Goal: Information Seeking & Learning: Compare options

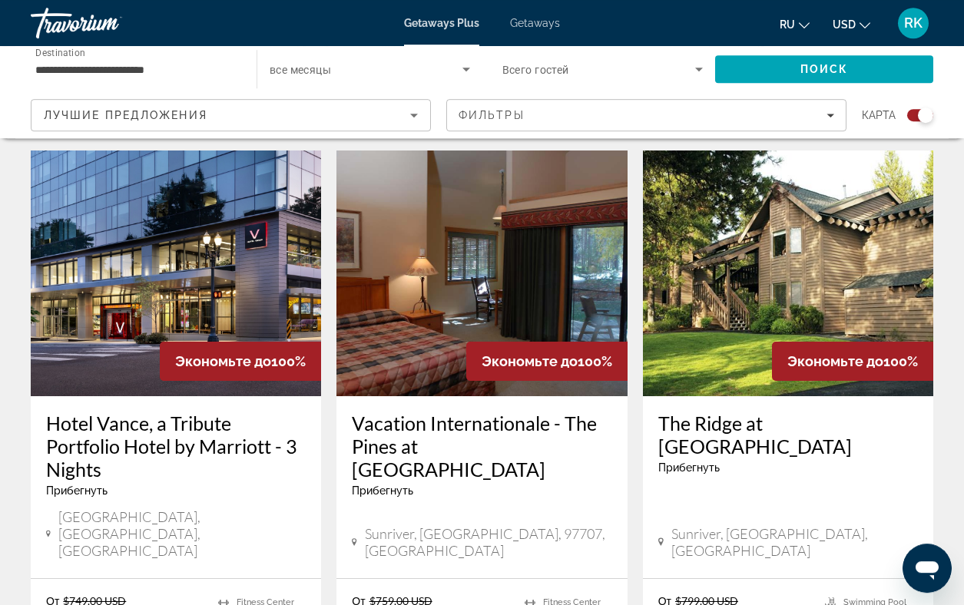
scroll to position [515, 0]
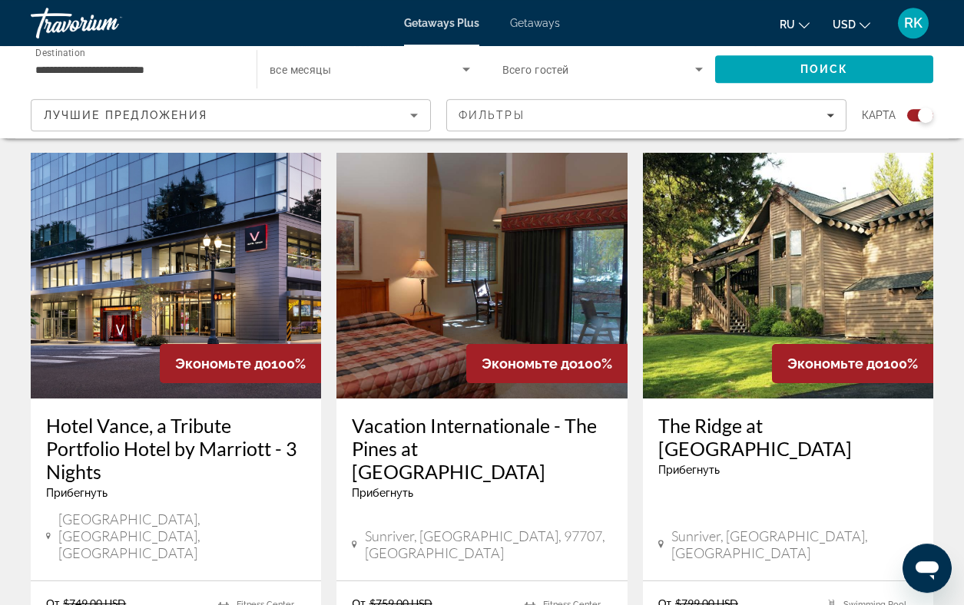
click at [227, 301] on img "Main content" at bounding box center [176, 276] width 290 height 246
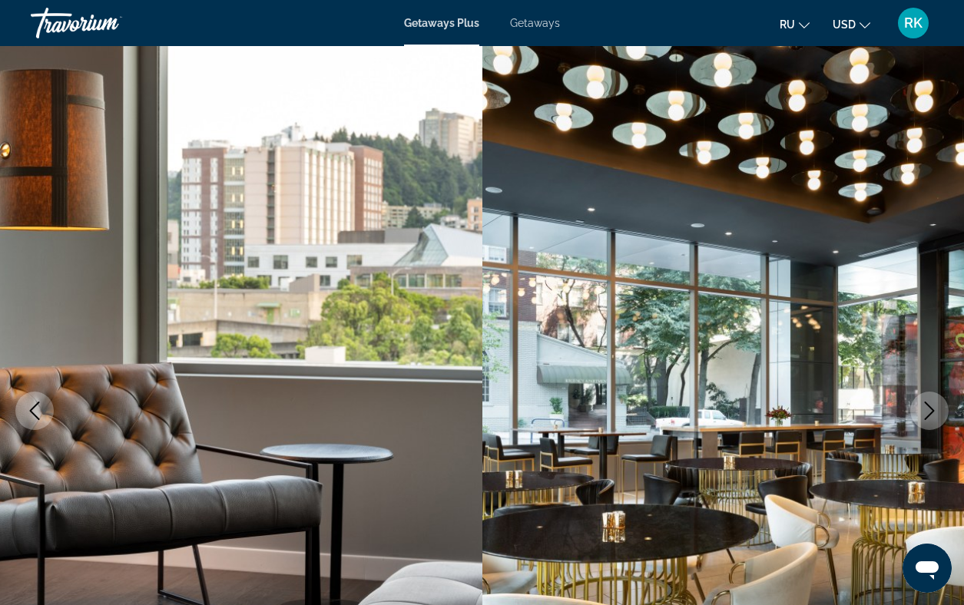
click at [928, 412] on icon "Next image" at bounding box center [929, 411] width 18 height 18
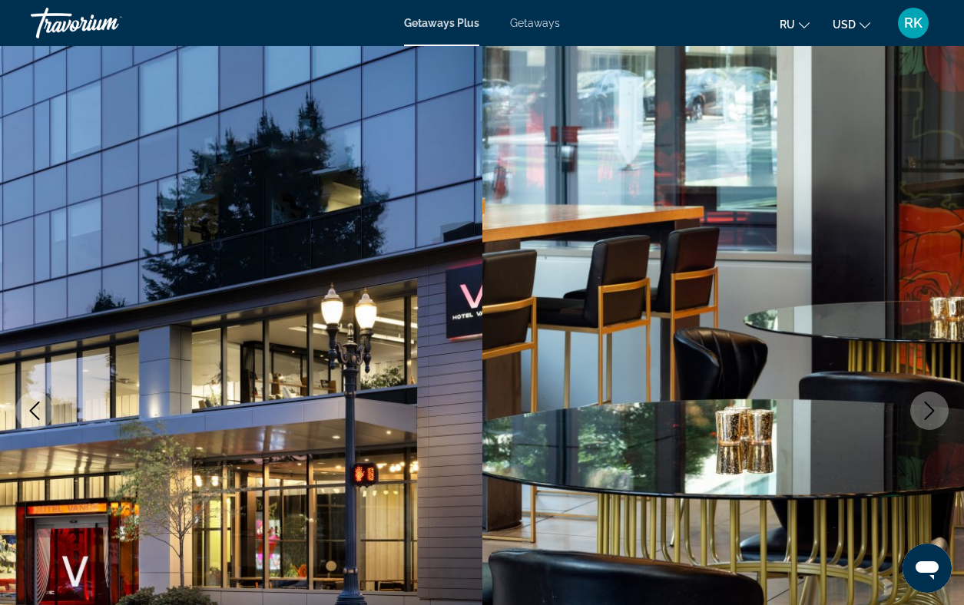
click at [929, 411] on icon "Next image" at bounding box center [929, 411] width 18 height 18
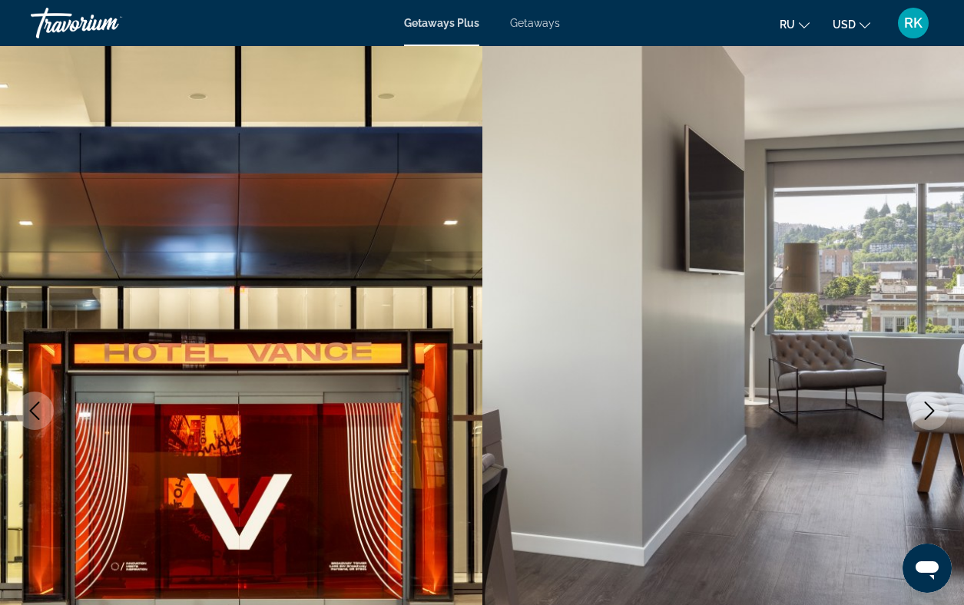
click at [929, 412] on icon "Next image" at bounding box center [929, 411] width 18 height 18
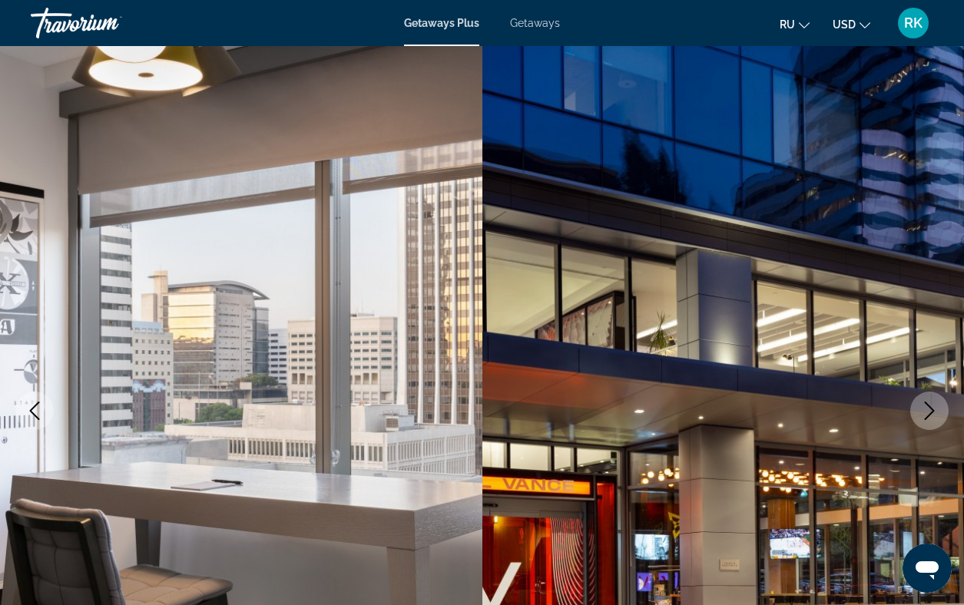
click at [931, 412] on icon "Next image" at bounding box center [929, 411] width 18 height 18
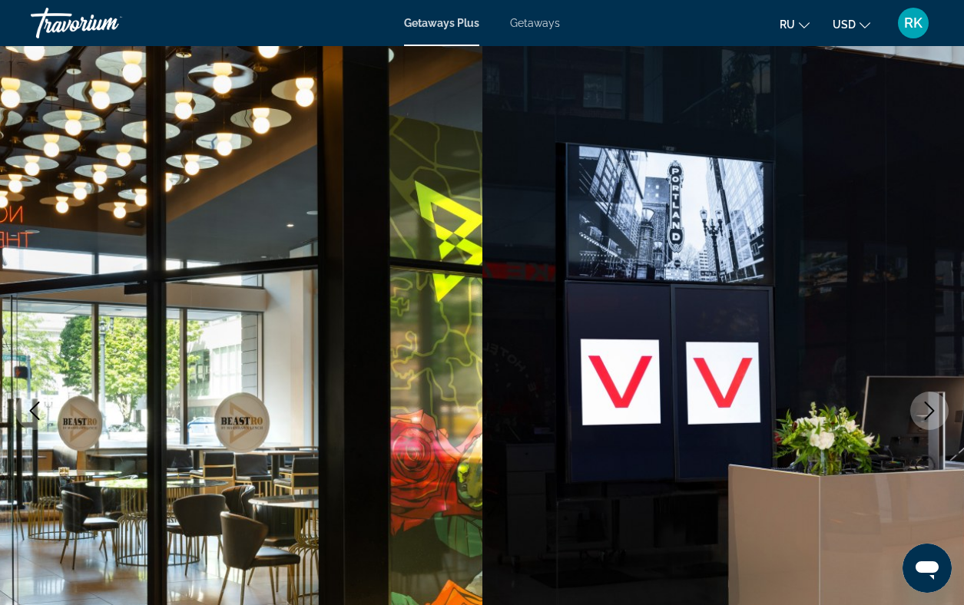
click at [930, 412] on icon "Next image" at bounding box center [929, 411] width 18 height 18
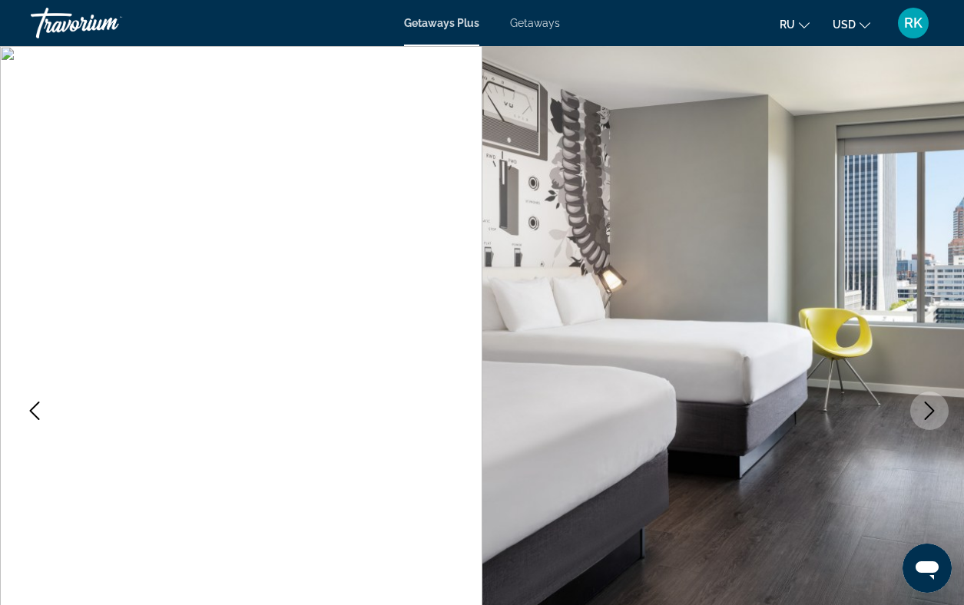
click at [932, 413] on icon "Next image" at bounding box center [930, 411] width 10 height 18
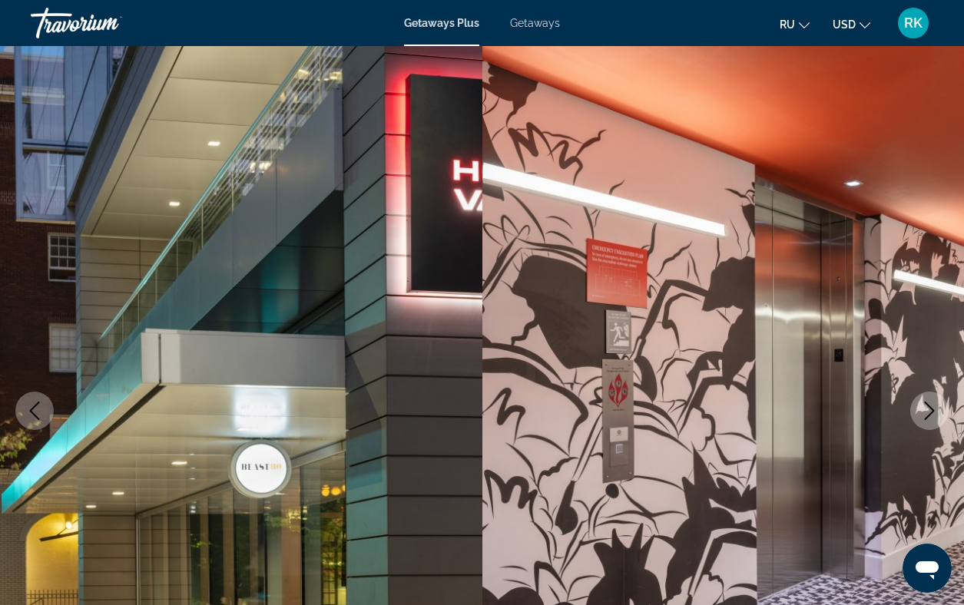
click at [931, 413] on icon "Next image" at bounding box center [930, 411] width 10 height 18
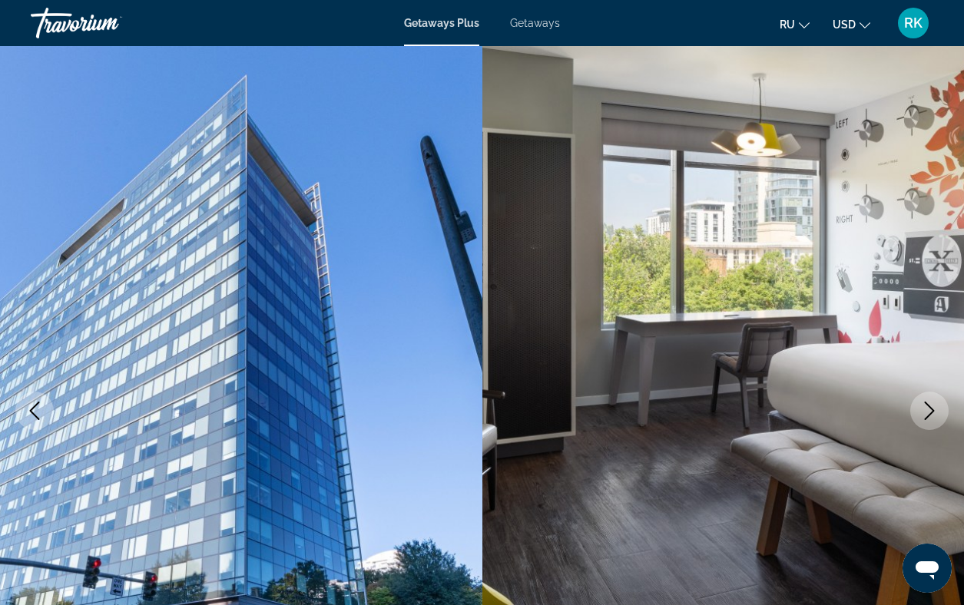
click at [930, 413] on icon "Next image" at bounding box center [929, 411] width 18 height 18
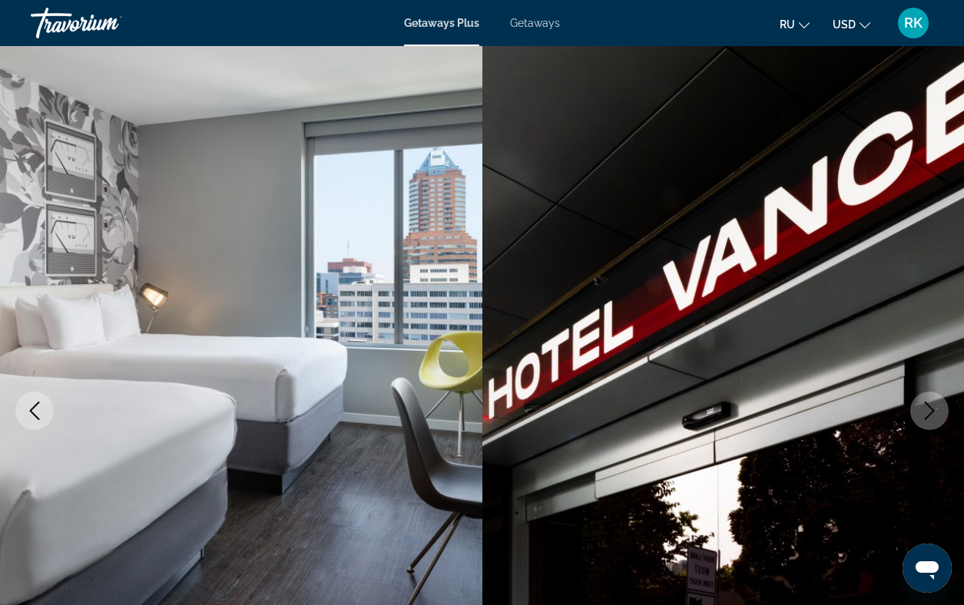
click at [930, 413] on icon "Next image" at bounding box center [929, 411] width 18 height 18
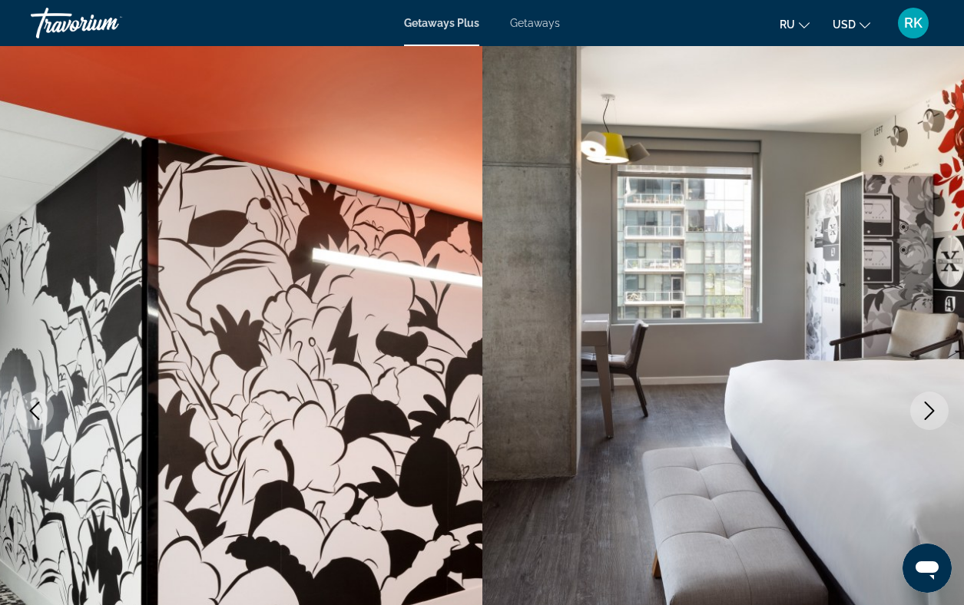
click at [930, 413] on icon "Next image" at bounding box center [929, 411] width 18 height 18
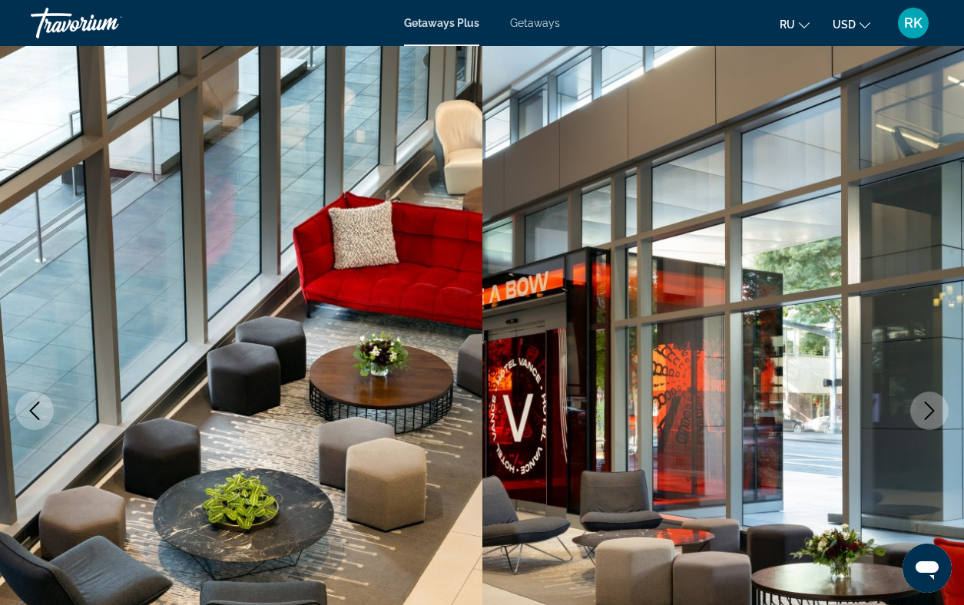
click at [930, 413] on icon "Next image" at bounding box center [929, 411] width 18 height 18
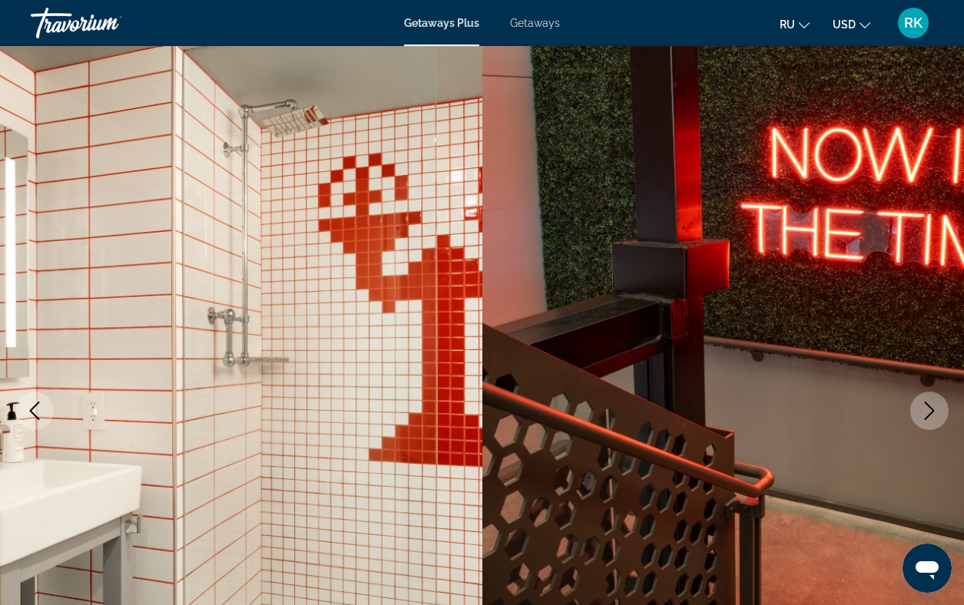
click at [927, 414] on icon "Next image" at bounding box center [929, 411] width 18 height 18
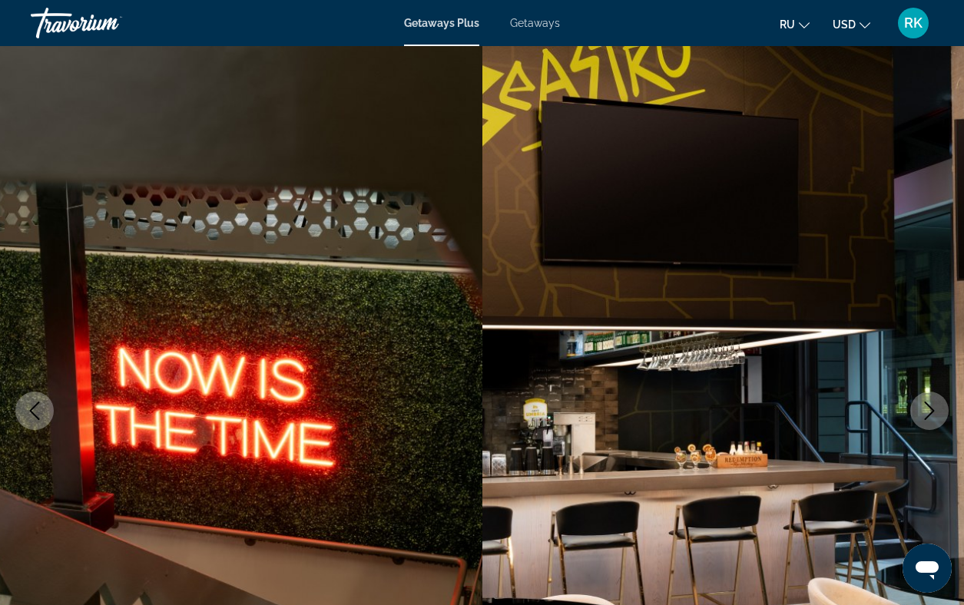
click at [928, 415] on icon "Next image" at bounding box center [929, 411] width 18 height 18
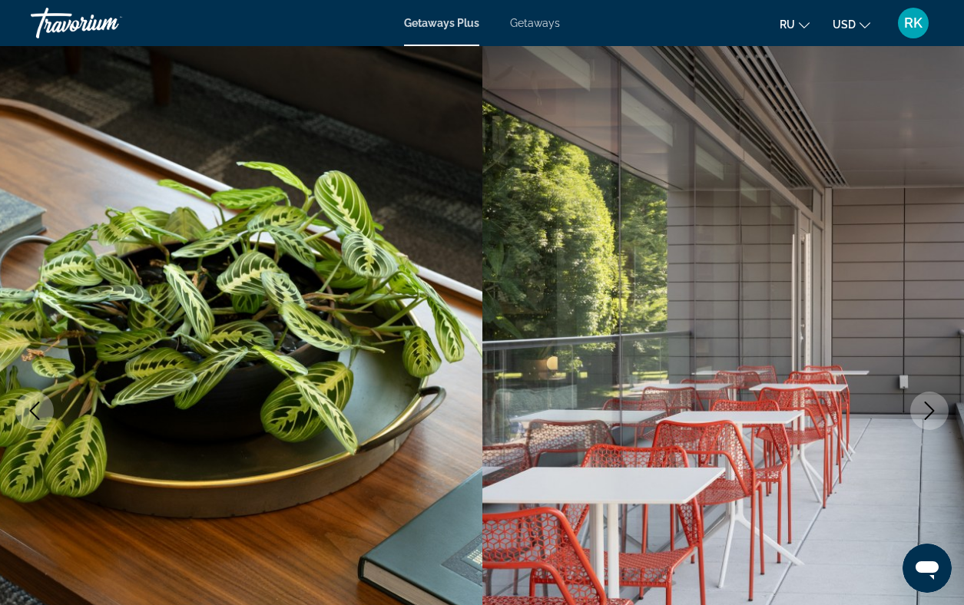
click at [929, 412] on icon "Next image" at bounding box center [929, 411] width 18 height 18
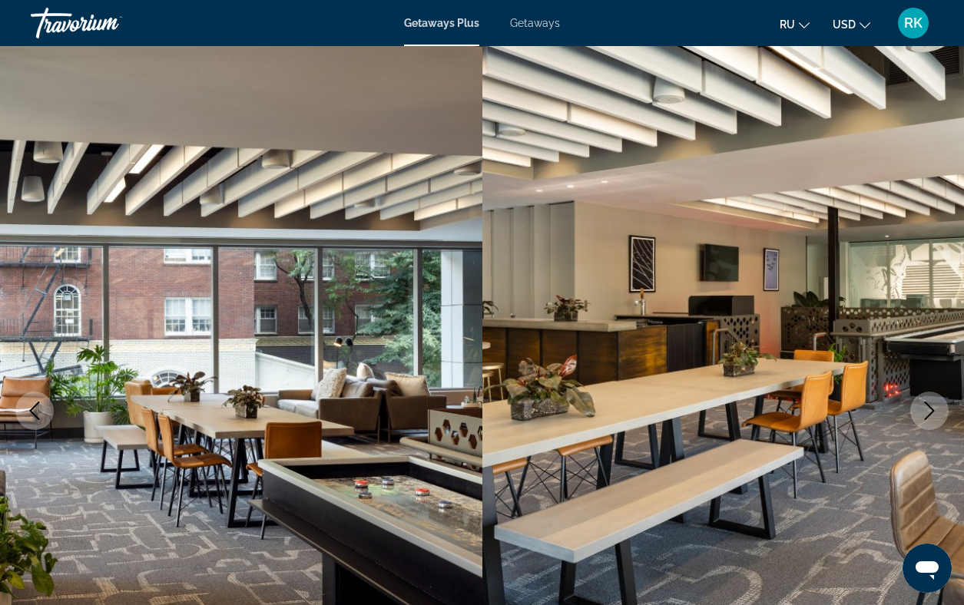
click at [928, 412] on icon "Next image" at bounding box center [929, 411] width 18 height 18
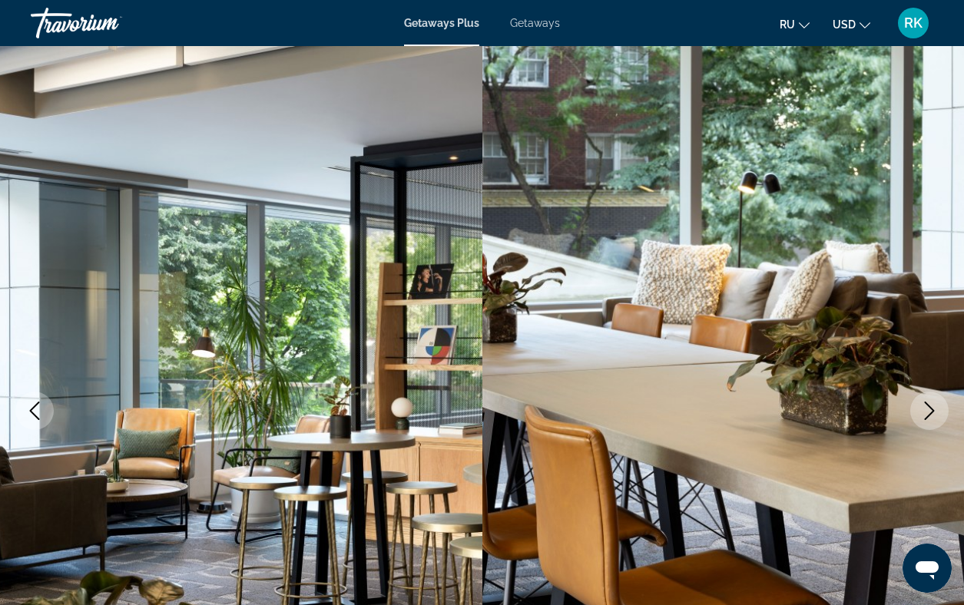
click at [928, 412] on icon "Next image" at bounding box center [929, 411] width 18 height 18
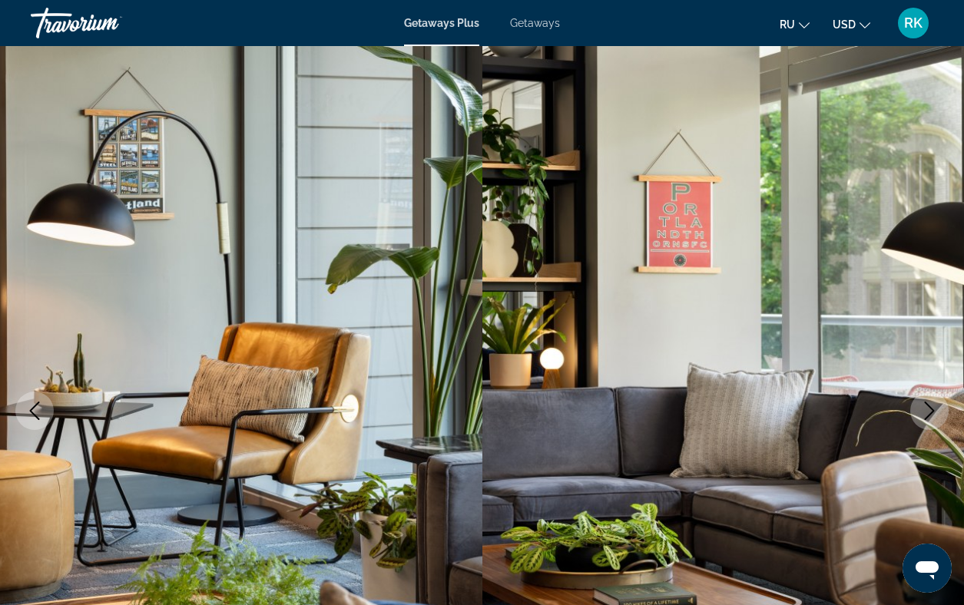
click at [933, 413] on icon "Next image" at bounding box center [929, 411] width 18 height 18
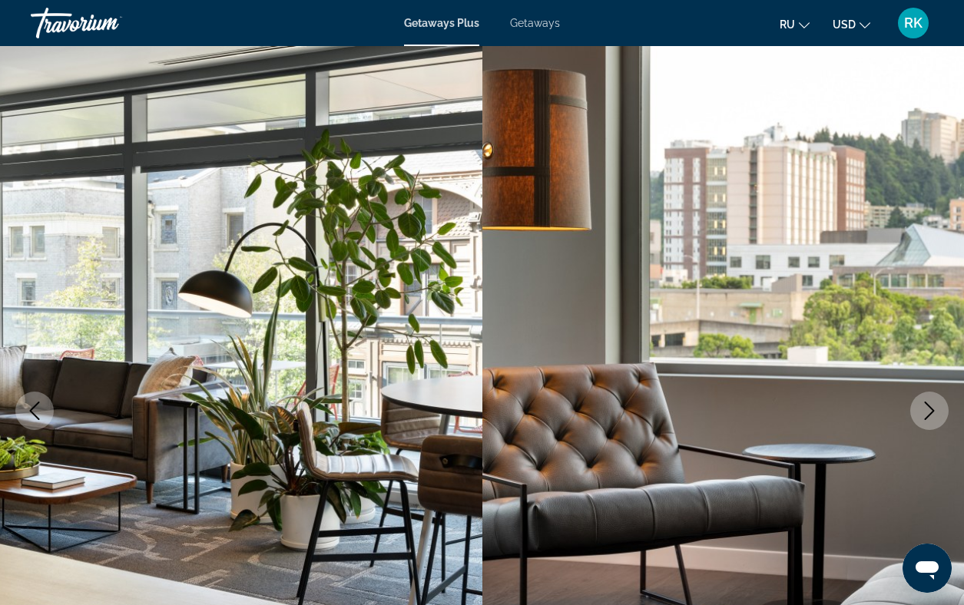
click at [933, 413] on icon "Next image" at bounding box center [929, 411] width 18 height 18
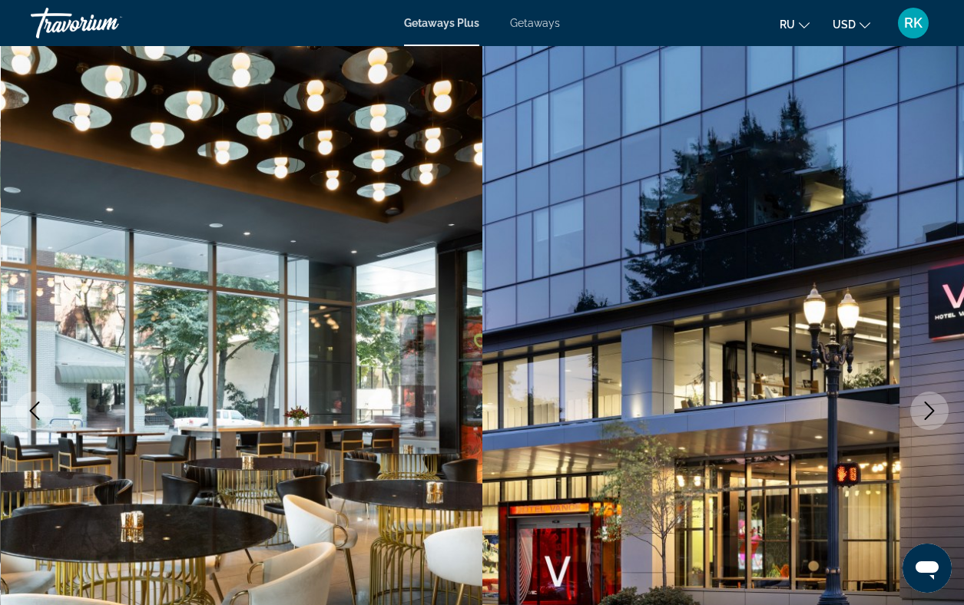
click at [933, 412] on icon "Next image" at bounding box center [930, 411] width 10 height 18
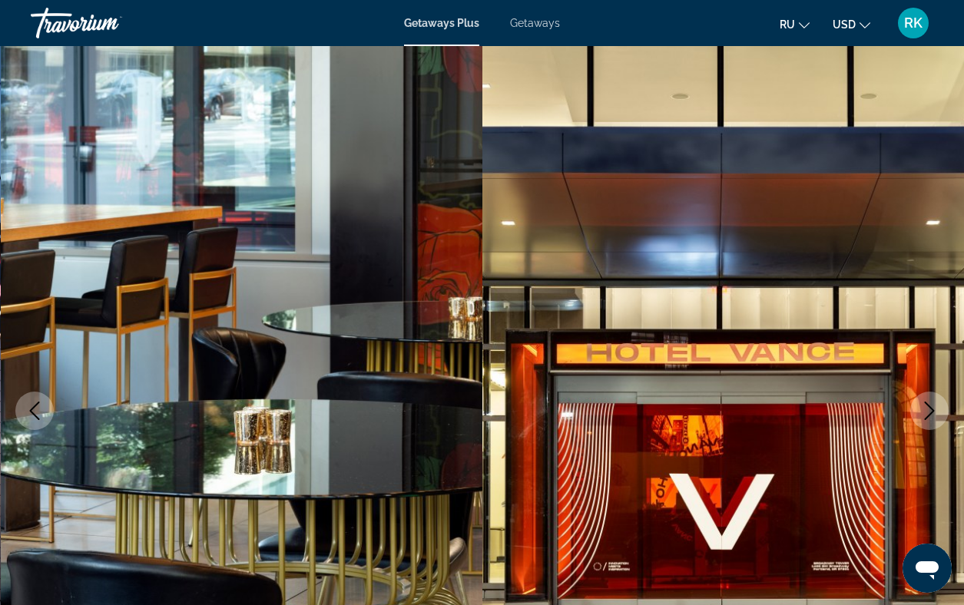
click at [933, 412] on icon "Next image" at bounding box center [929, 411] width 18 height 18
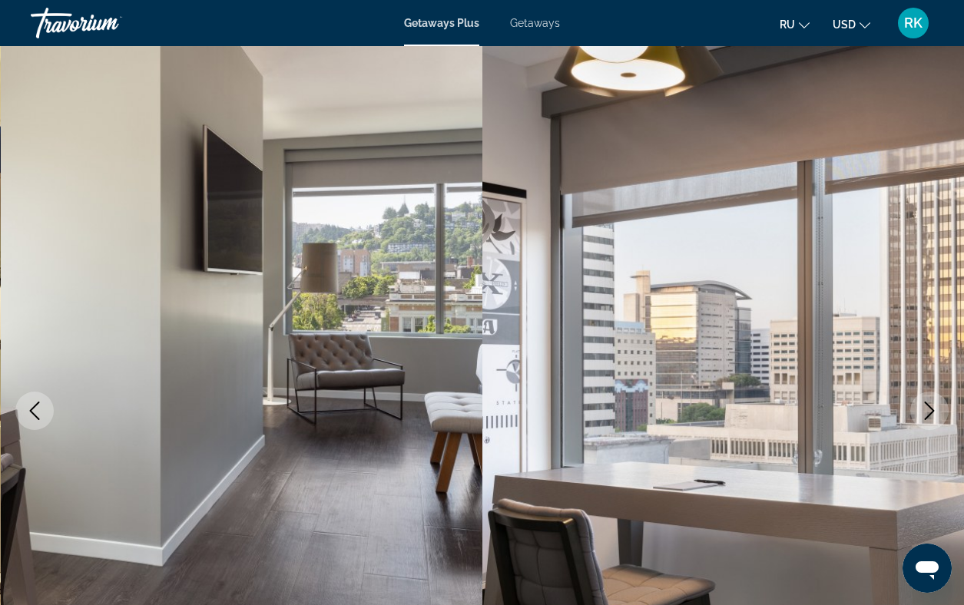
click at [933, 412] on icon "Next image" at bounding box center [929, 411] width 18 height 18
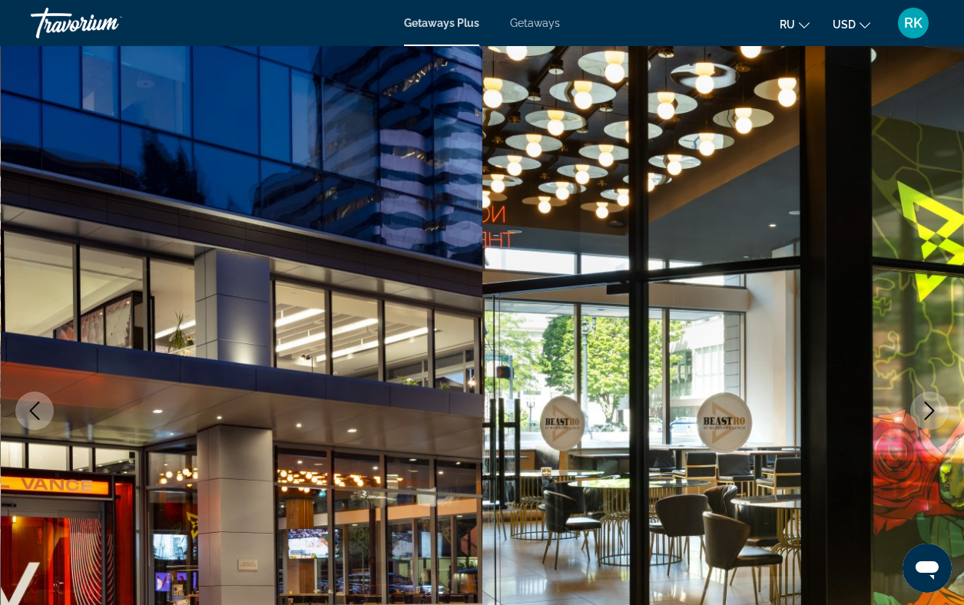
click at [933, 412] on icon "Next image" at bounding box center [929, 411] width 18 height 18
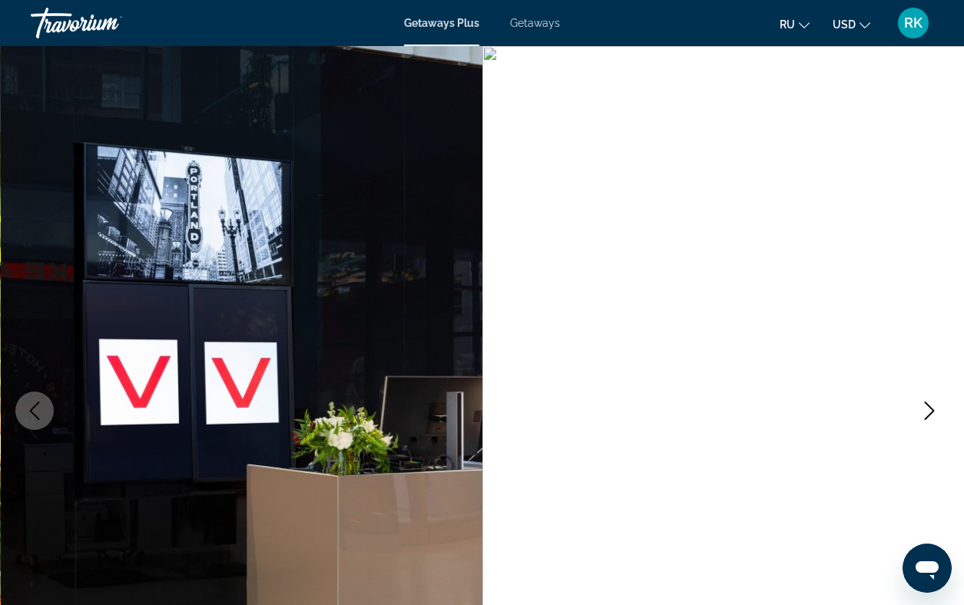
click at [933, 413] on icon "Next image" at bounding box center [929, 411] width 18 height 18
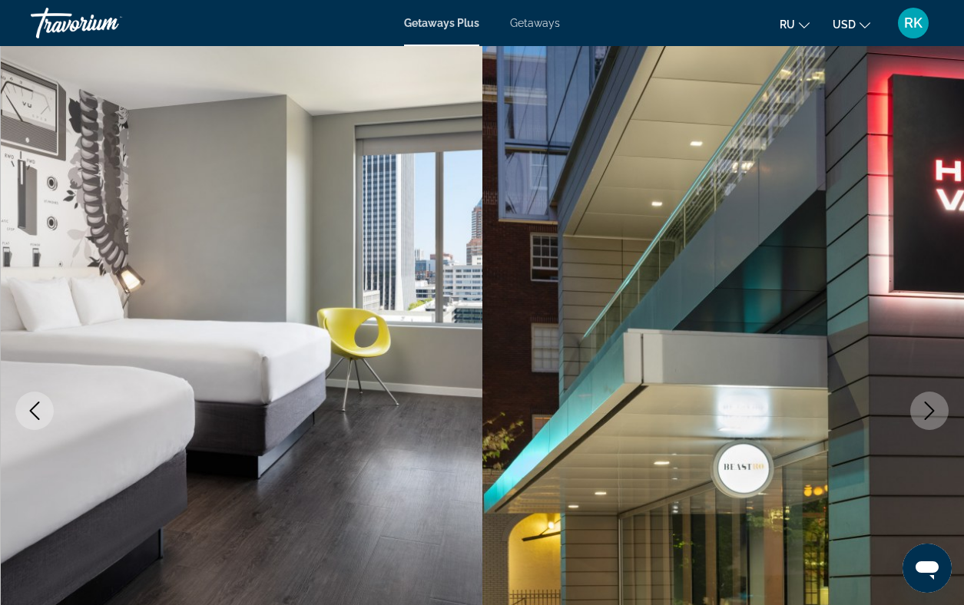
click at [932, 413] on icon "Next image" at bounding box center [930, 411] width 10 height 18
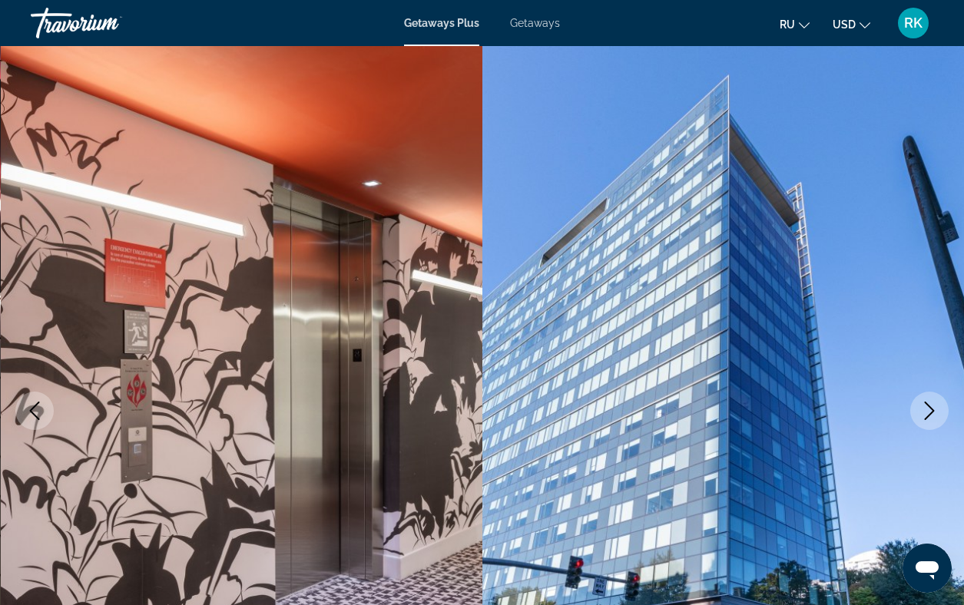
click at [932, 413] on icon "Next image" at bounding box center [930, 411] width 10 height 18
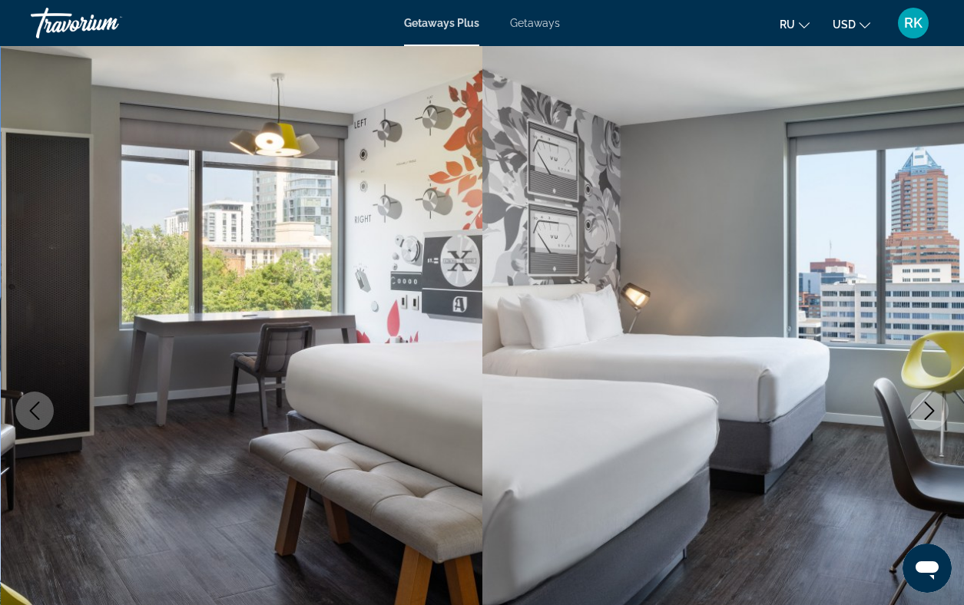
click at [932, 413] on icon "Next image" at bounding box center [930, 411] width 10 height 18
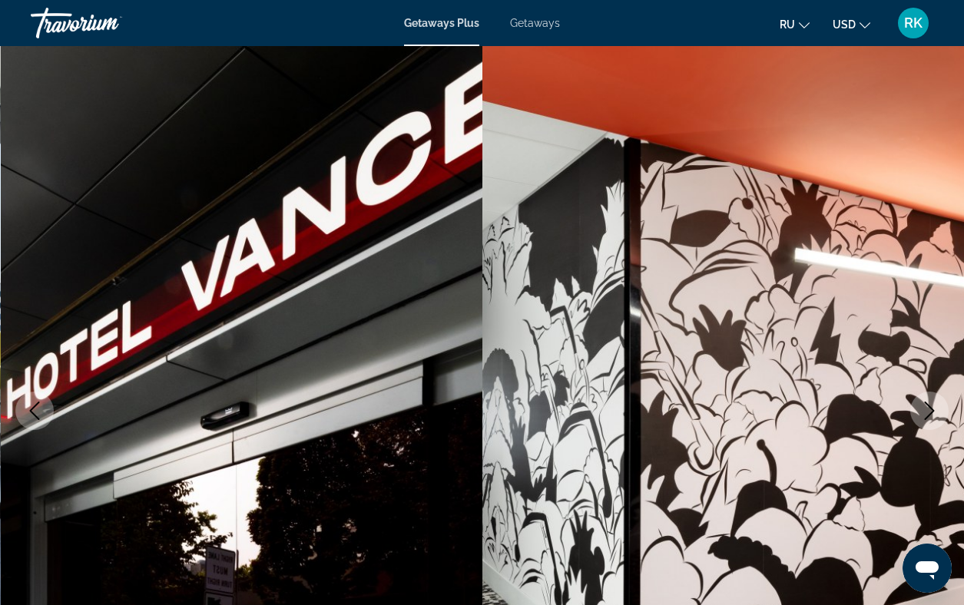
click at [932, 413] on icon "Next image" at bounding box center [930, 411] width 10 height 18
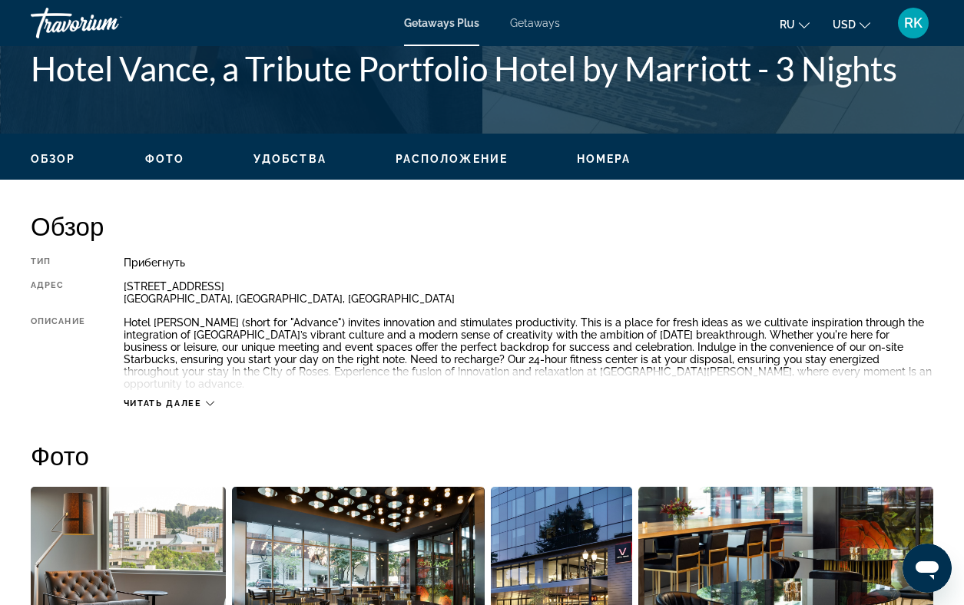
scroll to position [634, 0]
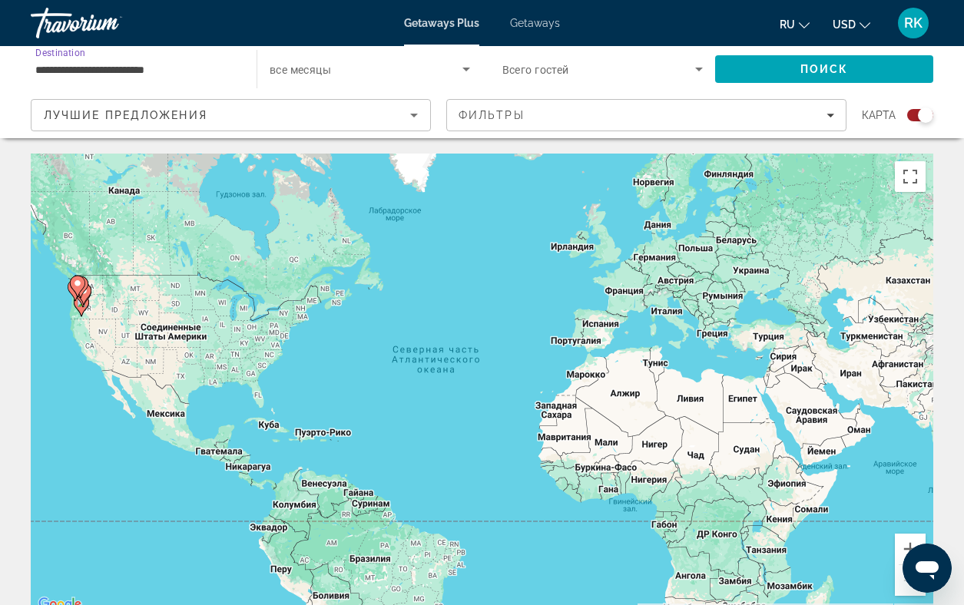
click at [162, 69] on input "**********" at bounding box center [135, 70] width 201 height 18
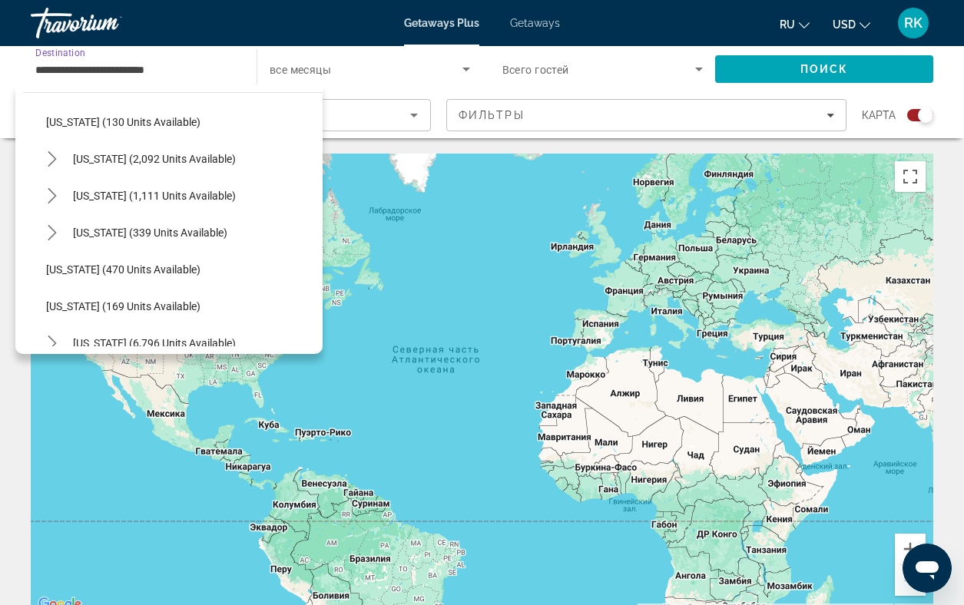
scroll to position [1196, 0]
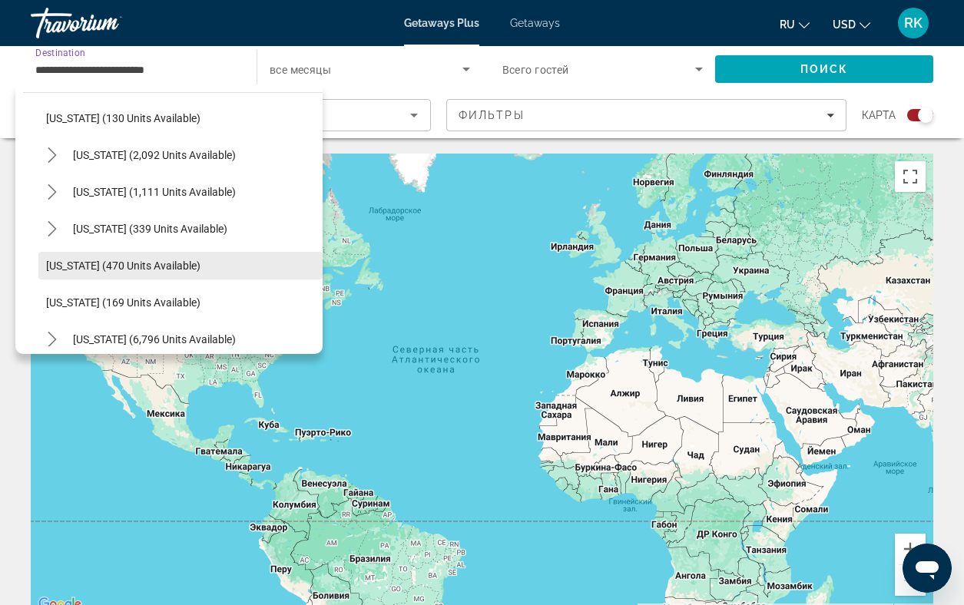
click at [128, 266] on span "[US_STATE] (470 units available)" at bounding box center [123, 266] width 154 height 12
type input "**********"
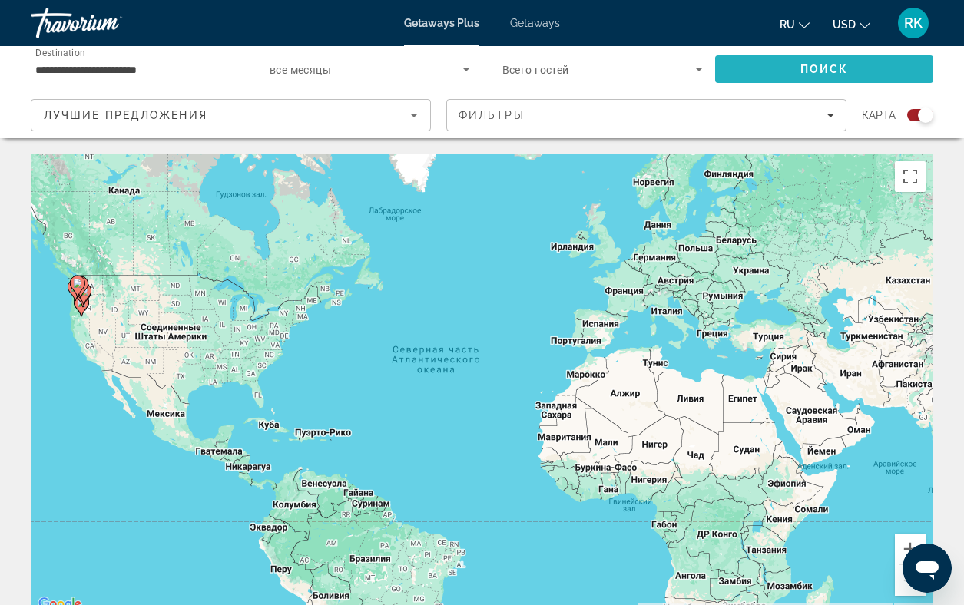
click at [829, 72] on span "Поиск" at bounding box center [824, 69] width 48 height 12
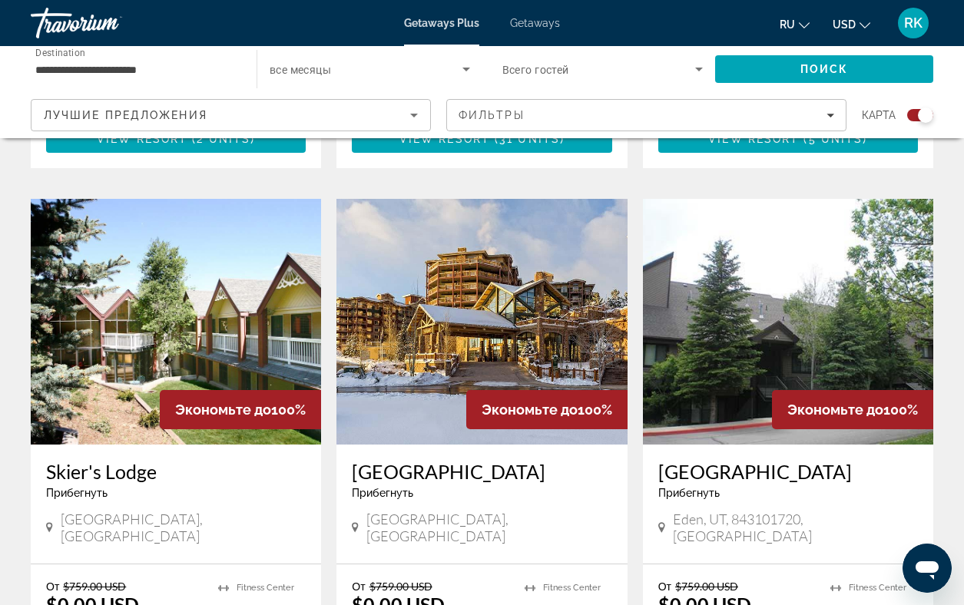
scroll to position [2150, 0]
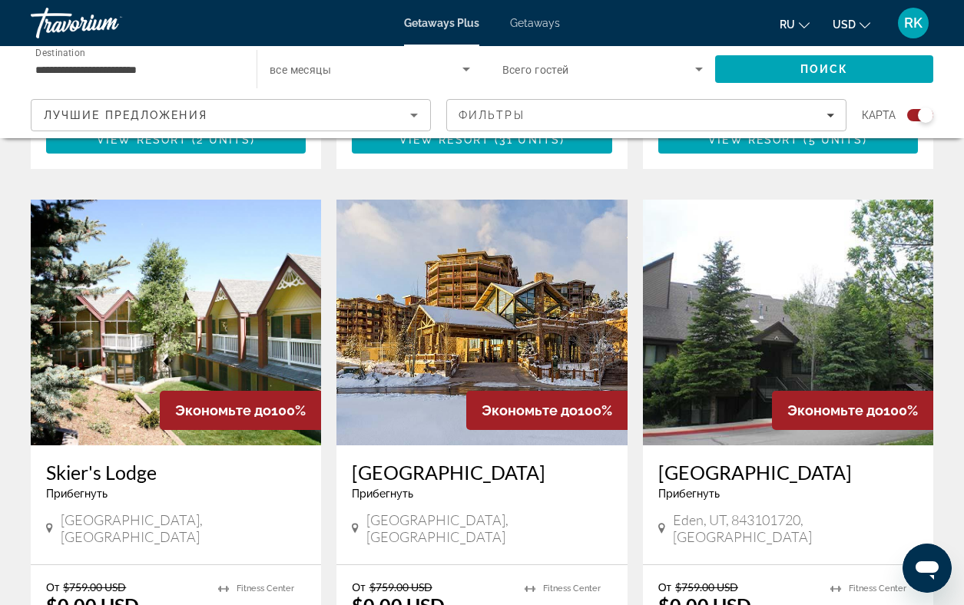
click at [483, 230] on img "Main content" at bounding box center [481, 323] width 290 height 246
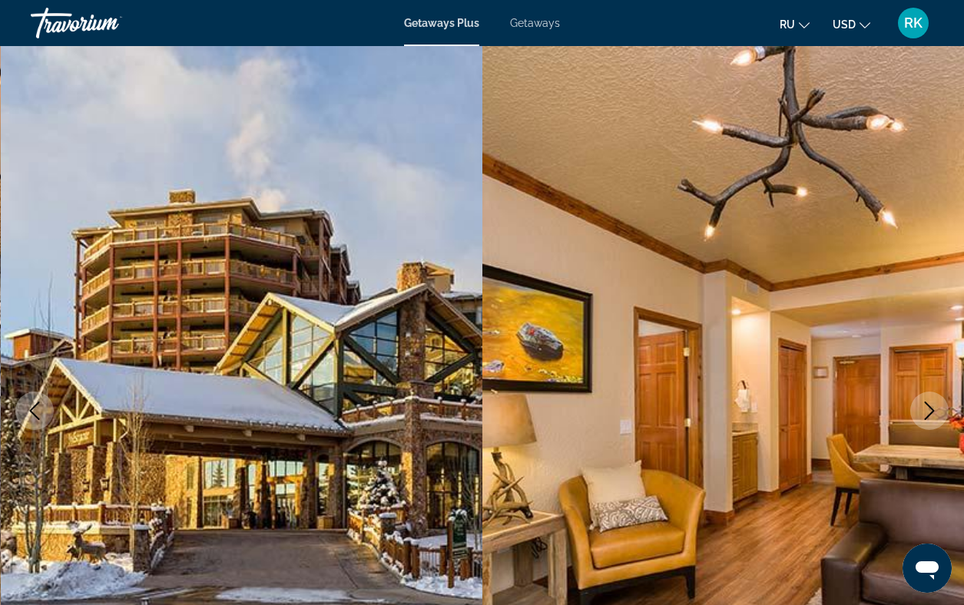
click at [932, 412] on icon "Next image" at bounding box center [929, 411] width 18 height 18
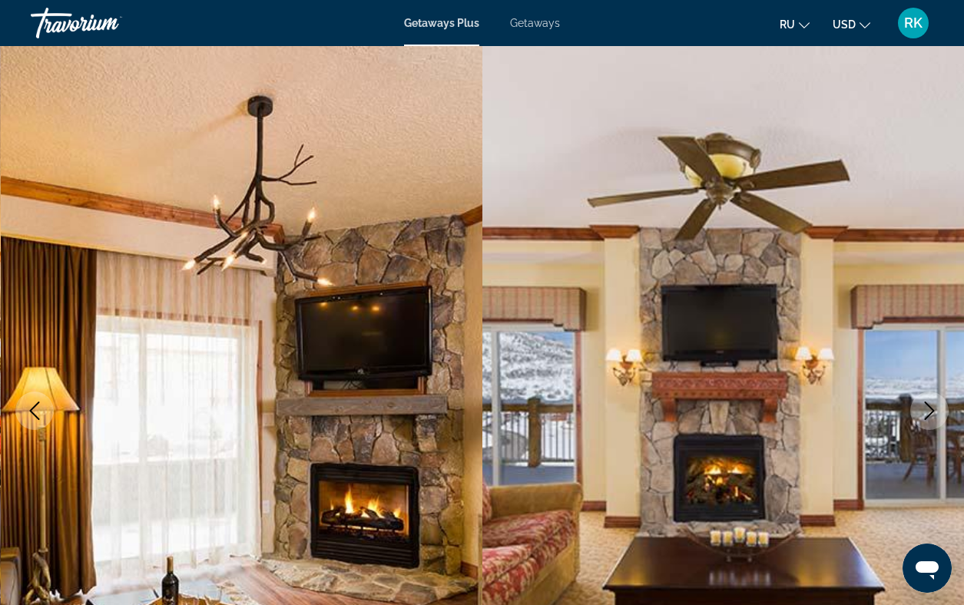
click at [932, 412] on icon "Next image" at bounding box center [929, 411] width 18 height 18
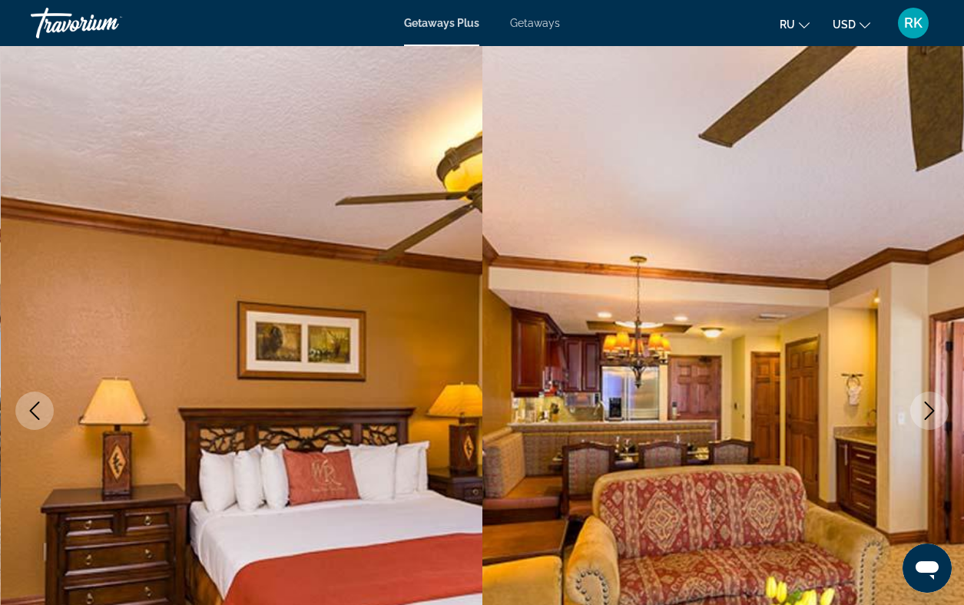
click at [931, 412] on icon "Next image" at bounding box center [929, 411] width 18 height 18
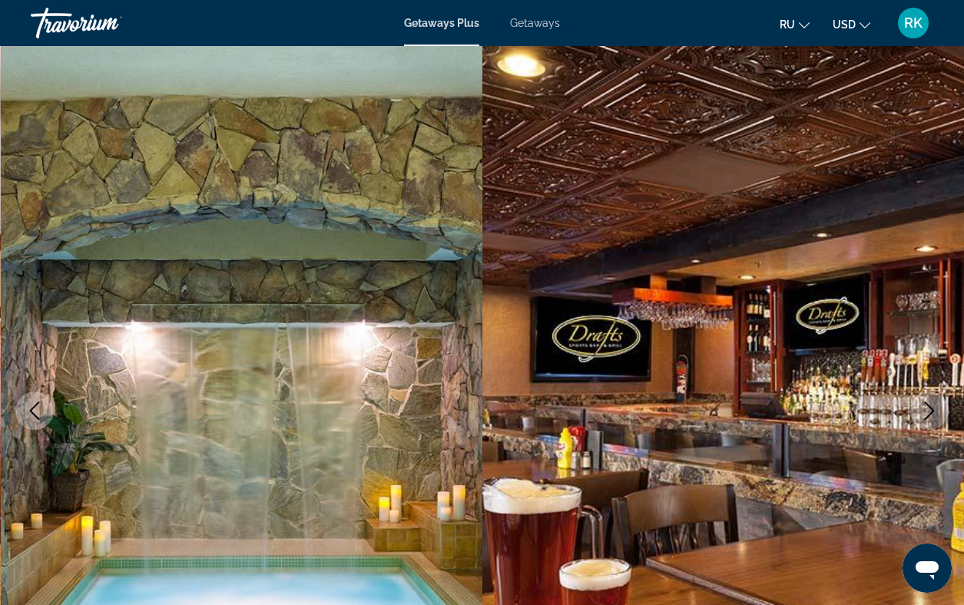
click at [931, 412] on icon "Next image" at bounding box center [929, 411] width 18 height 18
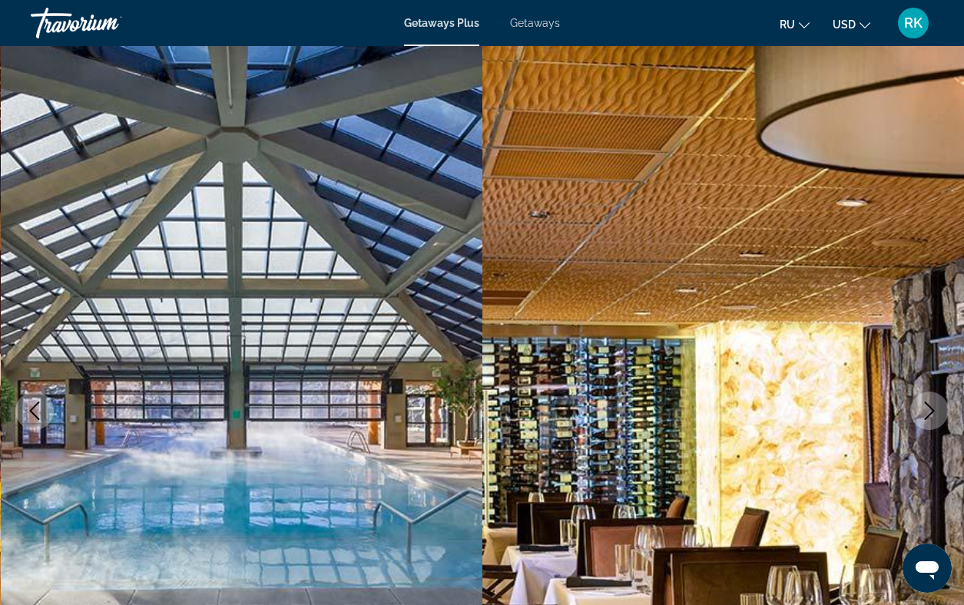
click at [931, 412] on icon "Next image" at bounding box center [929, 411] width 18 height 18
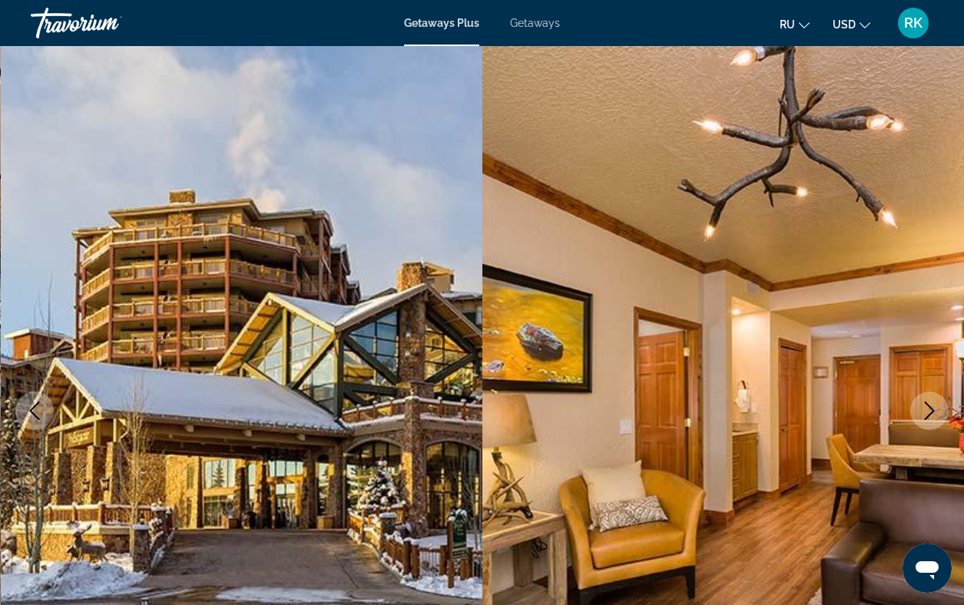
click at [931, 412] on icon "Next image" at bounding box center [929, 411] width 18 height 18
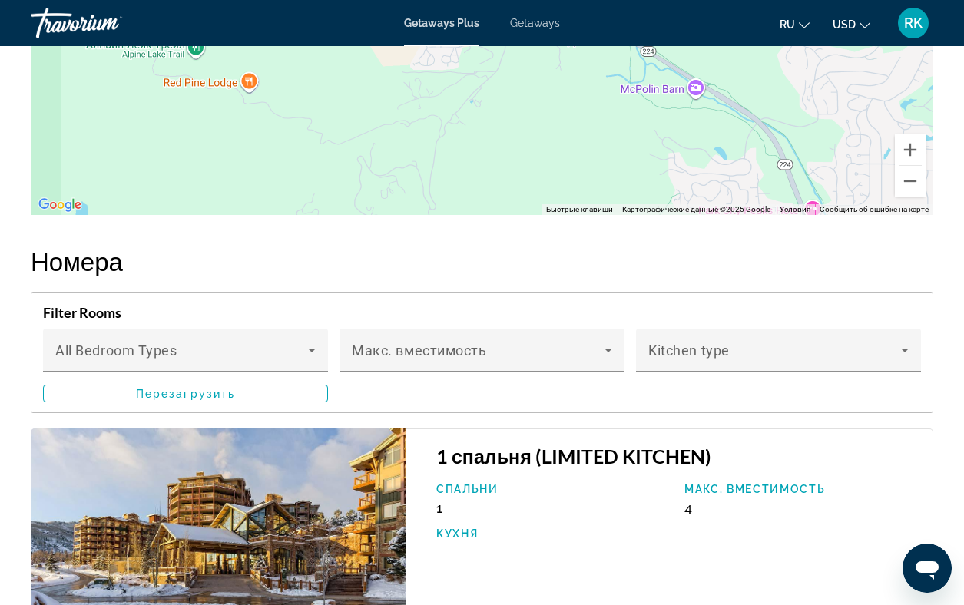
scroll to position [2543, 0]
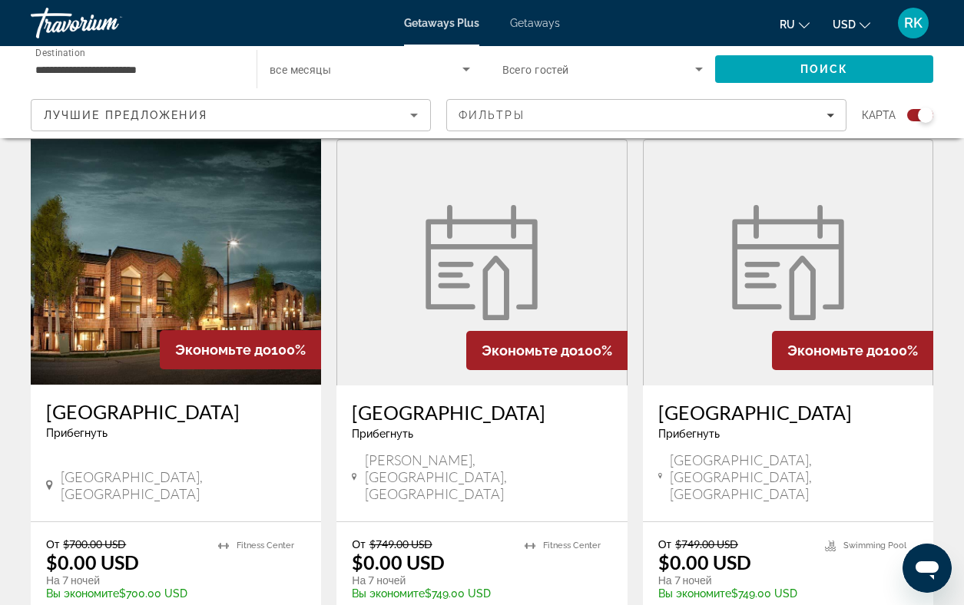
scroll to position [1104, 0]
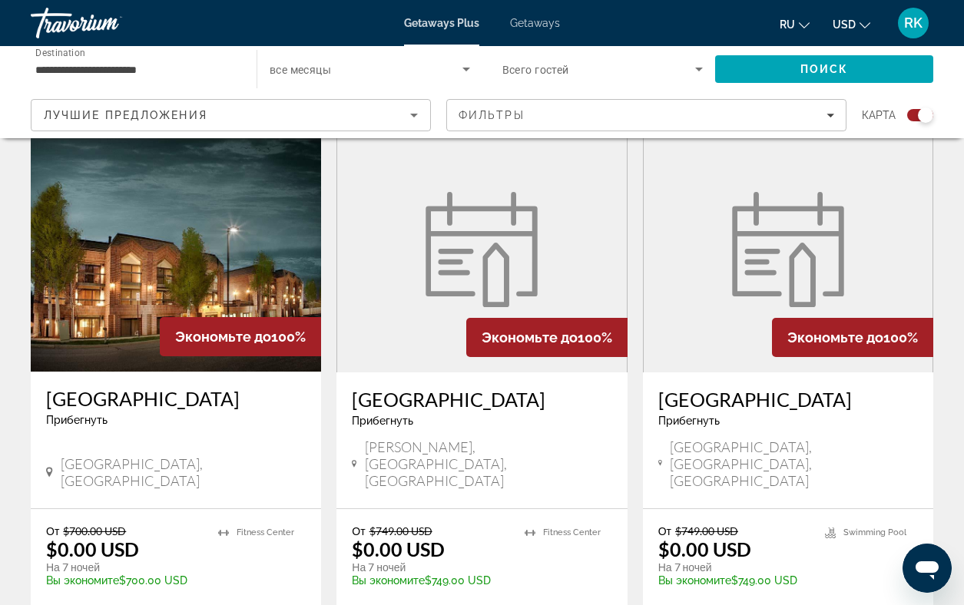
click at [151, 231] on img "Main content" at bounding box center [176, 249] width 290 height 246
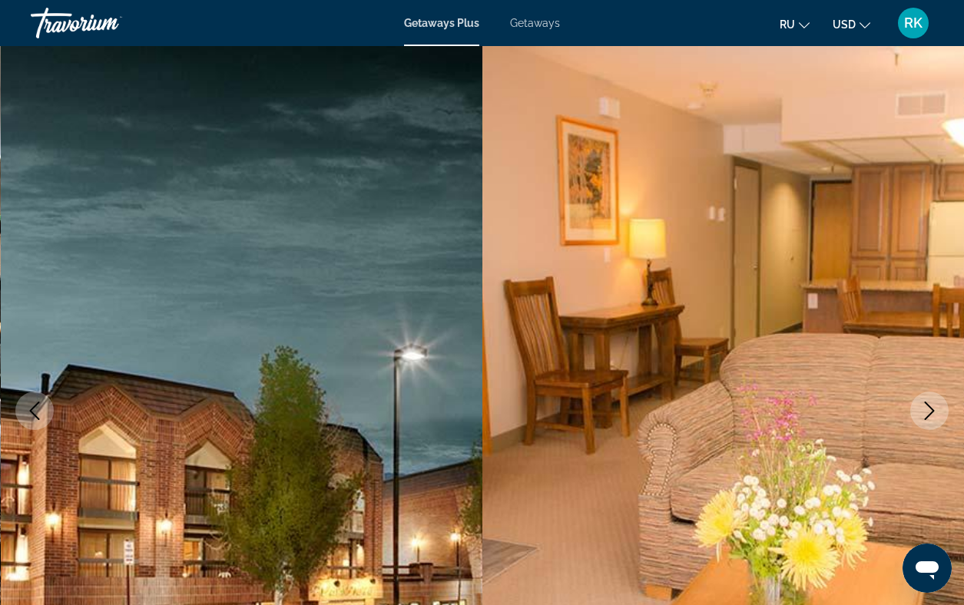
click at [931, 419] on icon "Next image" at bounding box center [929, 411] width 18 height 18
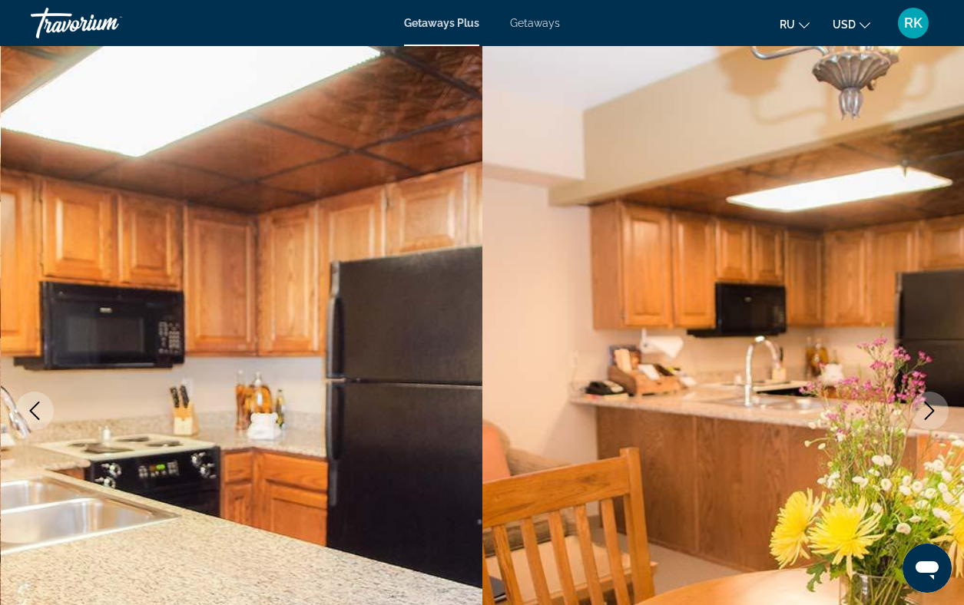
click at [931, 418] on icon "Next image" at bounding box center [929, 411] width 18 height 18
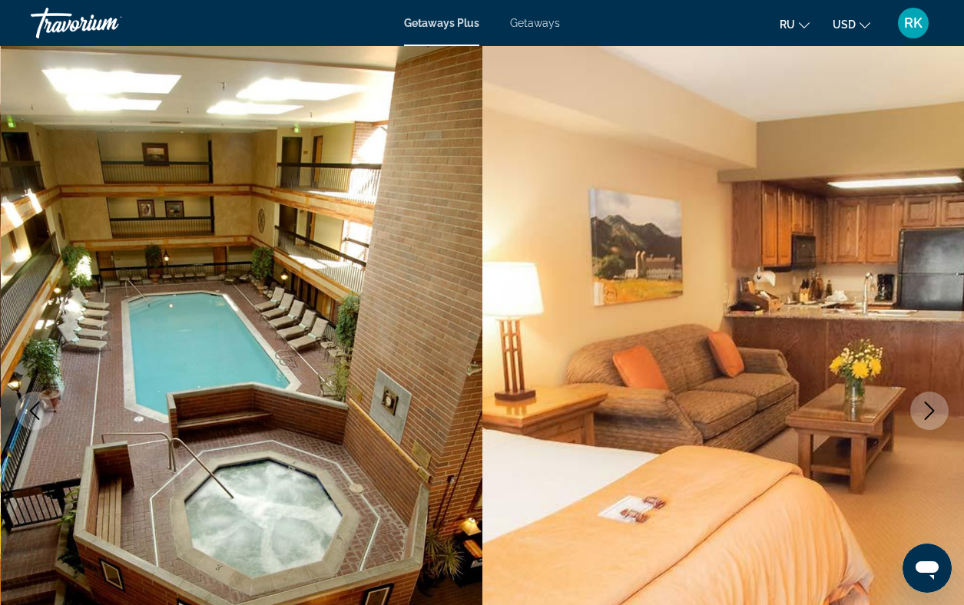
click at [931, 416] on icon "Next image" at bounding box center [929, 411] width 18 height 18
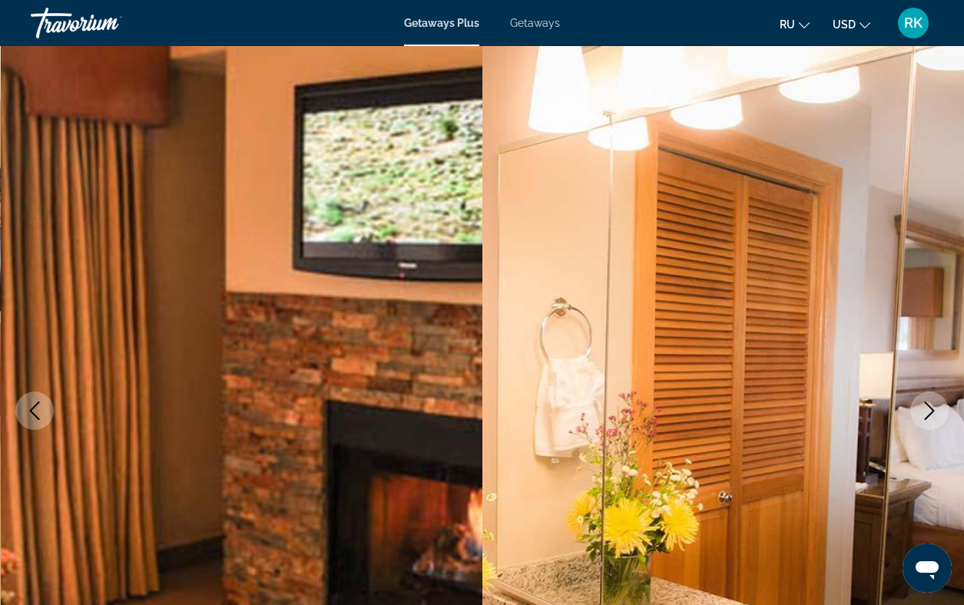
click at [932, 415] on icon "Next image" at bounding box center [929, 411] width 18 height 18
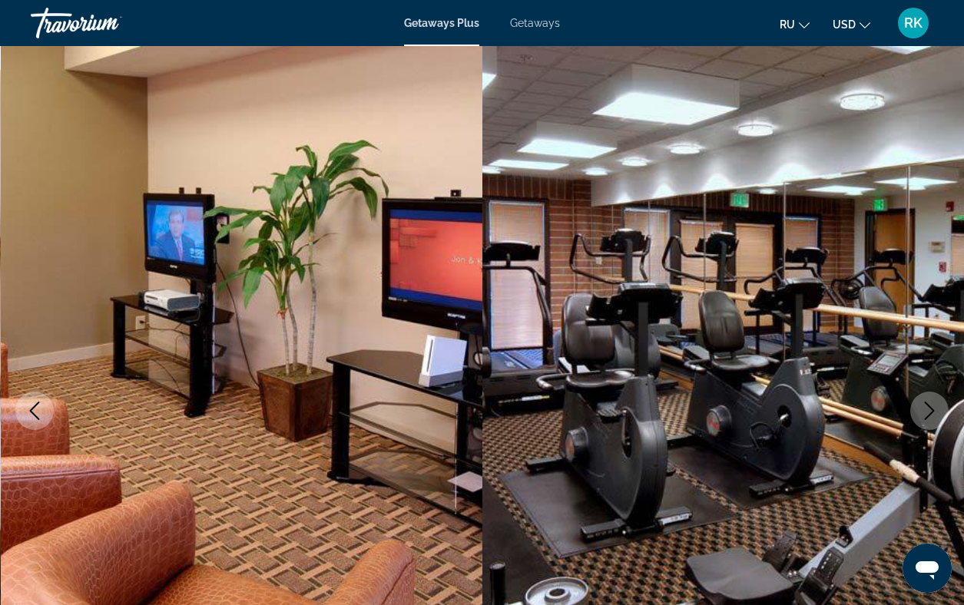
click at [932, 415] on icon "Next image" at bounding box center [929, 411] width 18 height 18
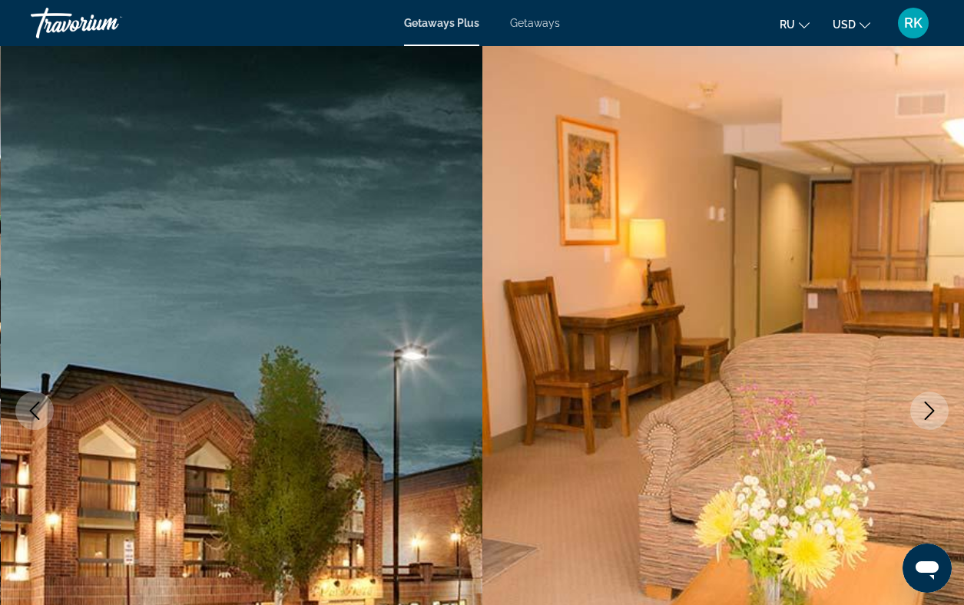
click at [932, 415] on icon "Next image" at bounding box center [929, 411] width 18 height 18
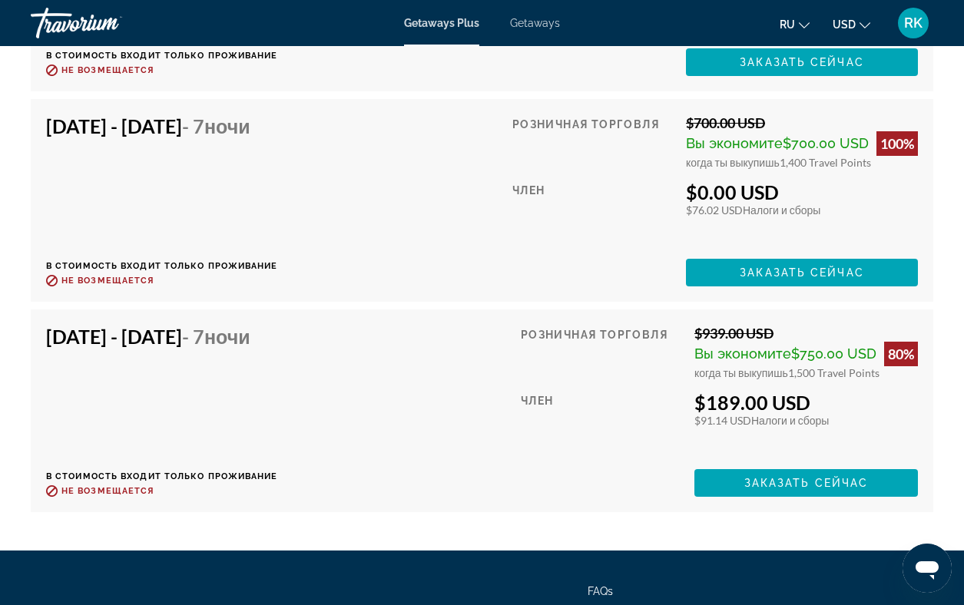
scroll to position [4632, 0]
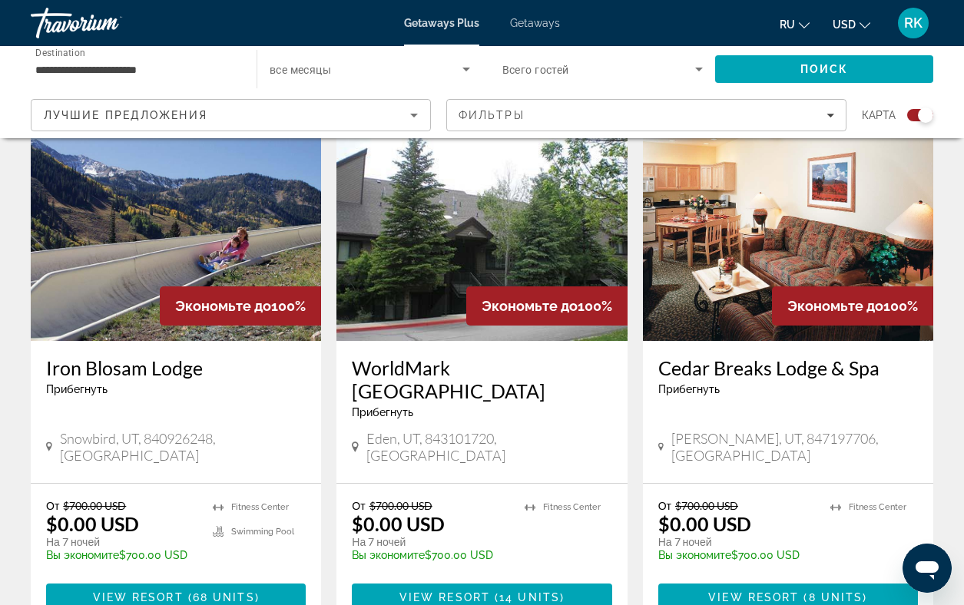
scroll to position [572, 0]
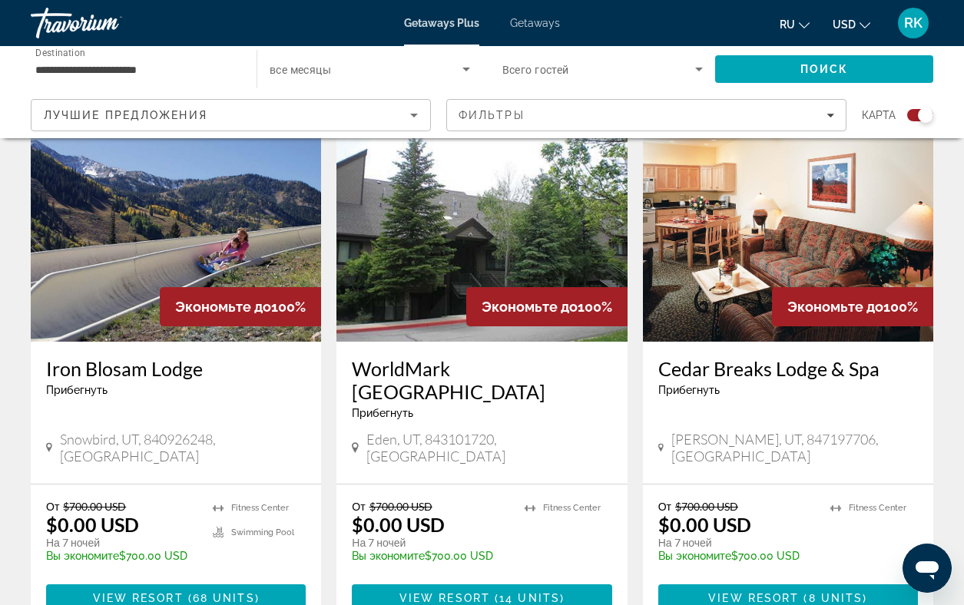
click at [465, 240] on img "Main content" at bounding box center [481, 219] width 290 height 246
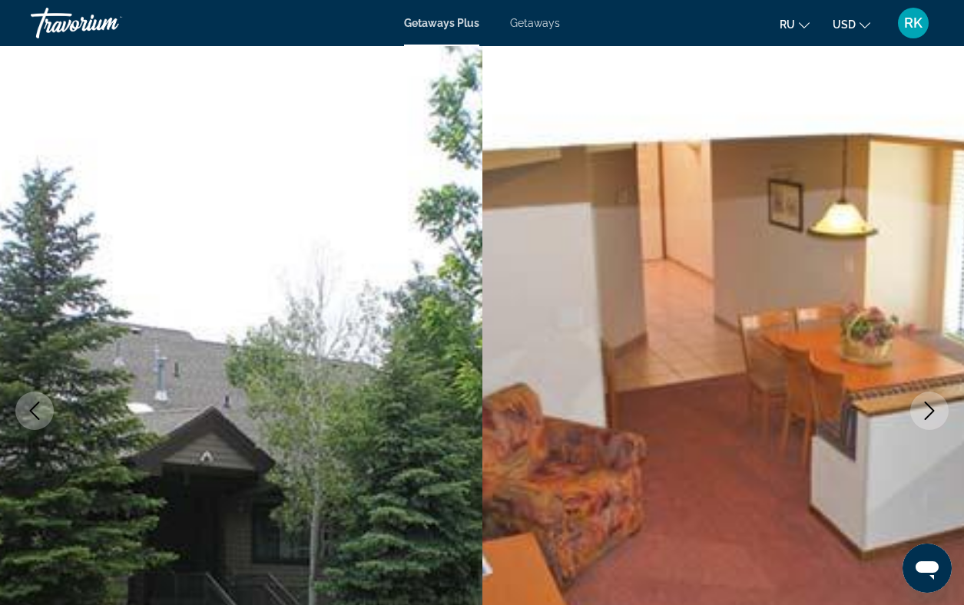
click at [928, 412] on icon "Next image" at bounding box center [929, 411] width 18 height 18
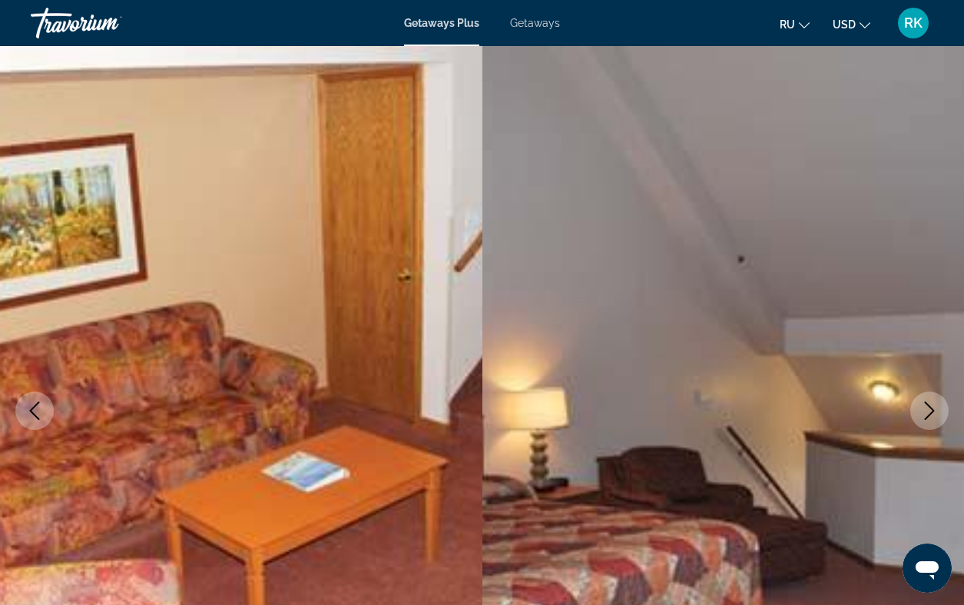
click at [928, 412] on icon "Next image" at bounding box center [929, 411] width 18 height 18
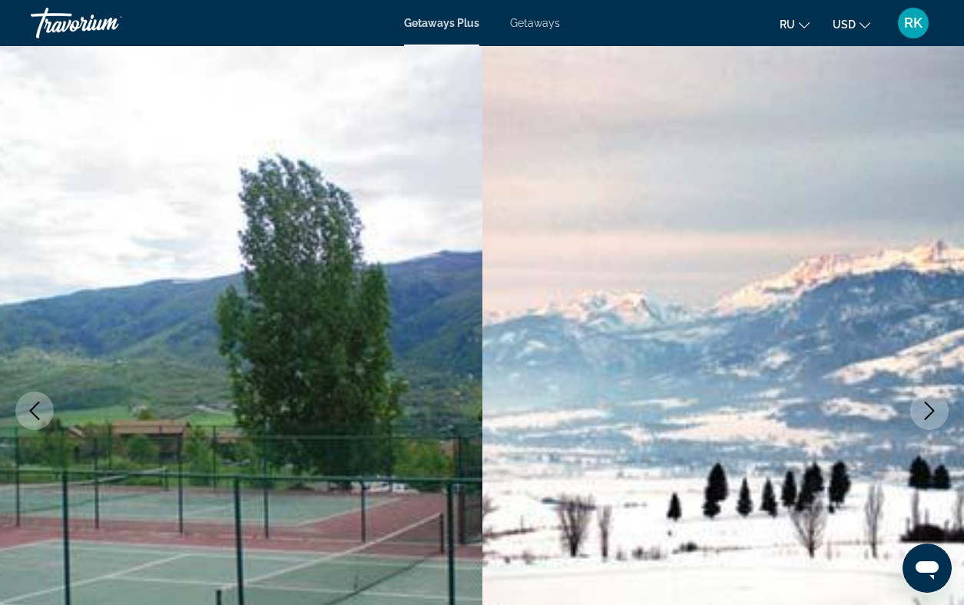
click at [928, 412] on icon "Next image" at bounding box center [929, 411] width 18 height 18
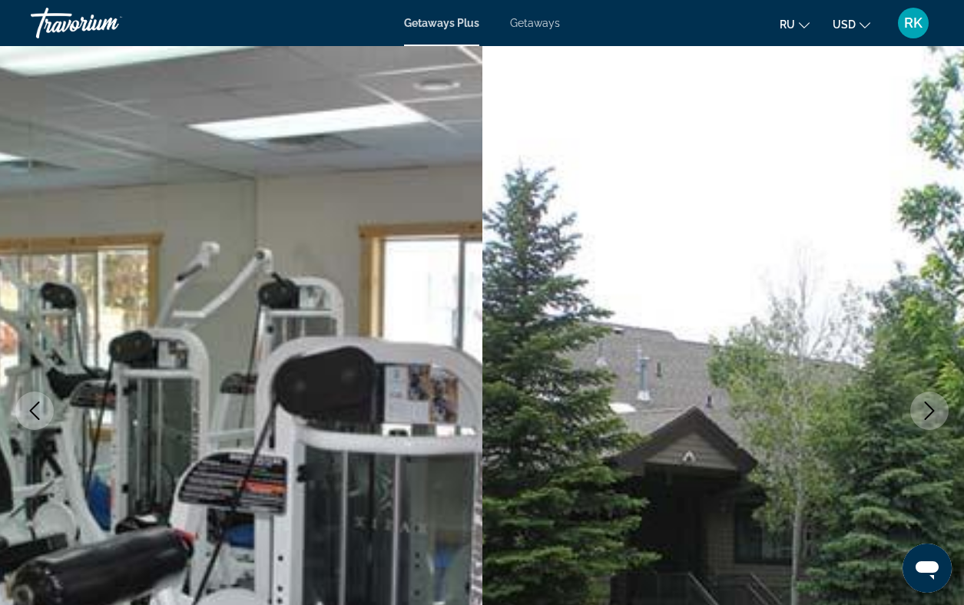
click at [928, 412] on icon "Next image" at bounding box center [929, 411] width 18 height 18
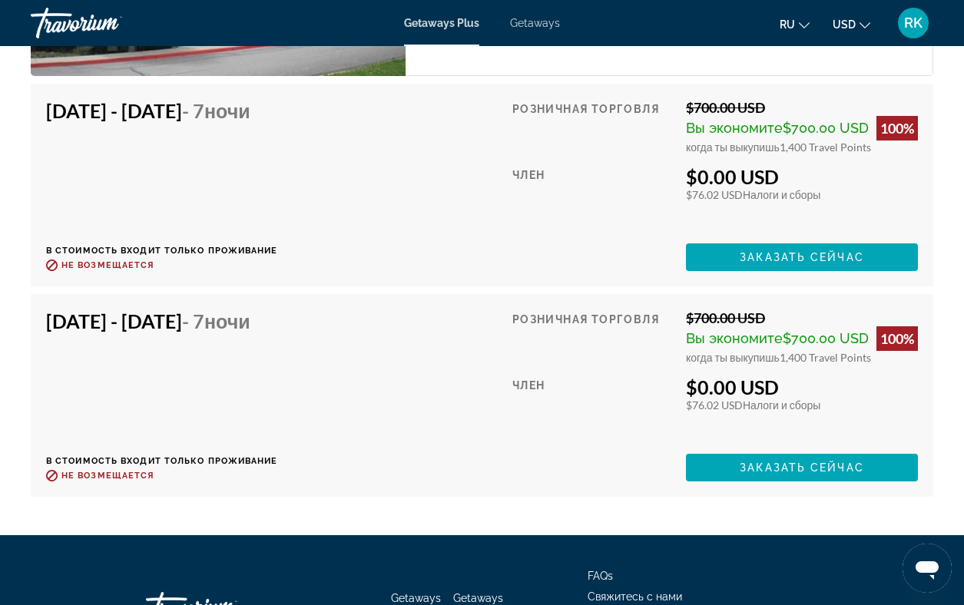
scroll to position [3137, 0]
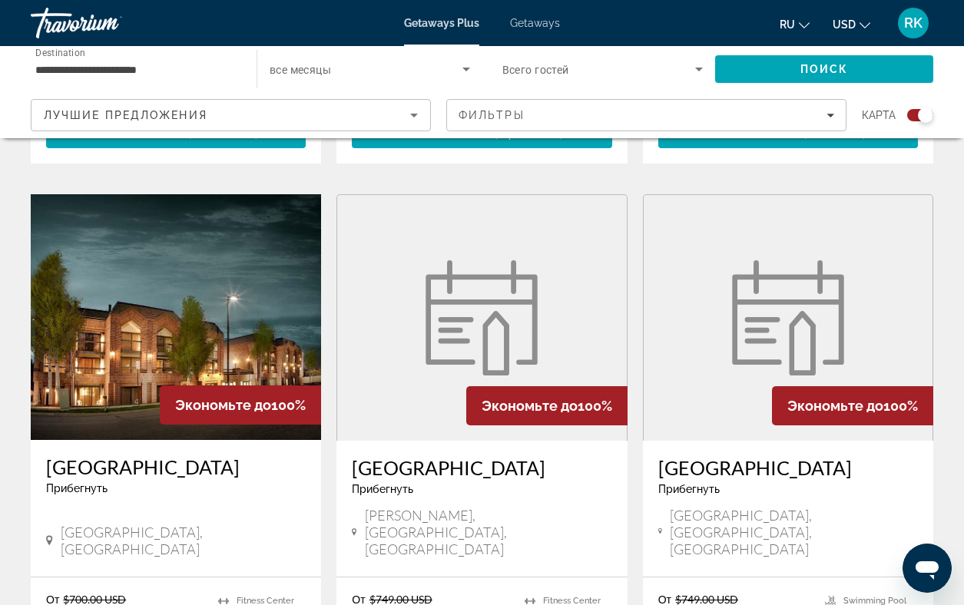
scroll to position [1038, 0]
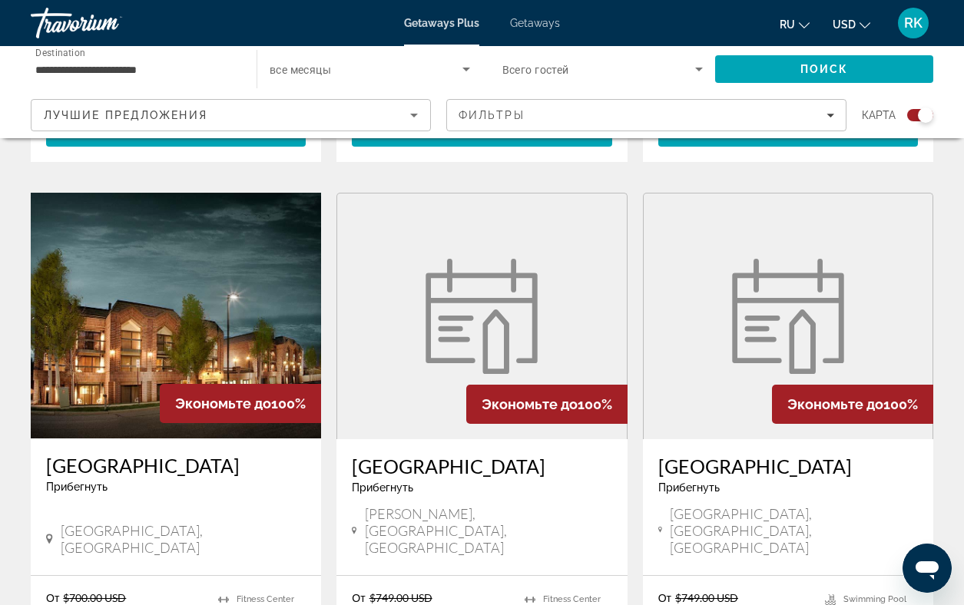
click at [785, 210] on figure "Main content" at bounding box center [788, 317] width 289 height 246
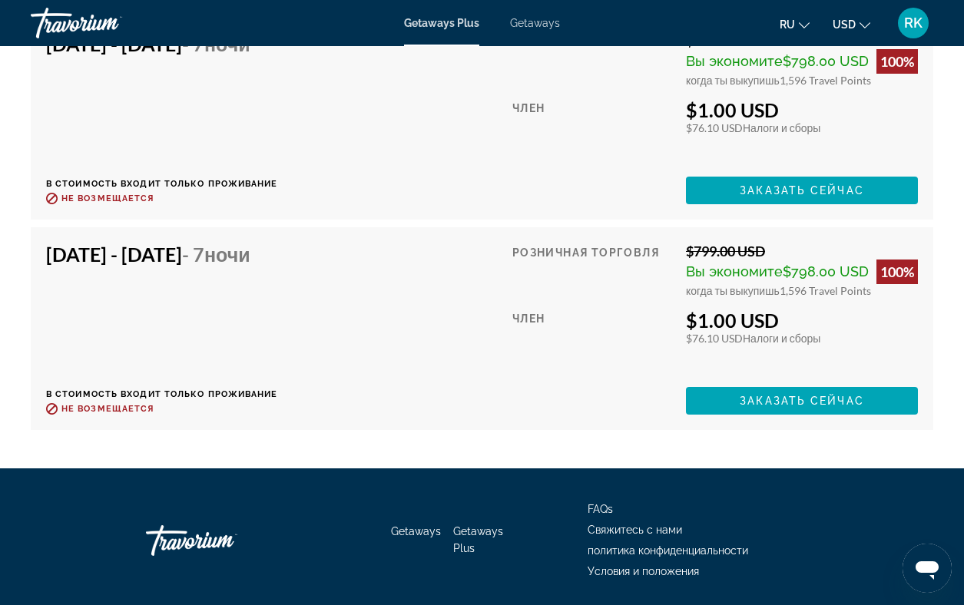
scroll to position [4574, 0]
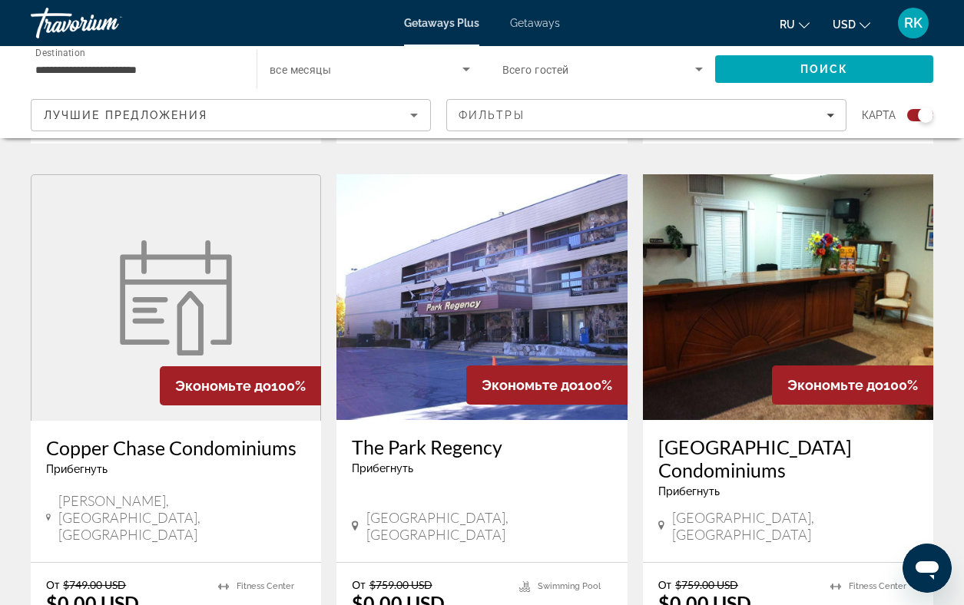
scroll to position [1607, 0]
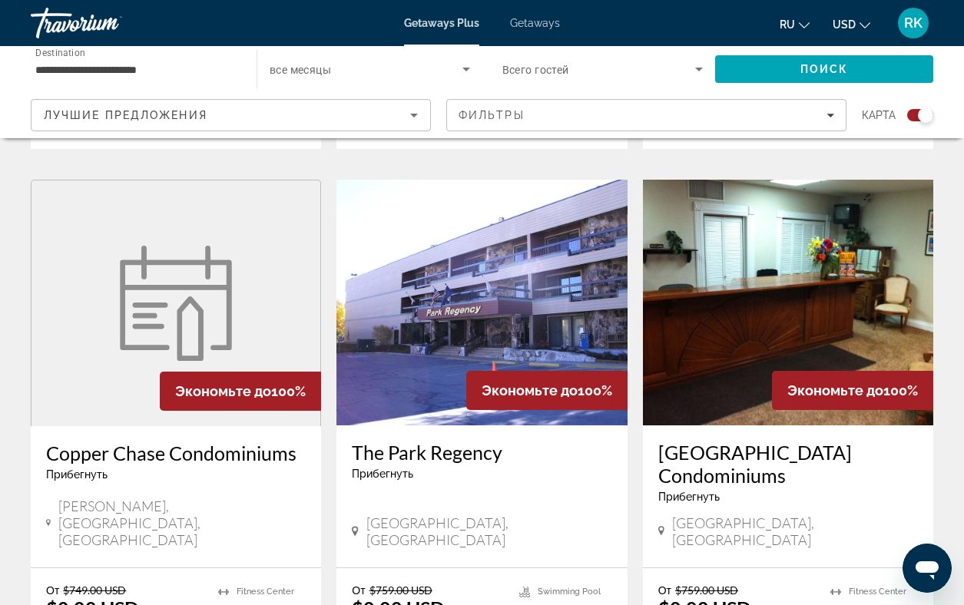
click at [452, 240] on img "Main content" at bounding box center [481, 303] width 290 height 246
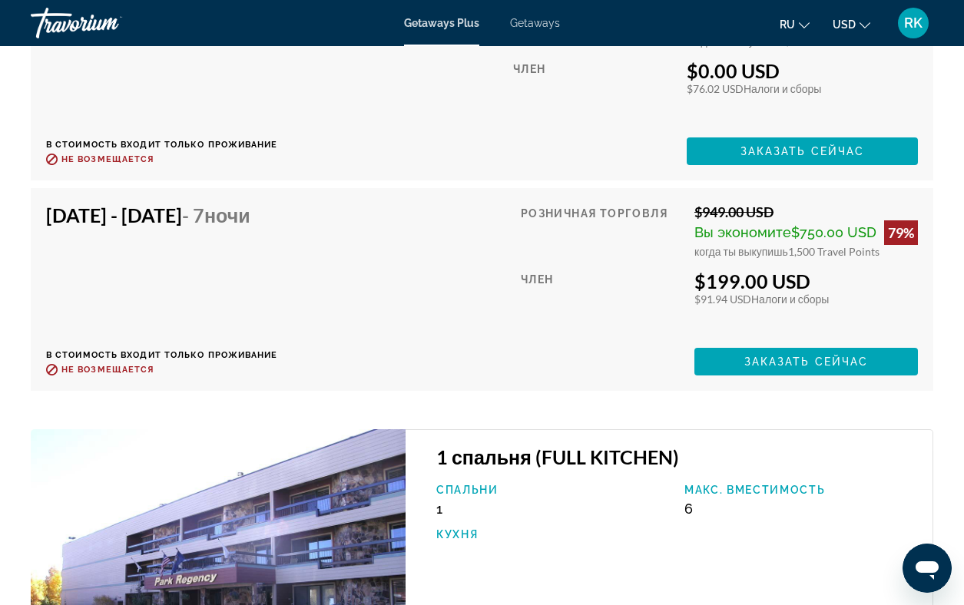
scroll to position [3444, 0]
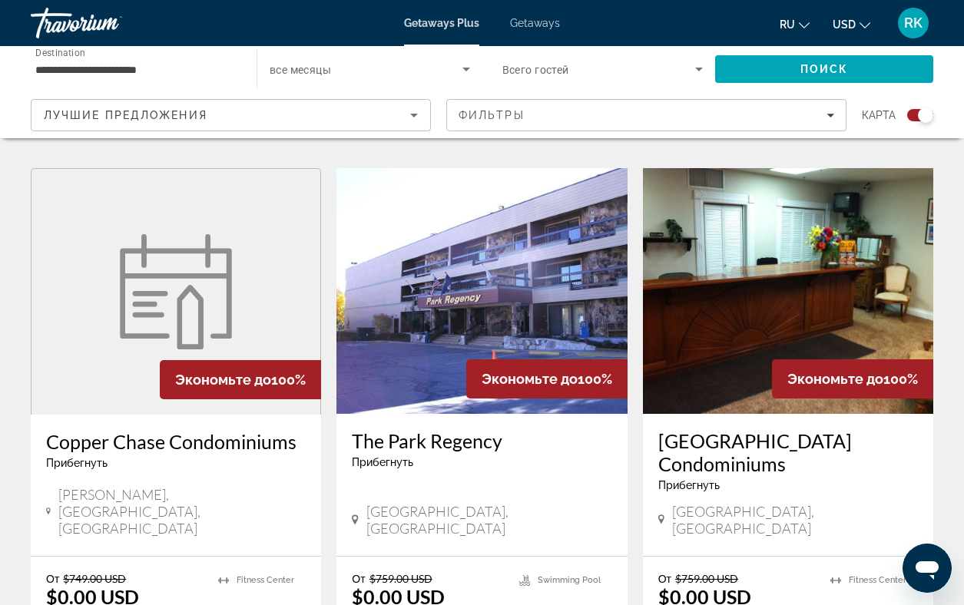
scroll to position [1623, 0]
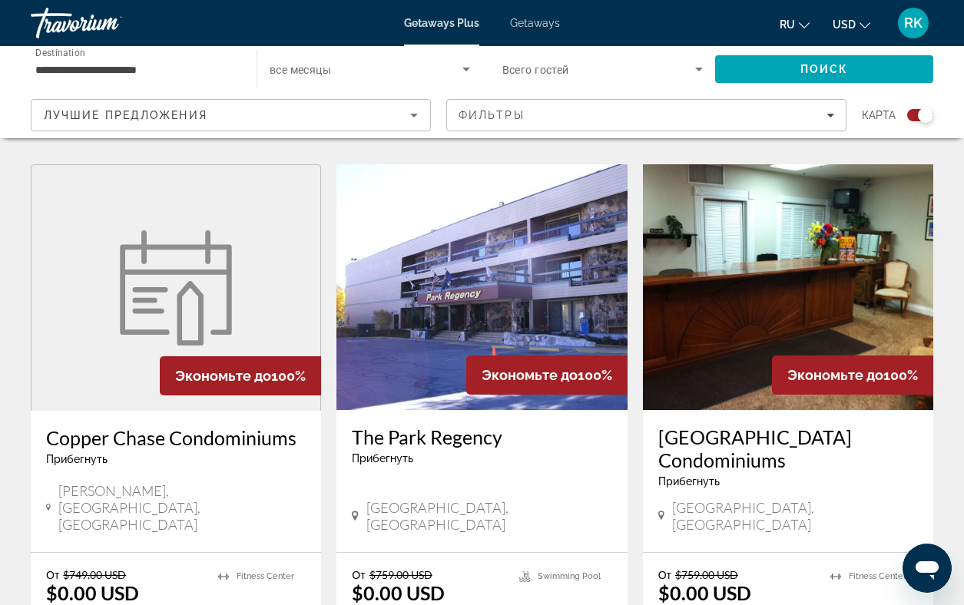
click at [730, 209] on img "Main content" at bounding box center [788, 287] width 290 height 246
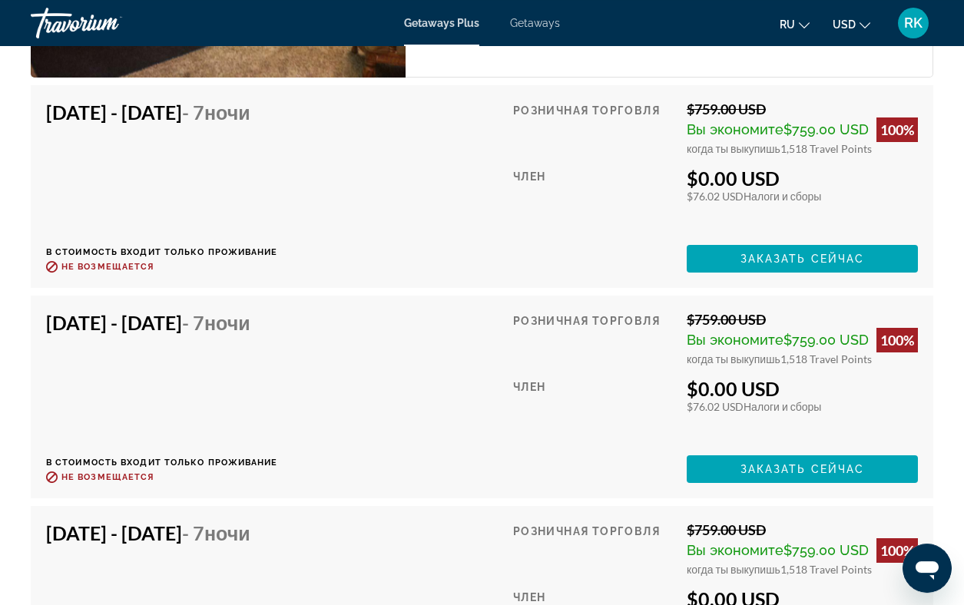
scroll to position [3029, 0]
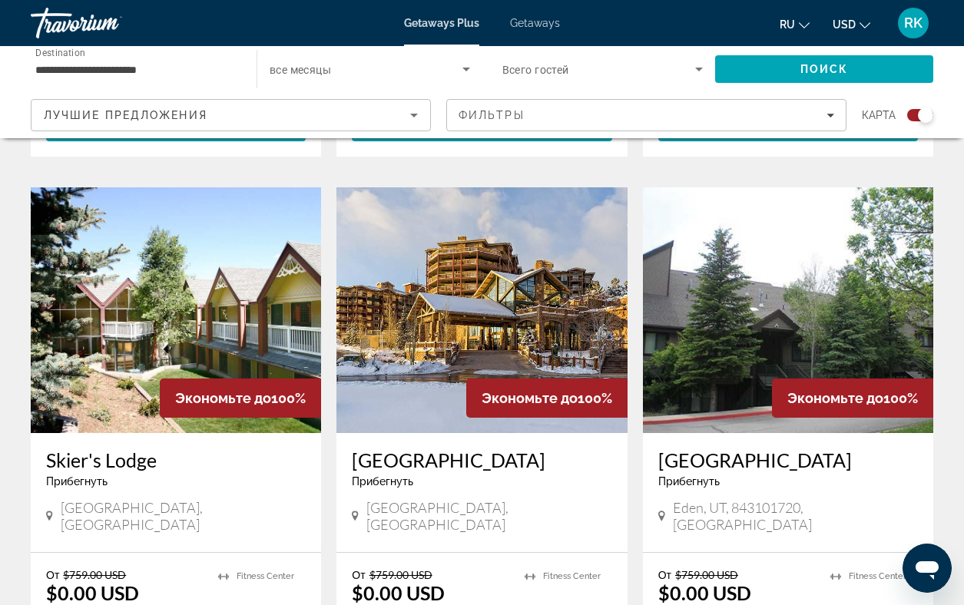
scroll to position [2160, 0]
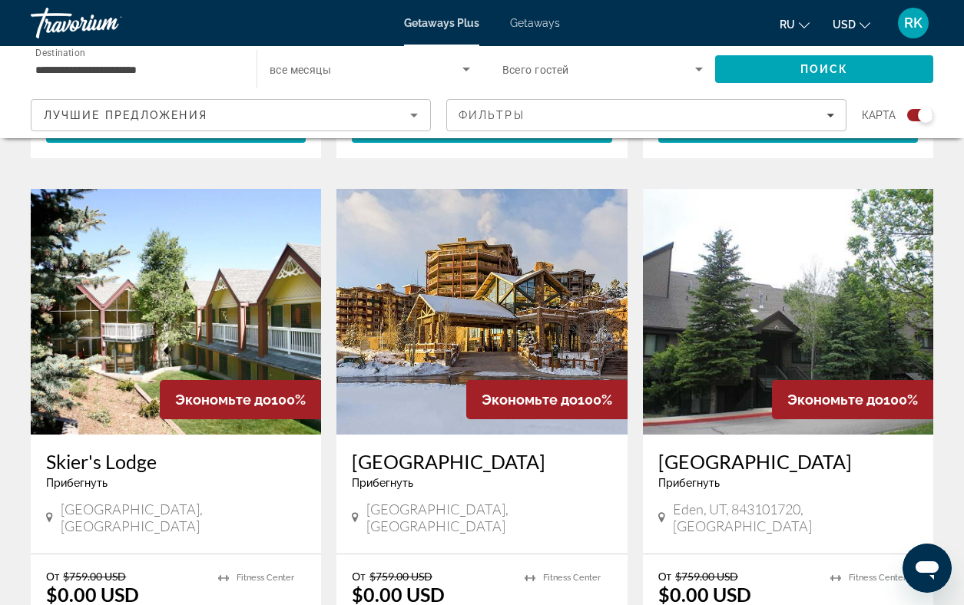
click at [107, 250] on img "Main content" at bounding box center [176, 312] width 290 height 246
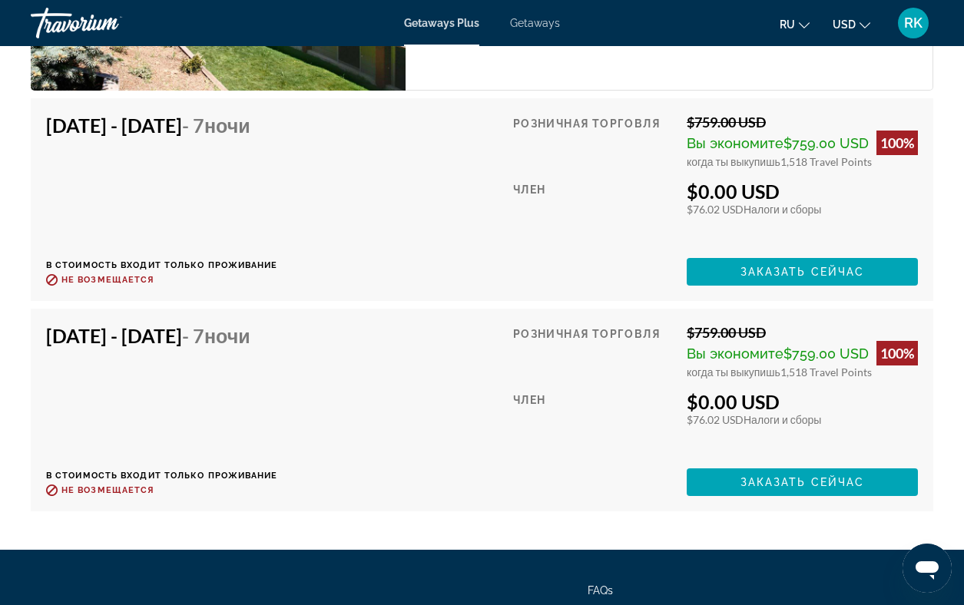
scroll to position [2792, 0]
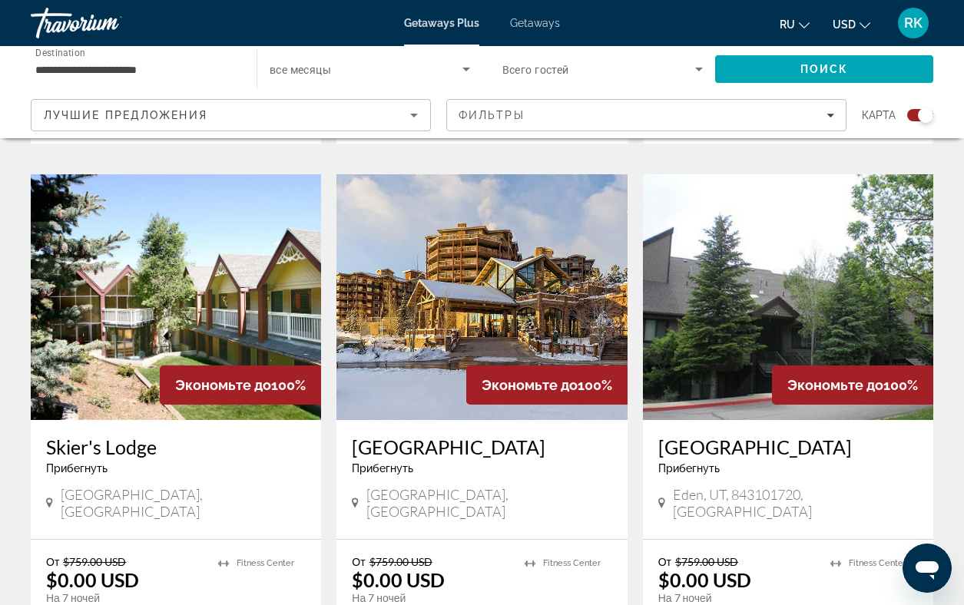
scroll to position [2146, 0]
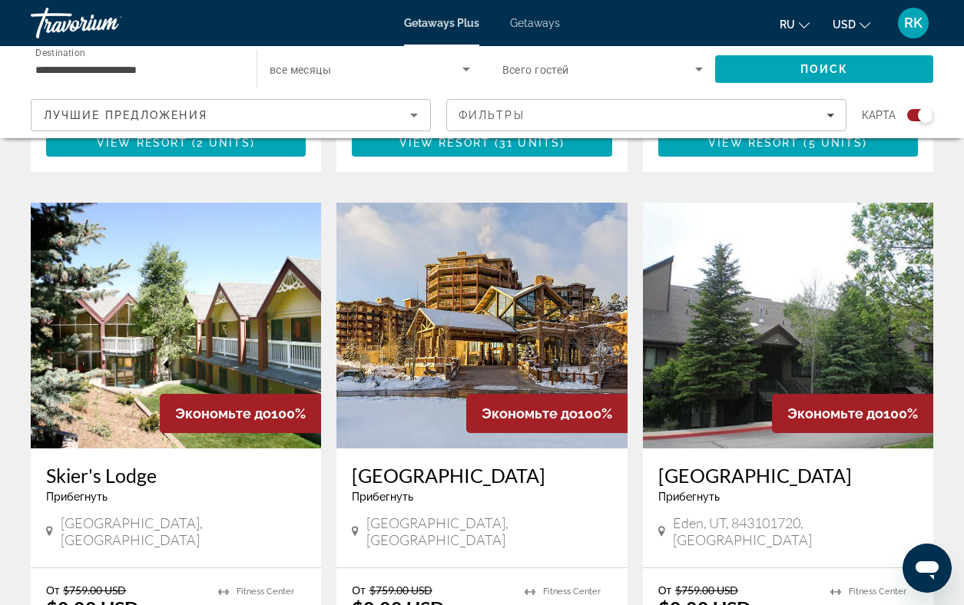
click at [703, 240] on img "Main content" at bounding box center [788, 326] width 290 height 246
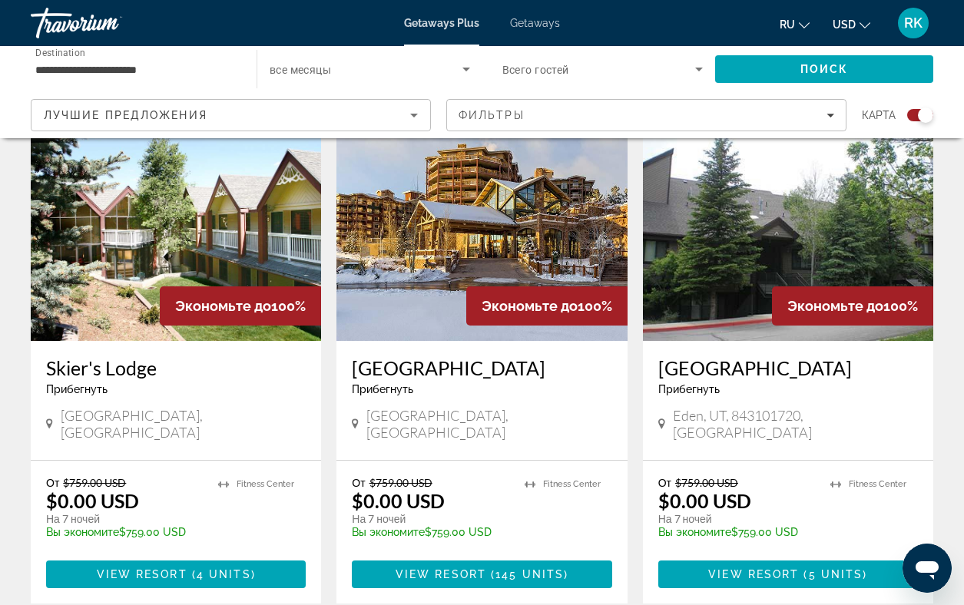
scroll to position [2265, 0]
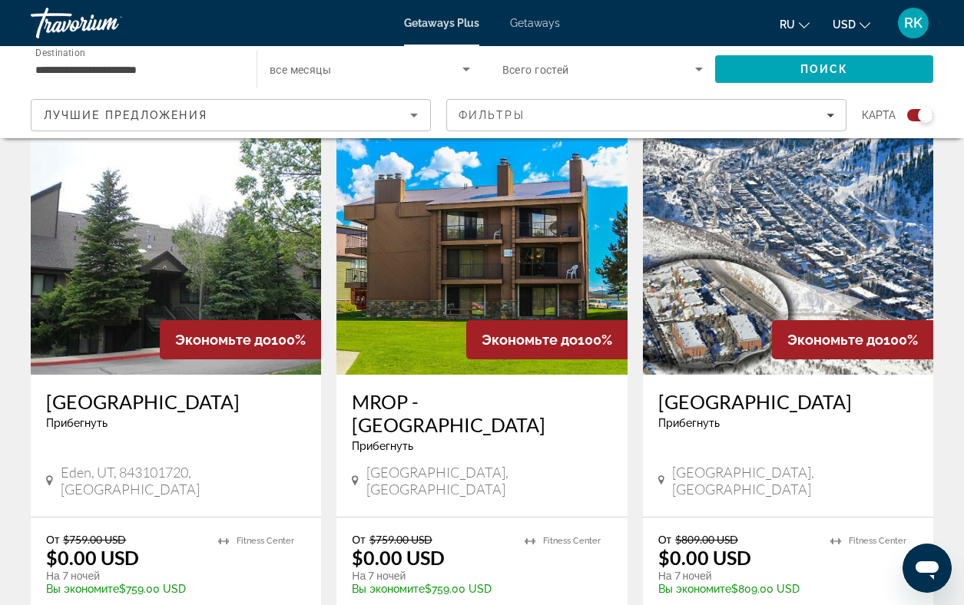
scroll to position [541, 0]
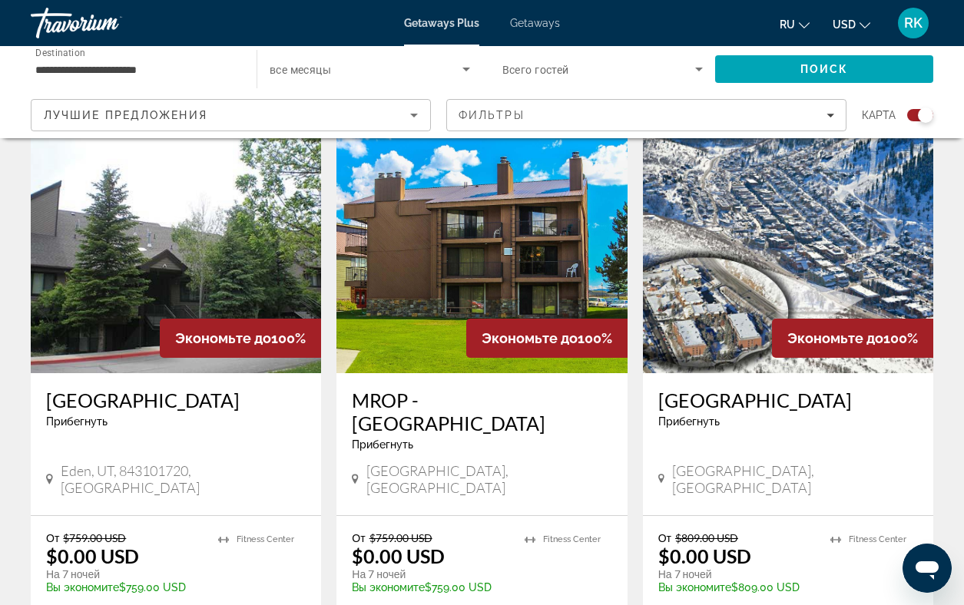
click at [382, 268] on img "Main content" at bounding box center [481, 250] width 290 height 246
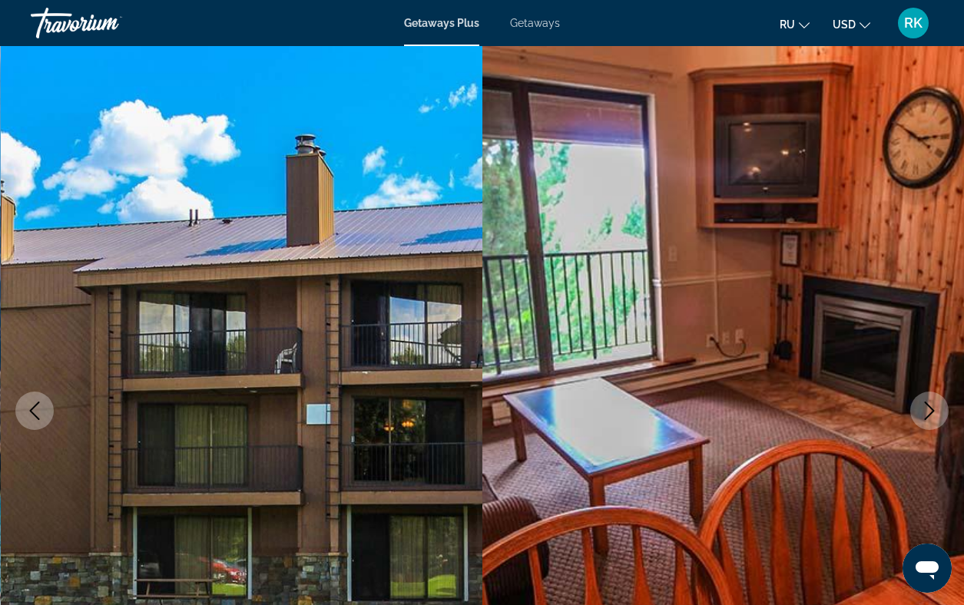
click at [931, 412] on icon "Next image" at bounding box center [929, 411] width 18 height 18
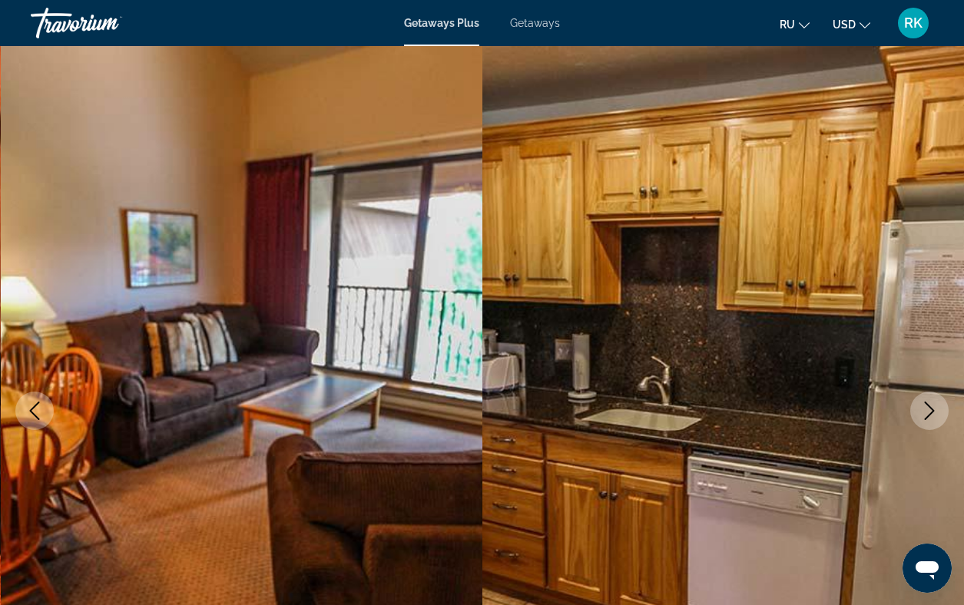
click at [931, 412] on icon "Next image" at bounding box center [929, 411] width 18 height 18
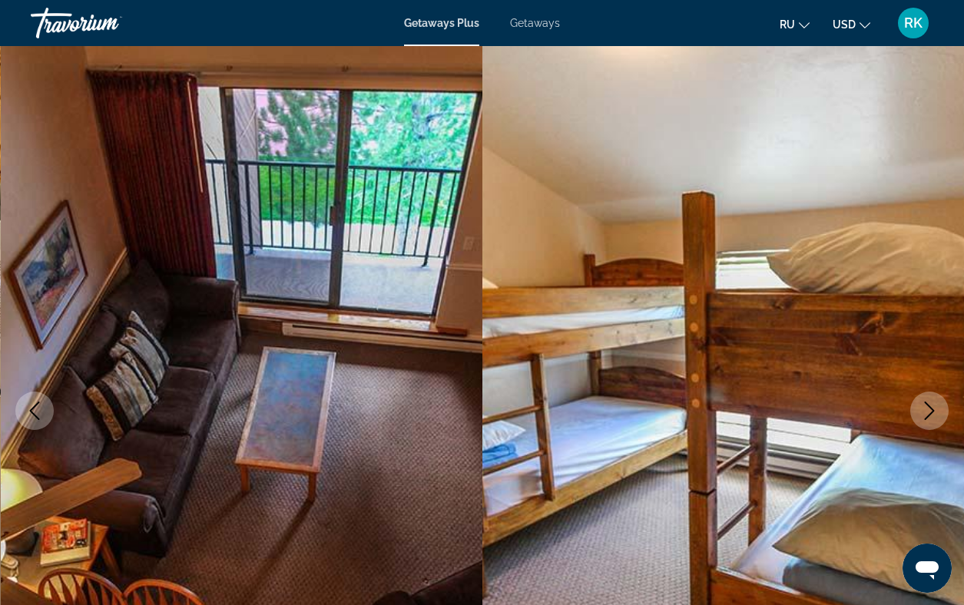
click at [931, 412] on icon "Next image" at bounding box center [929, 411] width 18 height 18
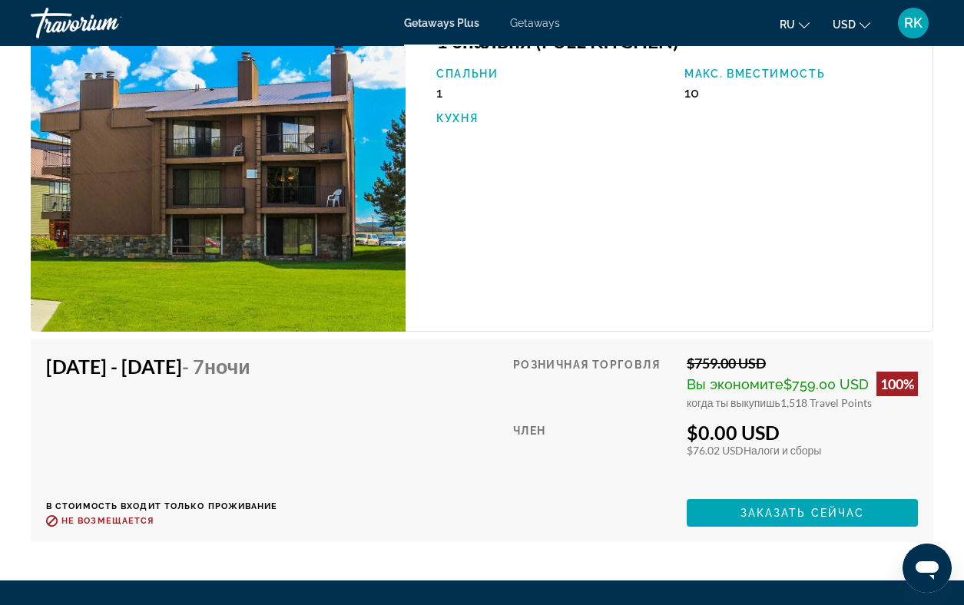
scroll to position [3510, 0]
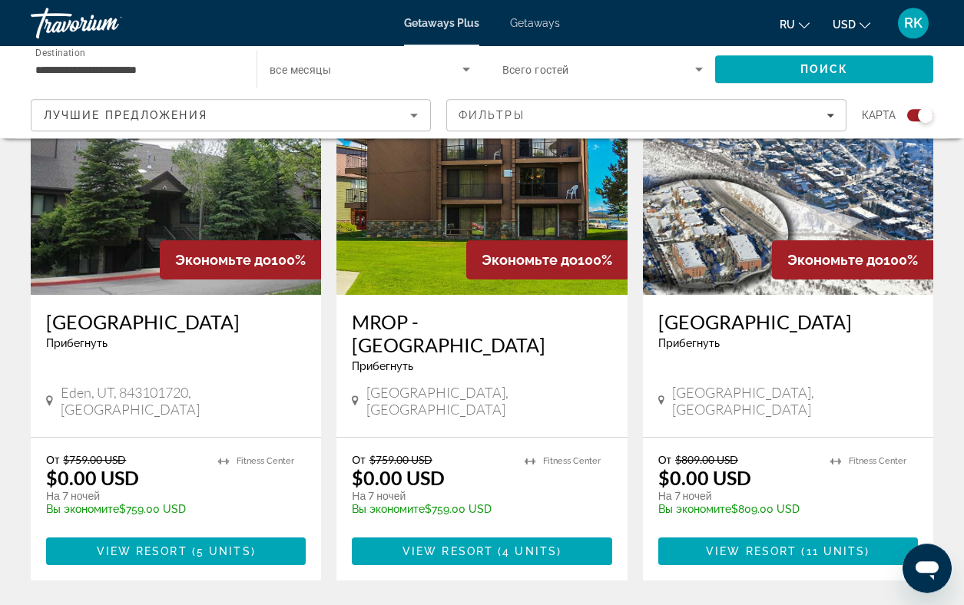
scroll to position [617, 0]
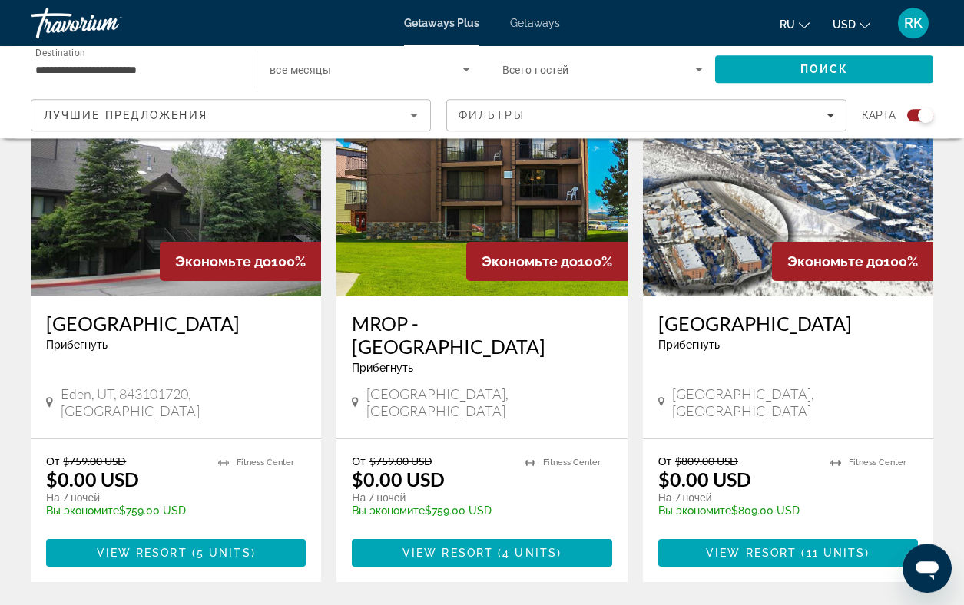
click at [729, 199] on img "Main content" at bounding box center [788, 174] width 290 height 246
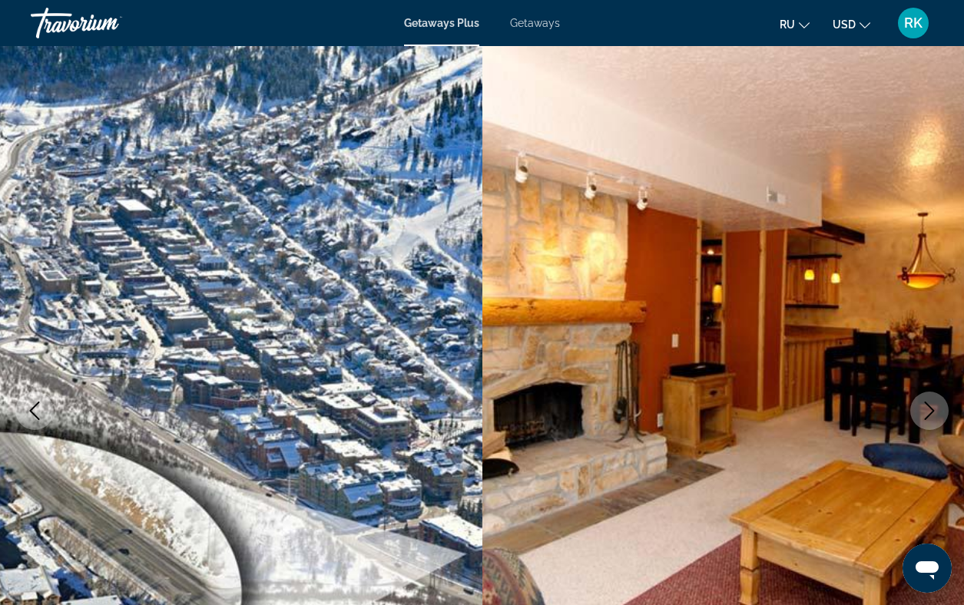
click at [929, 409] on icon "Next image" at bounding box center [929, 411] width 18 height 18
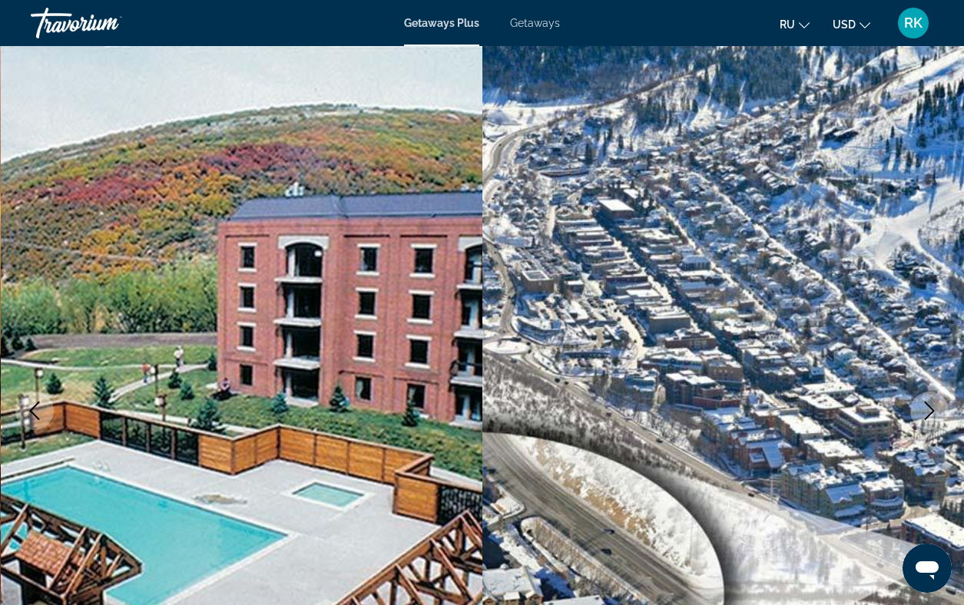
click at [929, 409] on icon "Next image" at bounding box center [929, 411] width 18 height 18
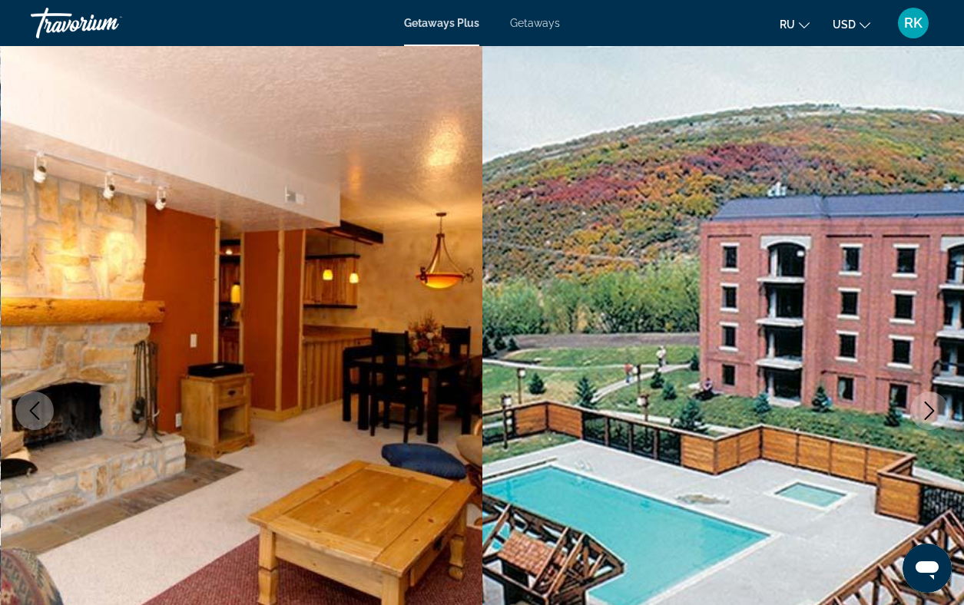
click at [929, 409] on icon "Next image" at bounding box center [929, 411] width 18 height 18
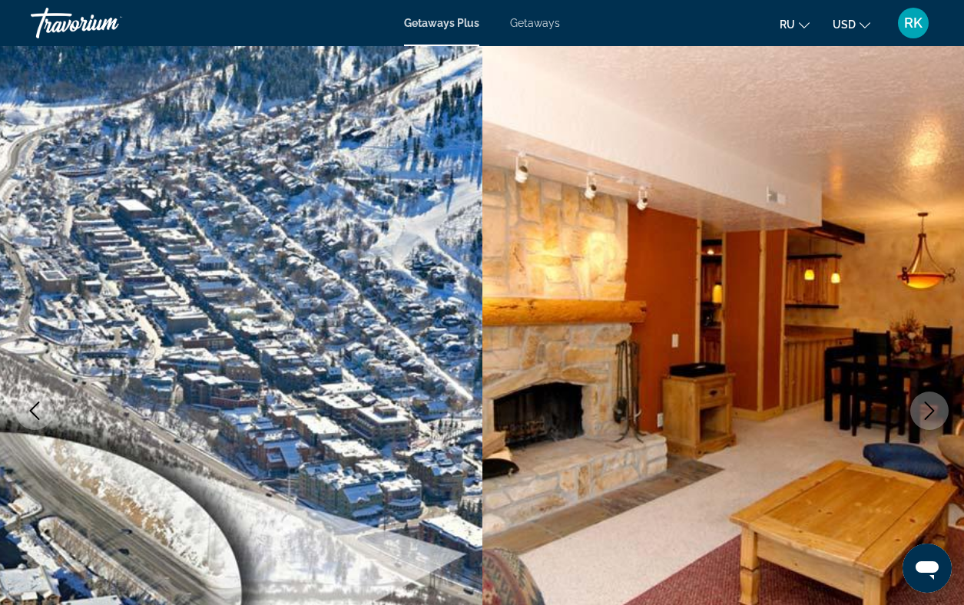
click at [929, 409] on icon "Next image" at bounding box center [929, 411] width 18 height 18
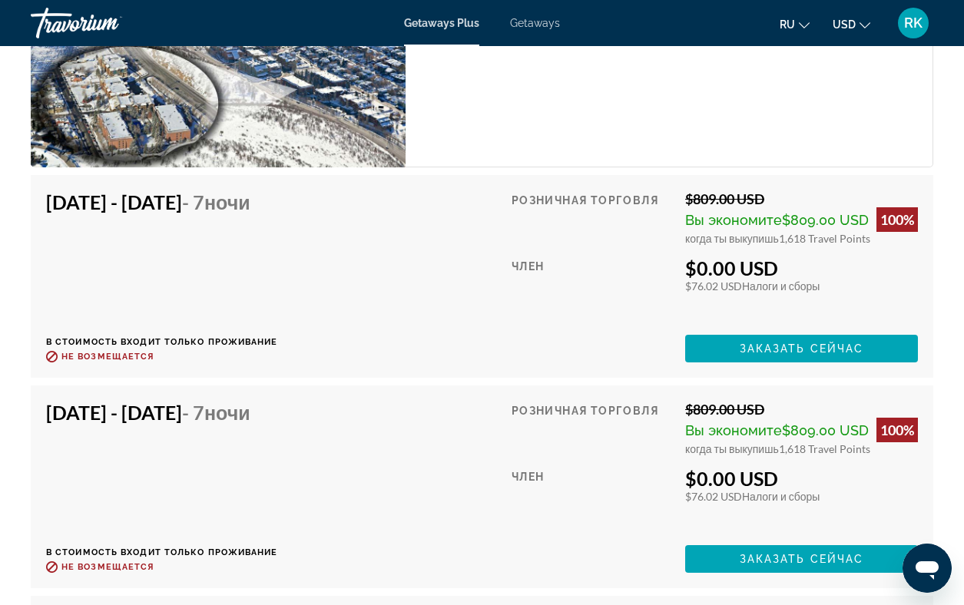
scroll to position [2794, 0]
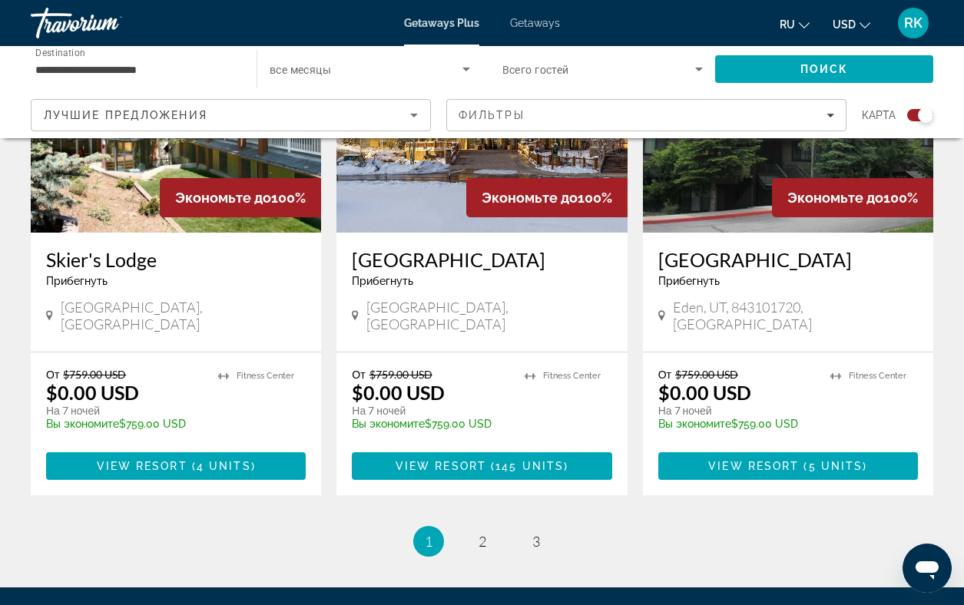
scroll to position [2371, 0]
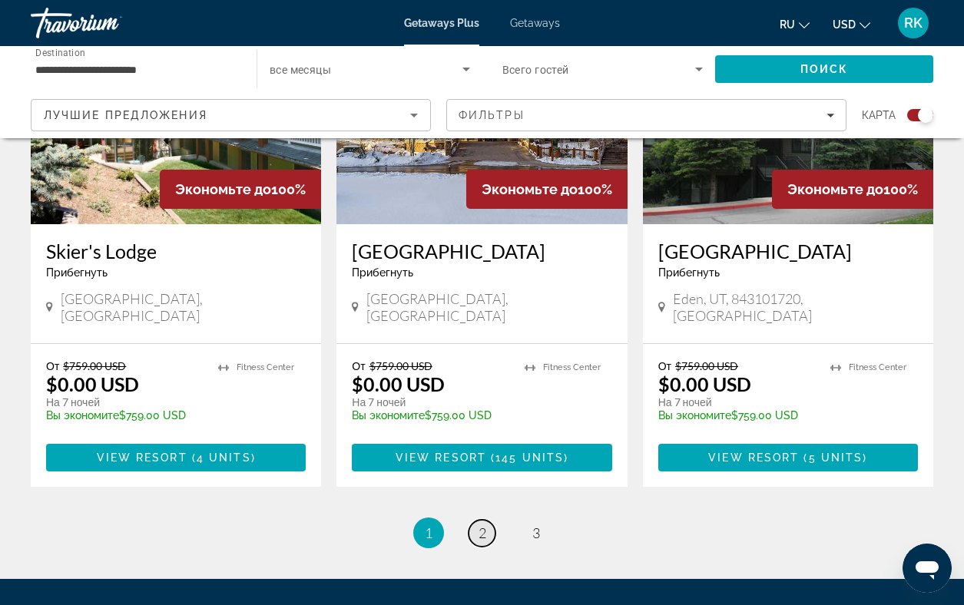
click at [483, 525] on span "2" at bounding box center [482, 533] width 8 height 17
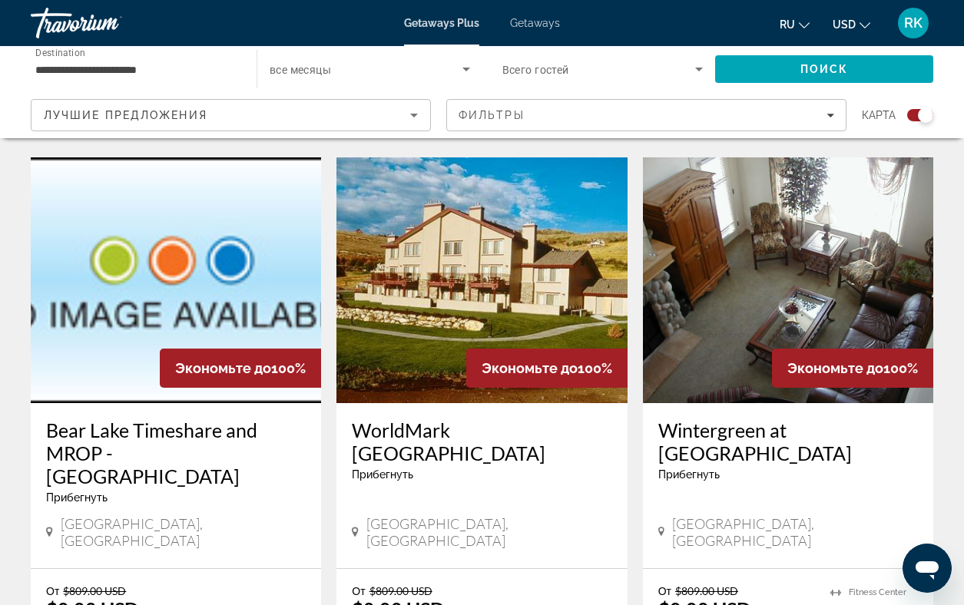
scroll to position [1072, 0]
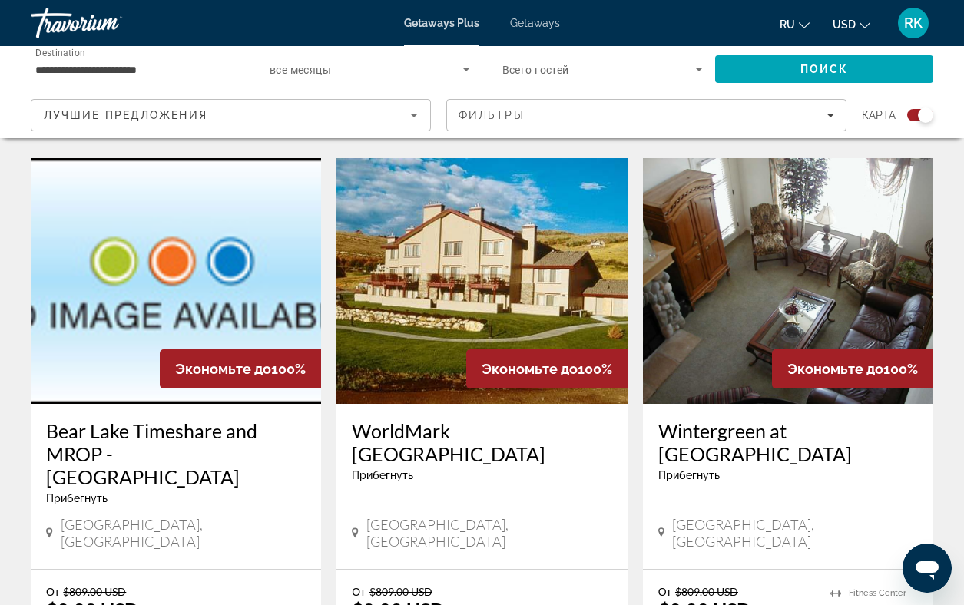
click at [170, 261] on img "Main content" at bounding box center [176, 281] width 290 height 246
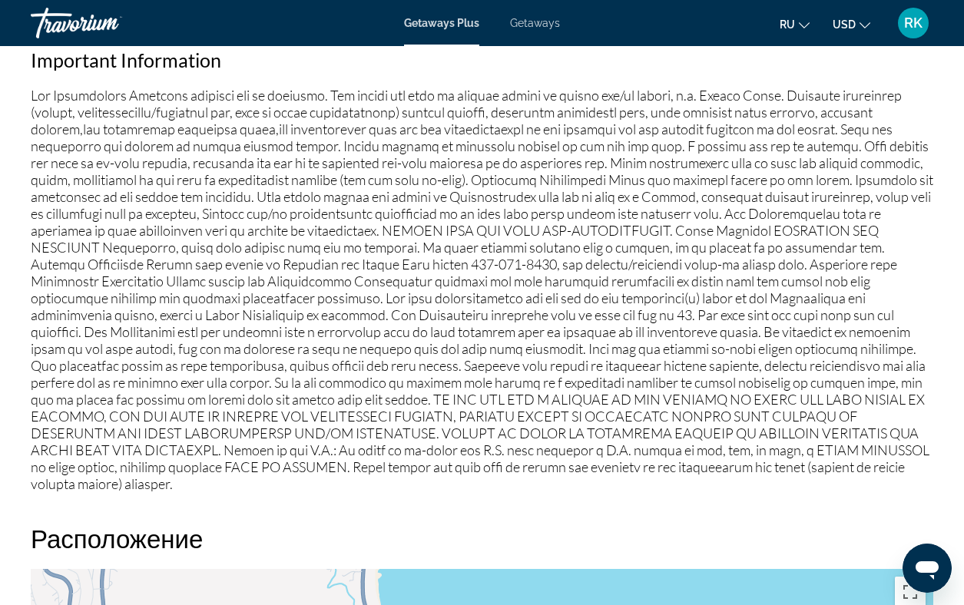
scroll to position [534, 0]
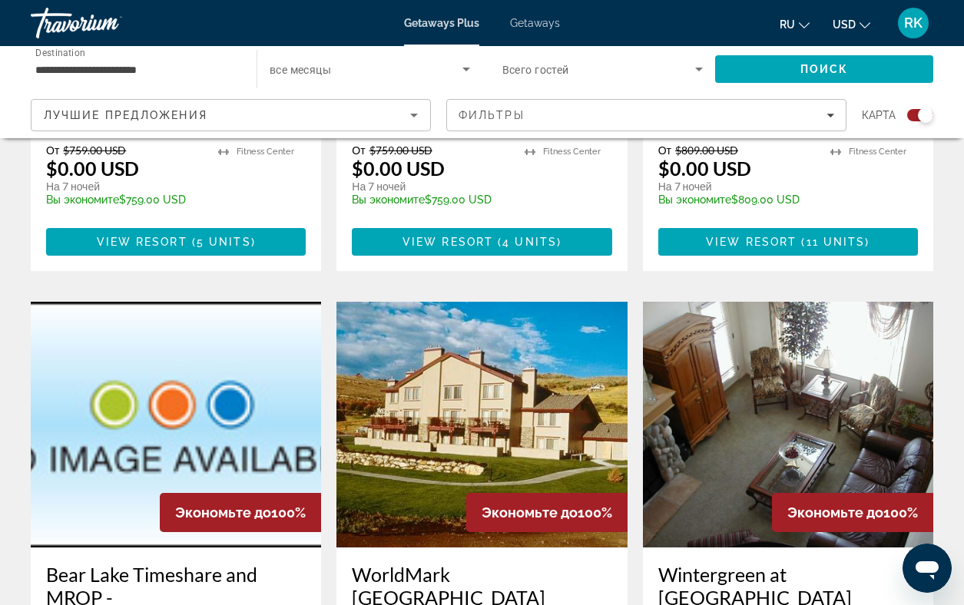
scroll to position [945, 0]
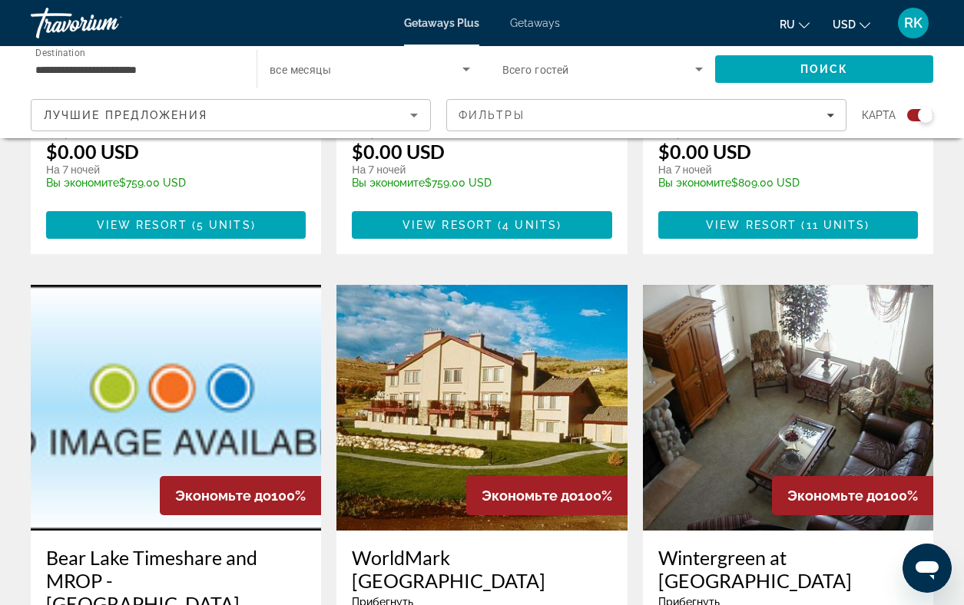
click at [451, 379] on img "Main content" at bounding box center [481, 408] width 290 height 246
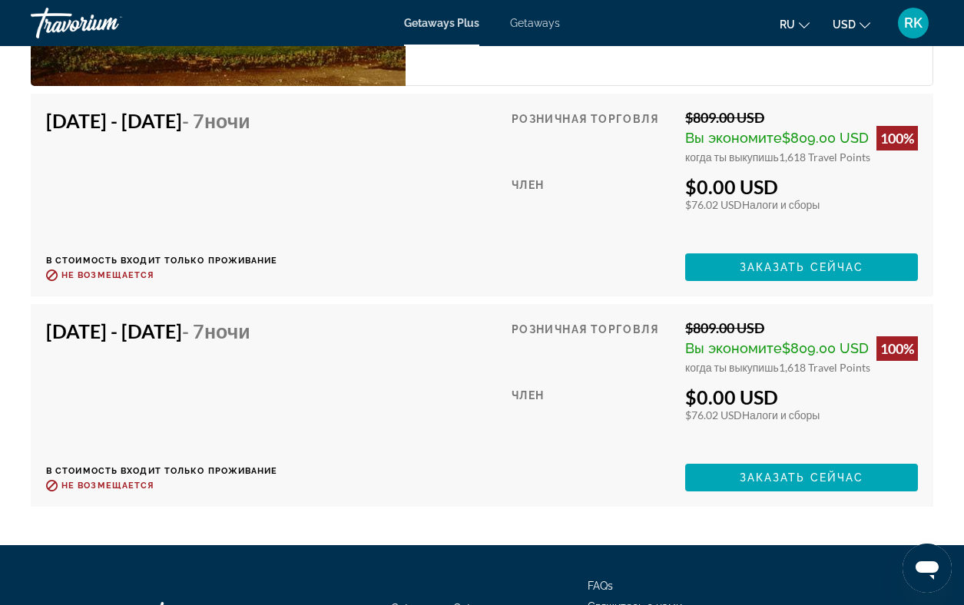
scroll to position [2803, 0]
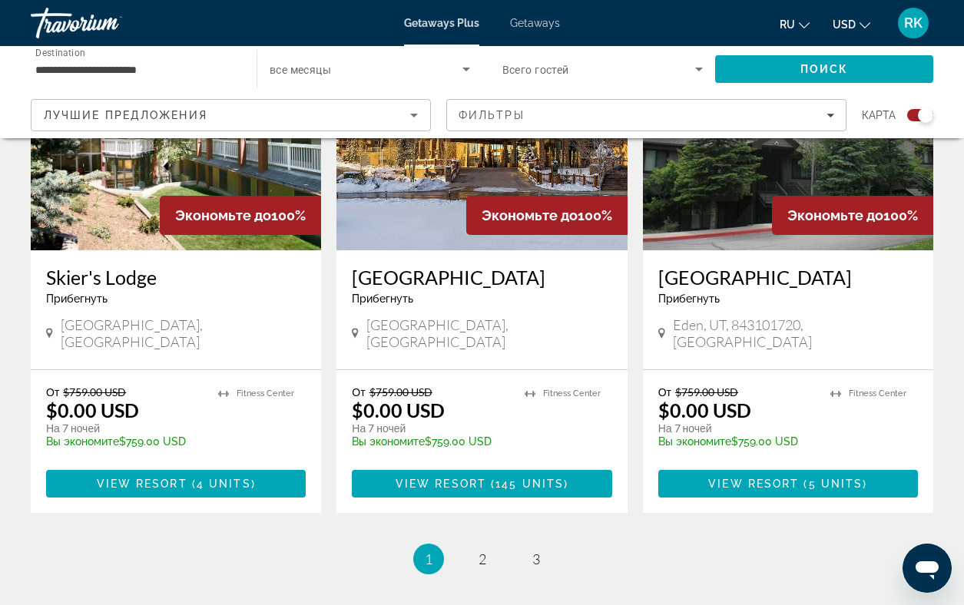
scroll to position [2426, 0]
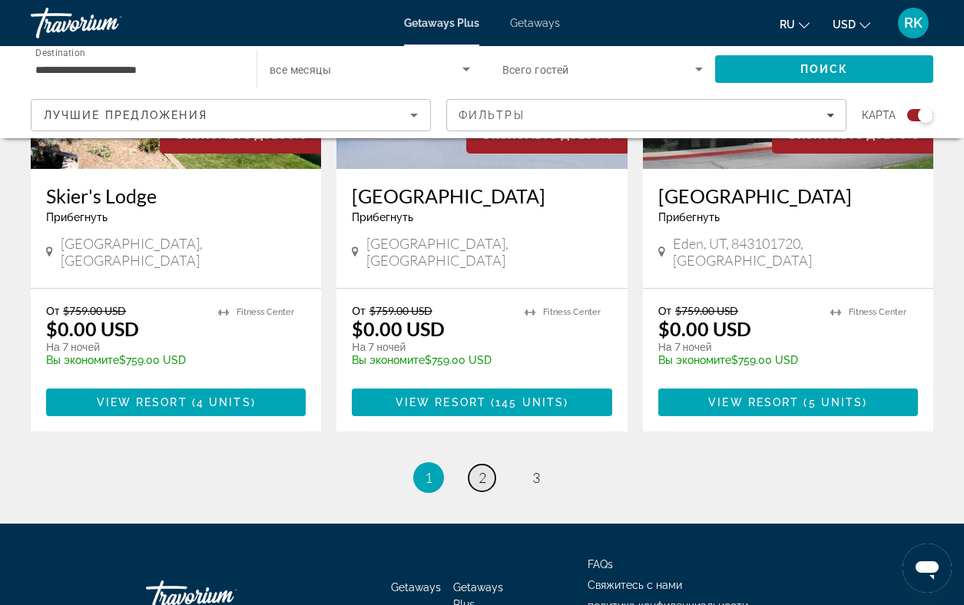
click at [482, 469] on span "2" at bounding box center [482, 477] width 8 height 17
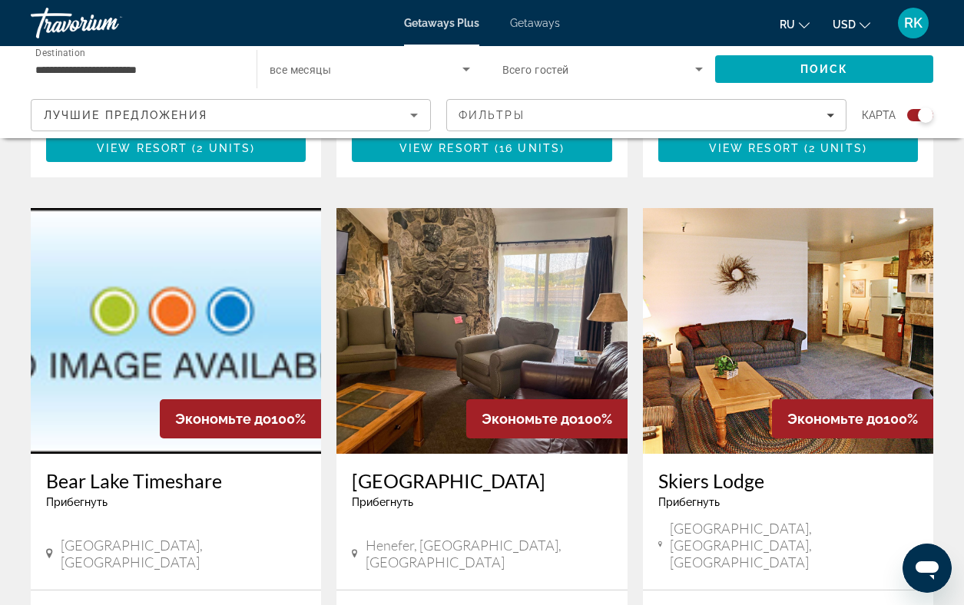
scroll to position [1599, 0]
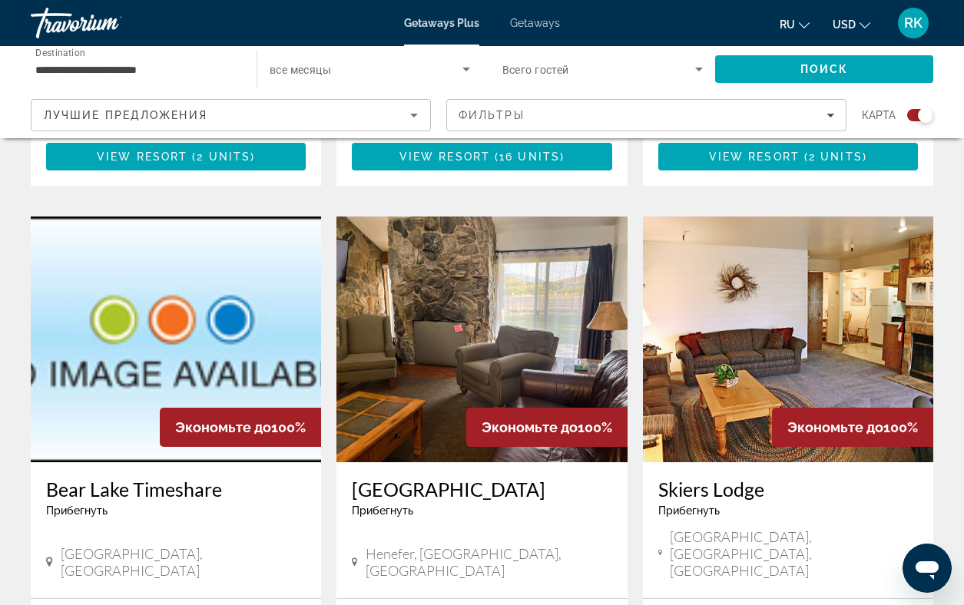
click at [753, 286] on img "Main content" at bounding box center [788, 340] width 290 height 246
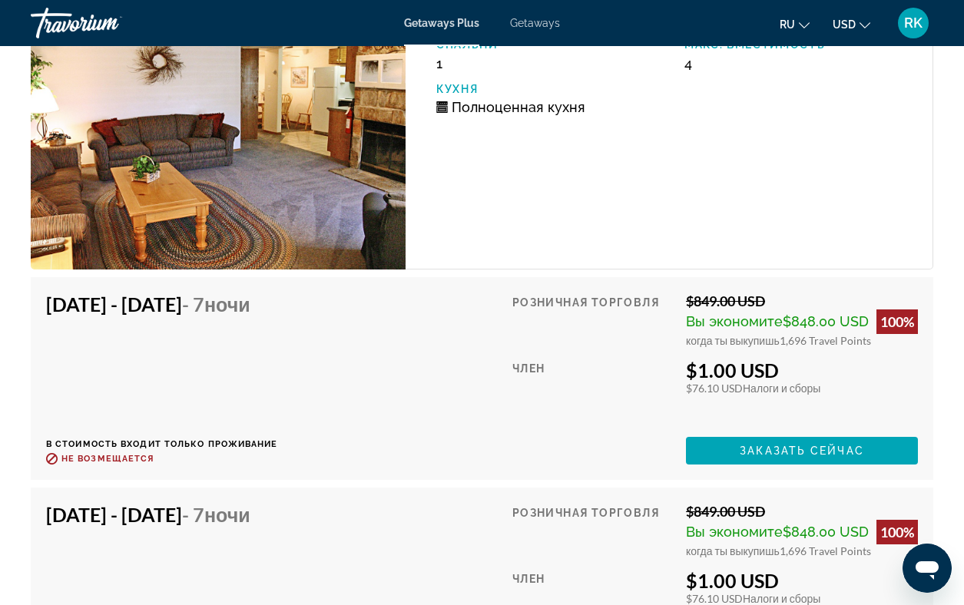
scroll to position [2954, 0]
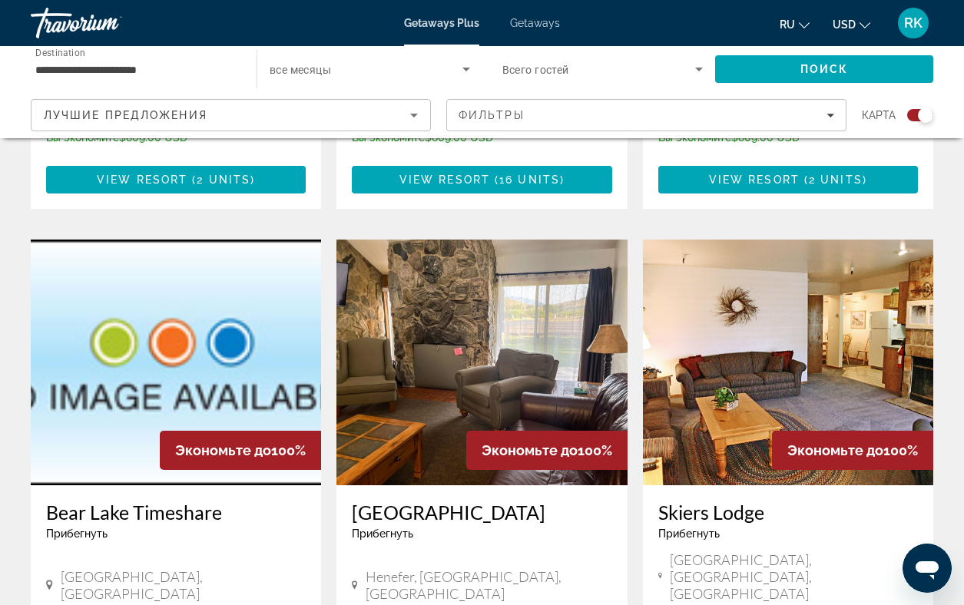
scroll to position [1574, 0]
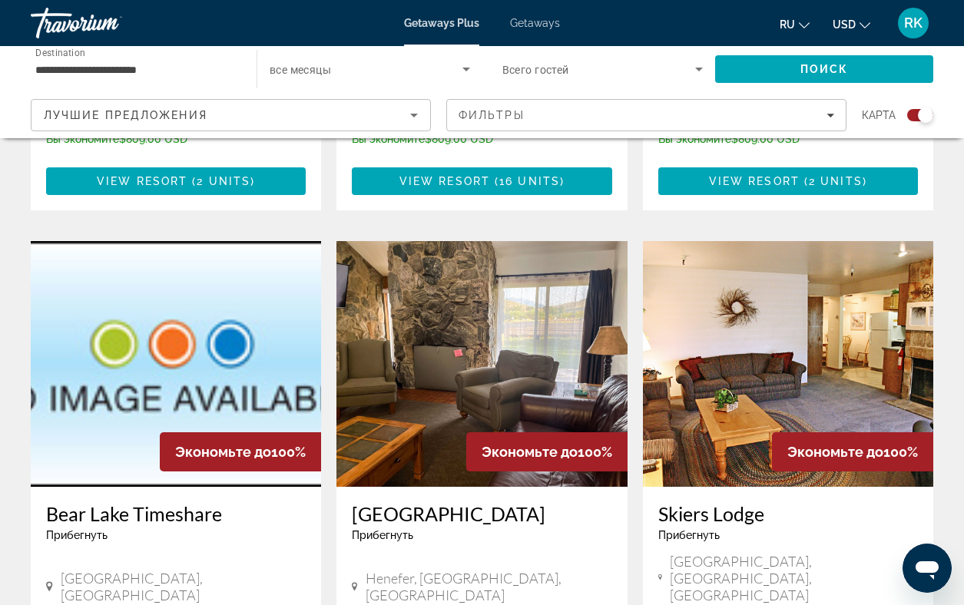
click at [132, 319] on img "Main content" at bounding box center [176, 364] width 290 height 246
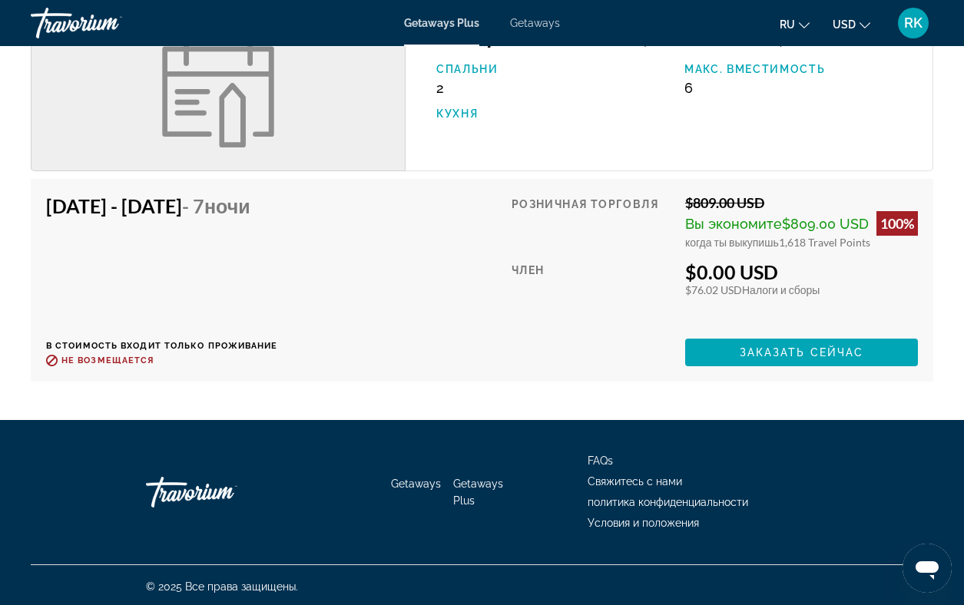
scroll to position [1758, 0]
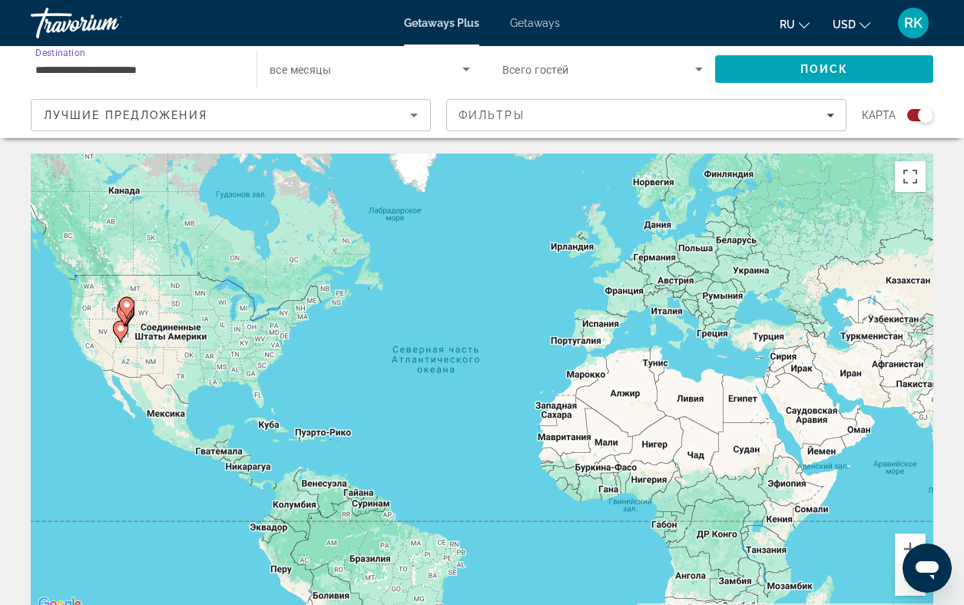
click at [102, 68] on input "**********" at bounding box center [135, 70] width 201 height 18
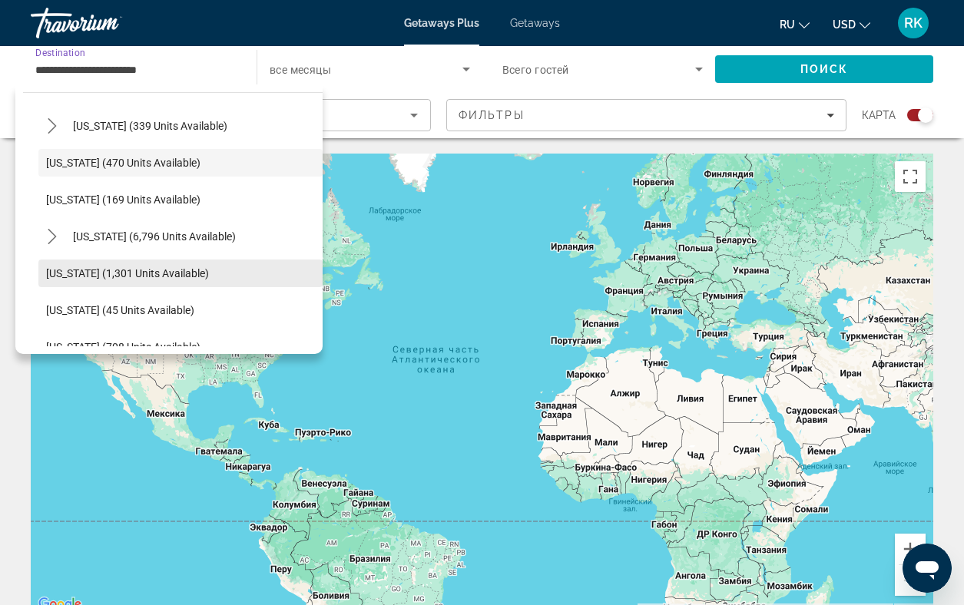
scroll to position [1273, 0]
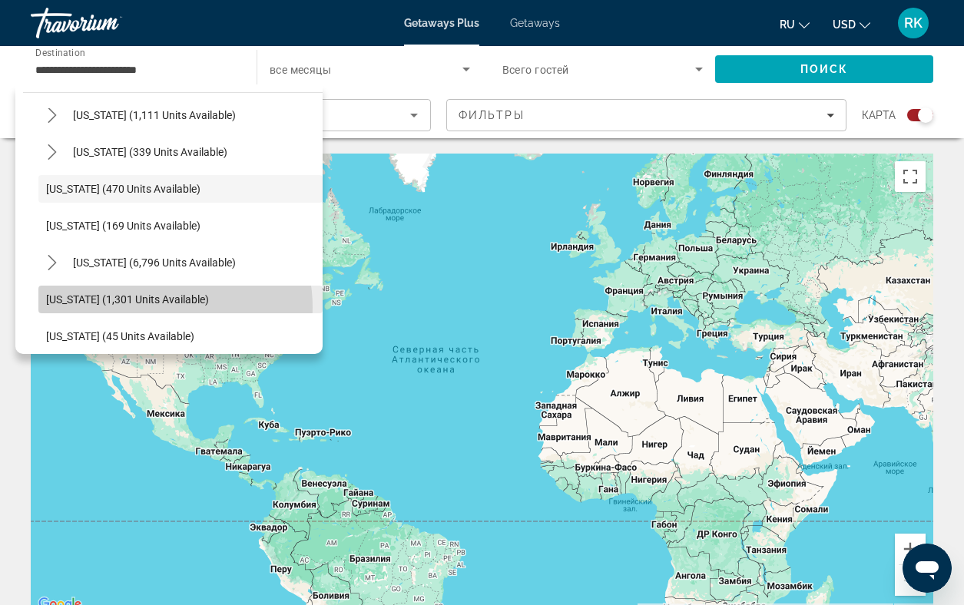
click at [161, 307] on span "Select destination: Washington (1,301 units available)" at bounding box center [180, 299] width 284 height 37
type input "**********"
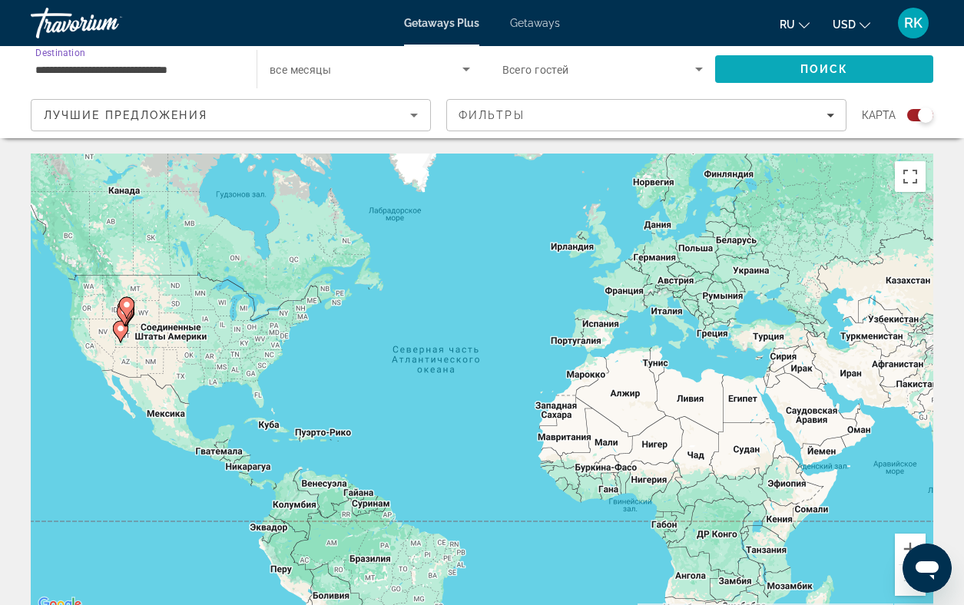
click at [760, 68] on span "Search" at bounding box center [824, 69] width 218 height 37
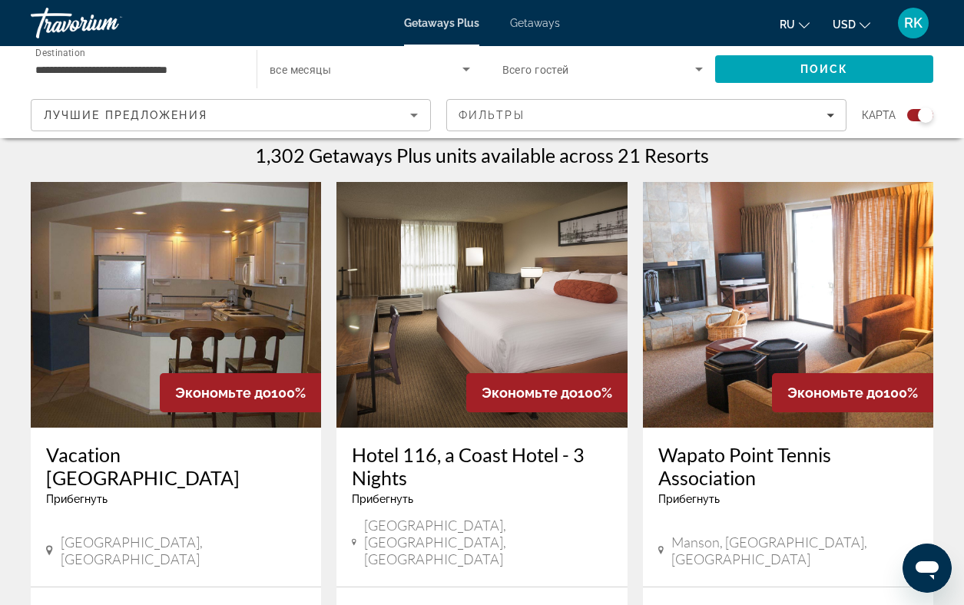
scroll to position [487, 0]
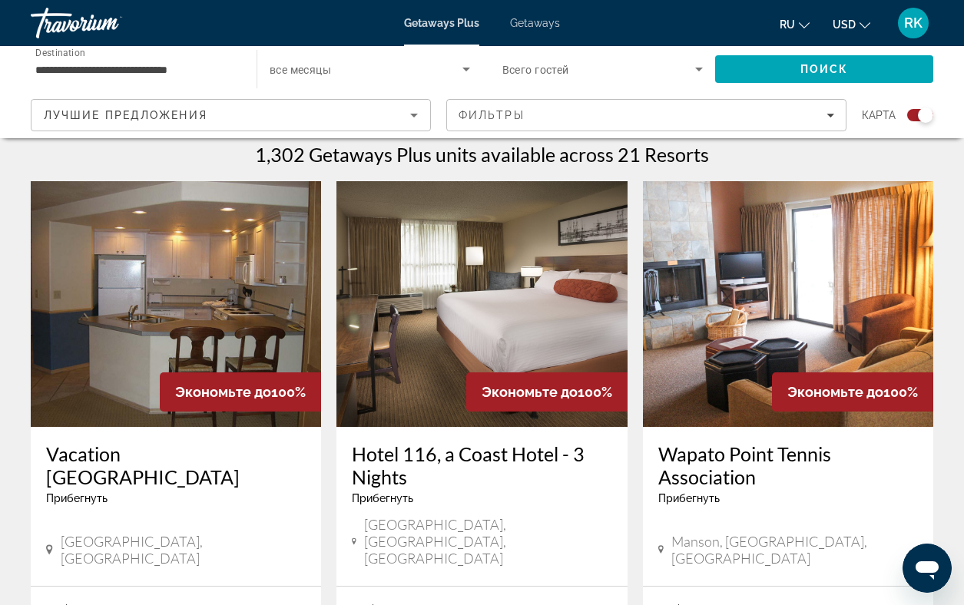
click at [209, 299] on img "Main content" at bounding box center [176, 304] width 290 height 246
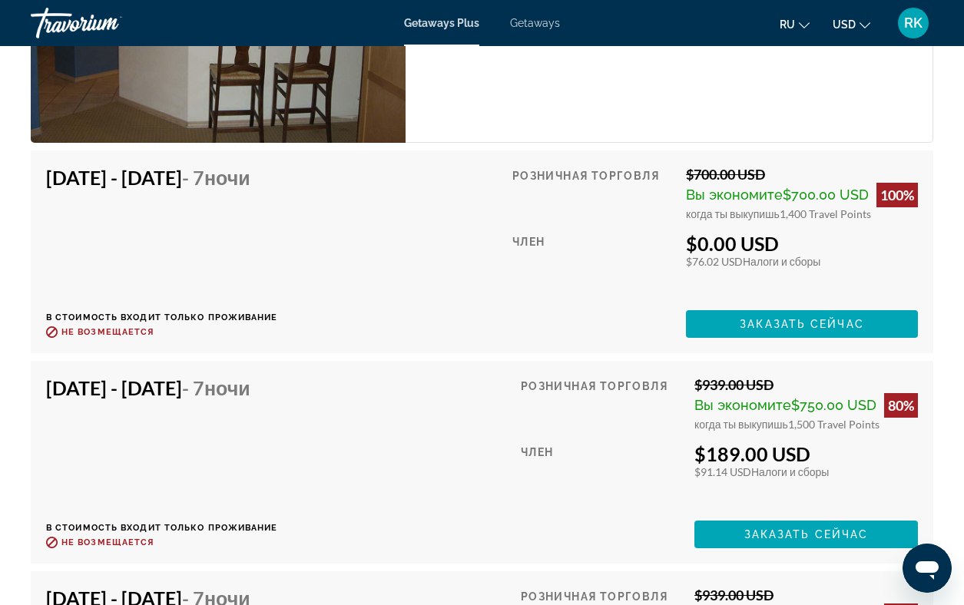
scroll to position [3033, 0]
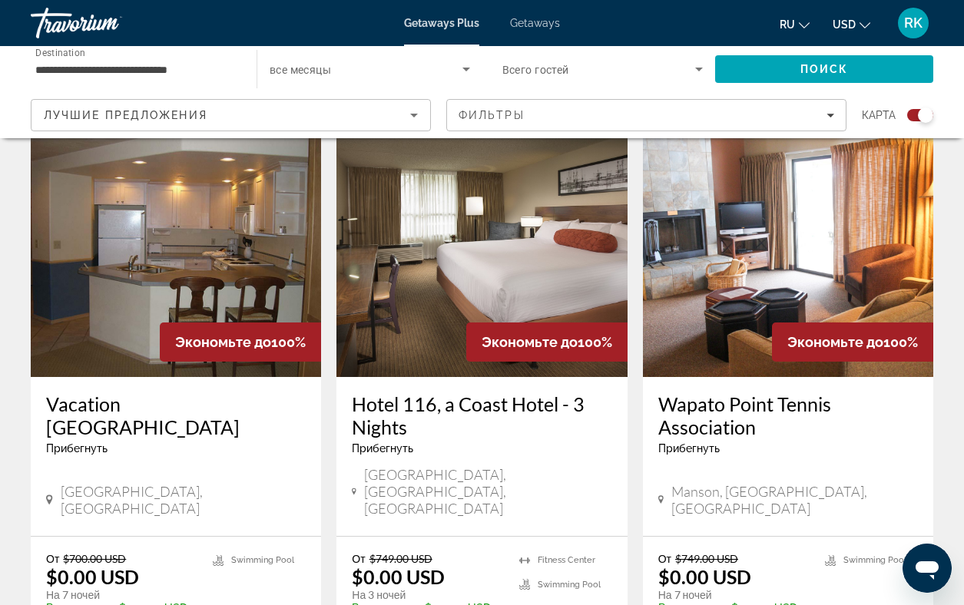
scroll to position [538, 0]
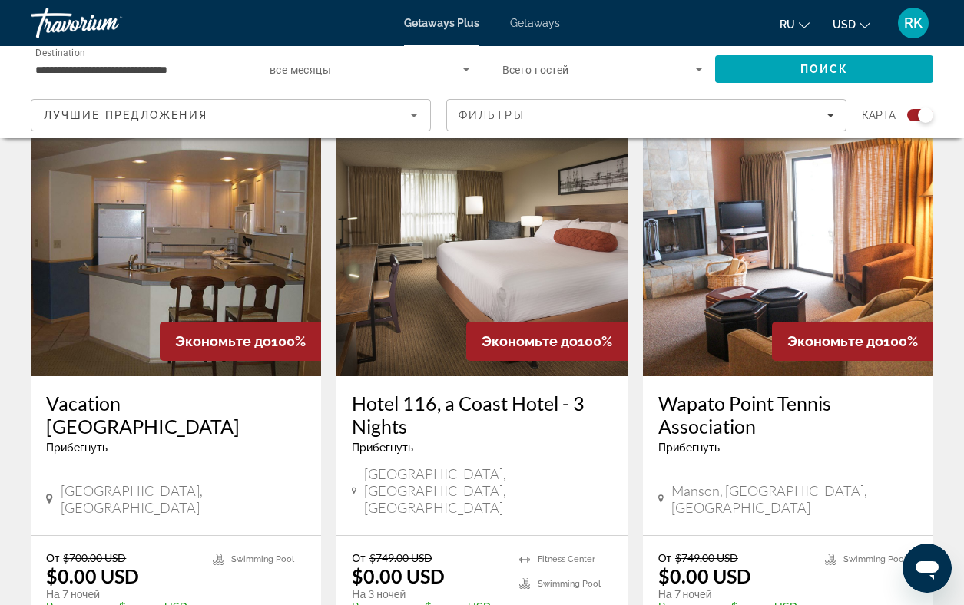
click at [458, 304] on img "Main content" at bounding box center [481, 254] width 290 height 246
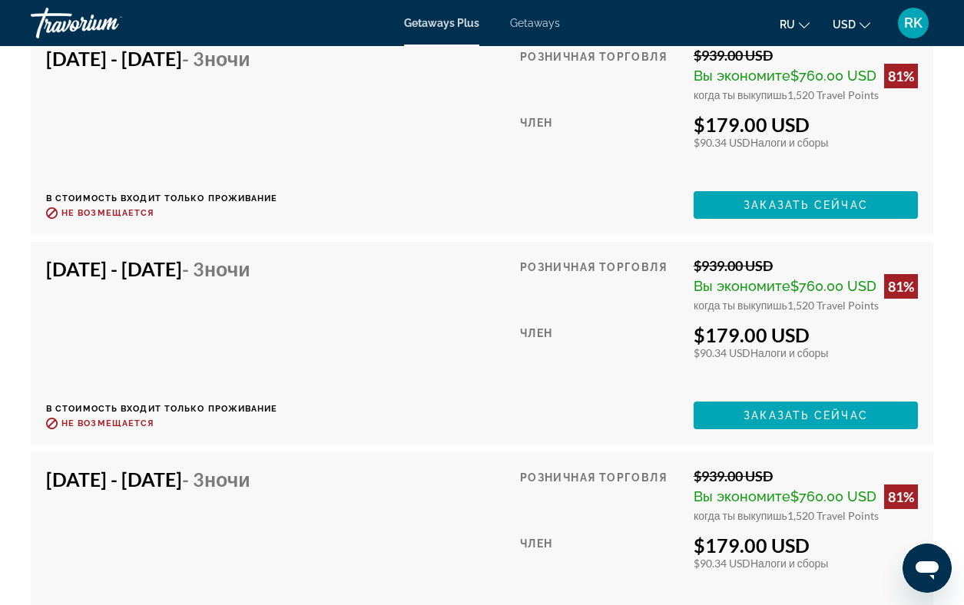
scroll to position [4400, 0]
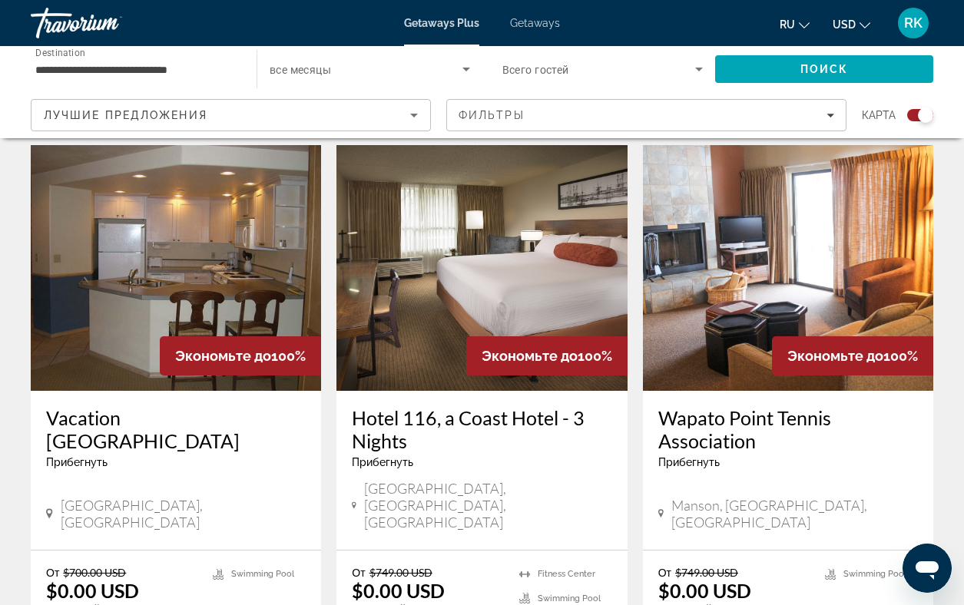
scroll to position [525, 0]
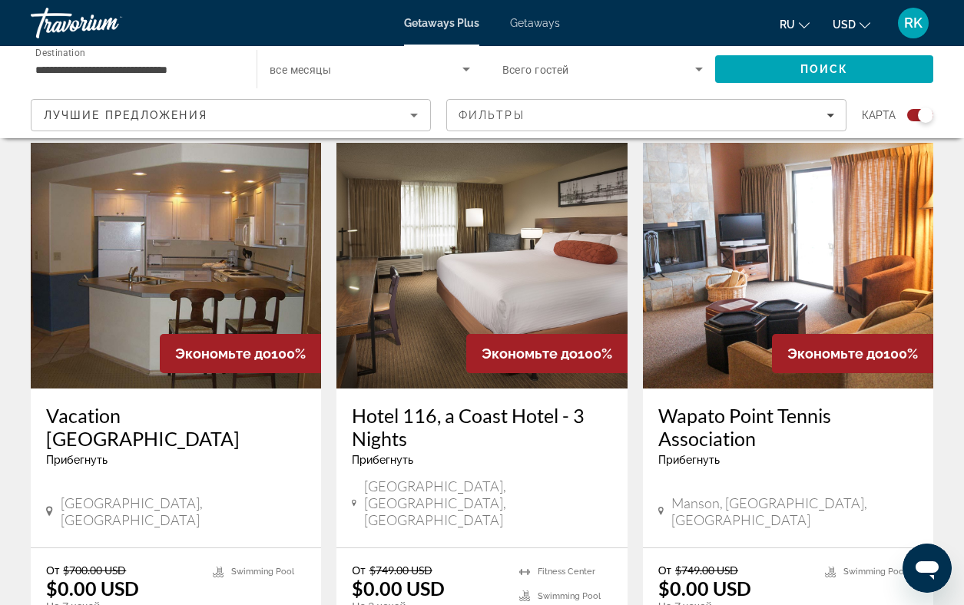
click at [801, 278] on img "Main content" at bounding box center [788, 266] width 290 height 246
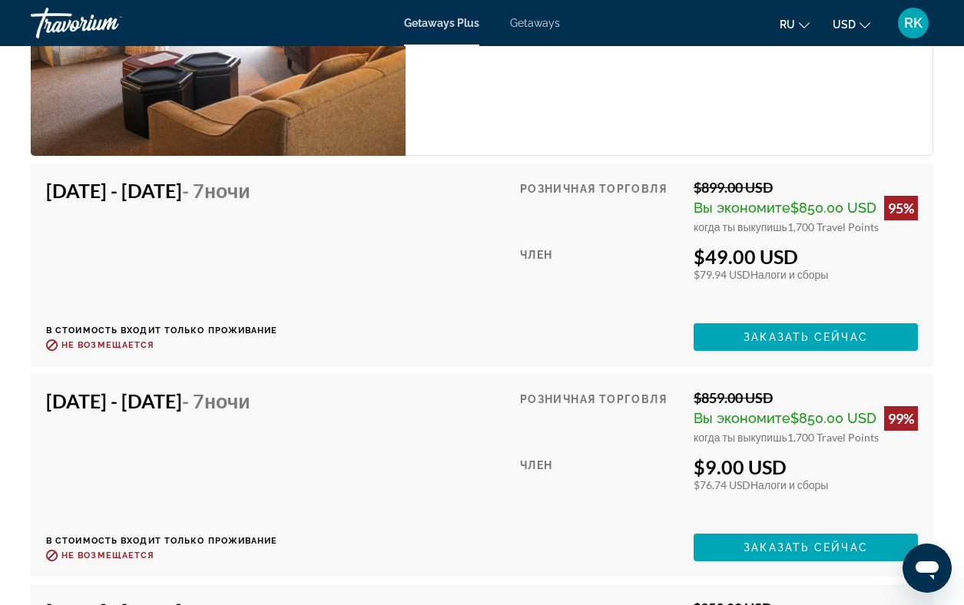
scroll to position [3119, 0]
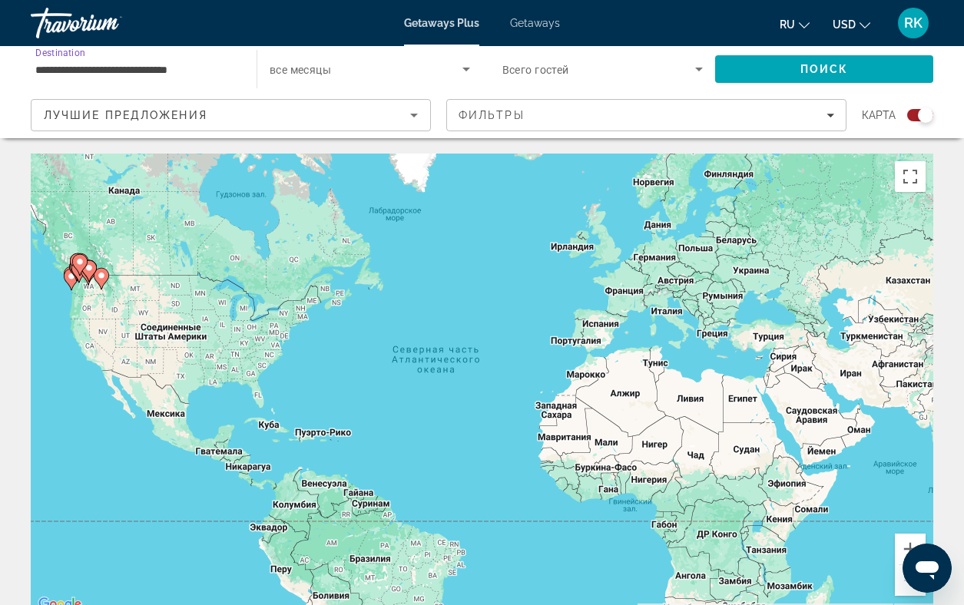
click at [140, 71] on input "**********" at bounding box center [135, 70] width 201 height 18
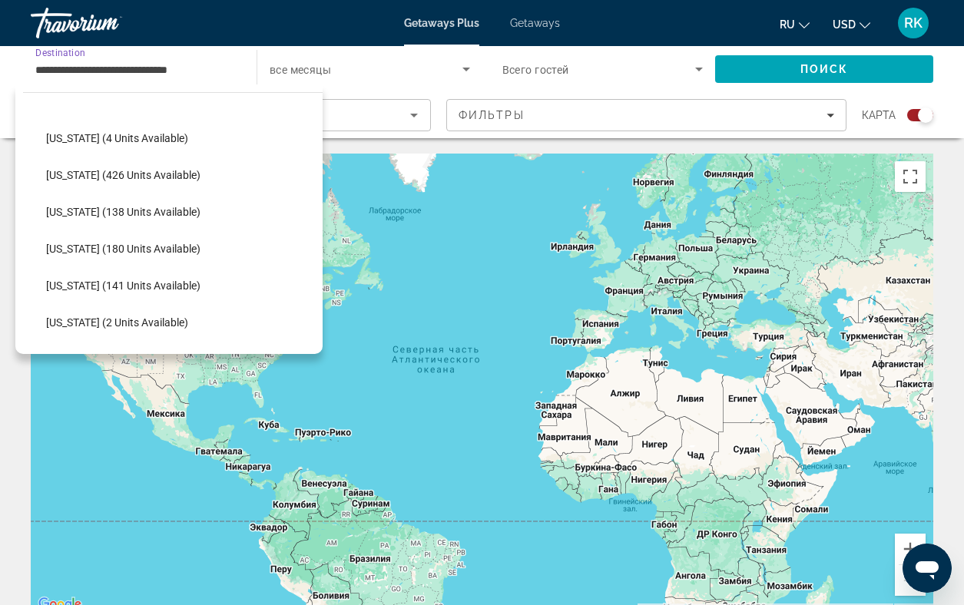
scroll to position [363, 0]
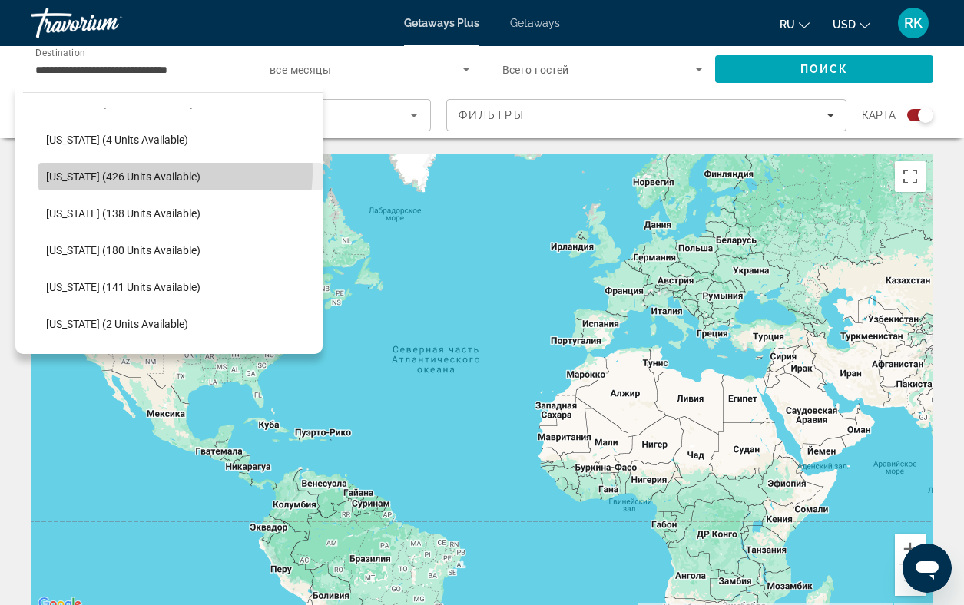
click at [147, 170] on span "[US_STATE] (426 units available)" at bounding box center [123, 176] width 154 height 12
type input "**********"
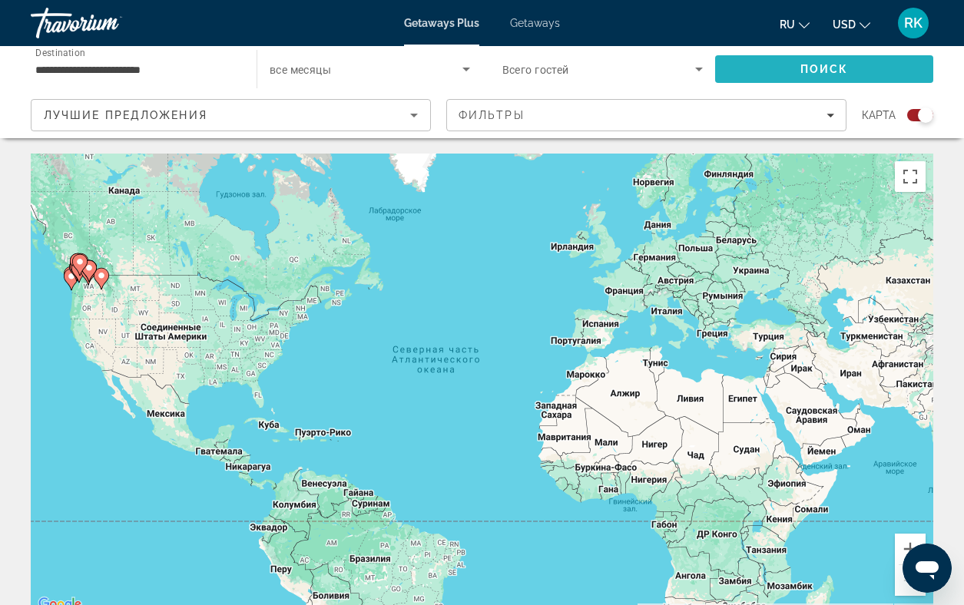
click at [763, 68] on span "Search" at bounding box center [824, 69] width 218 height 37
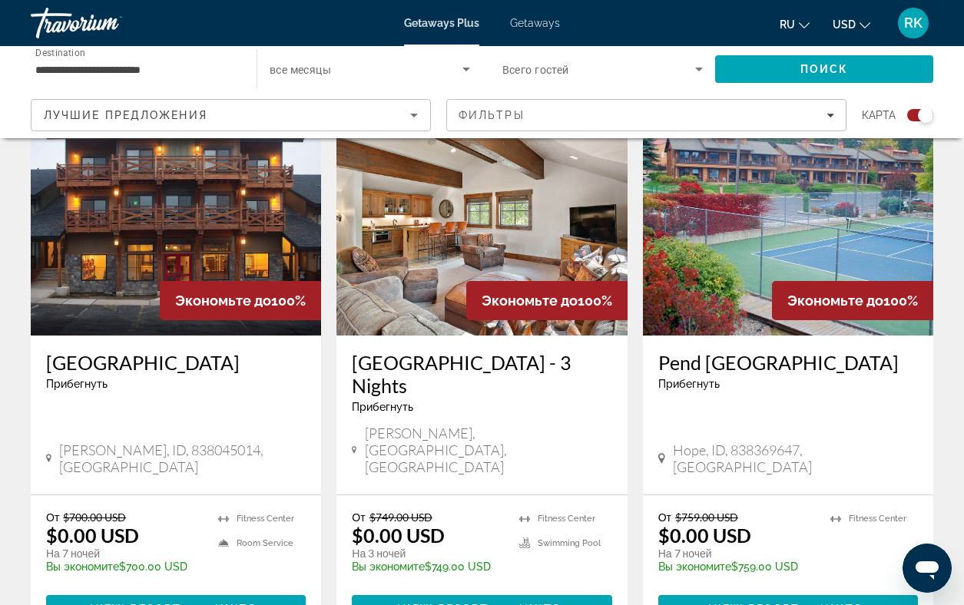
scroll to position [561, 0]
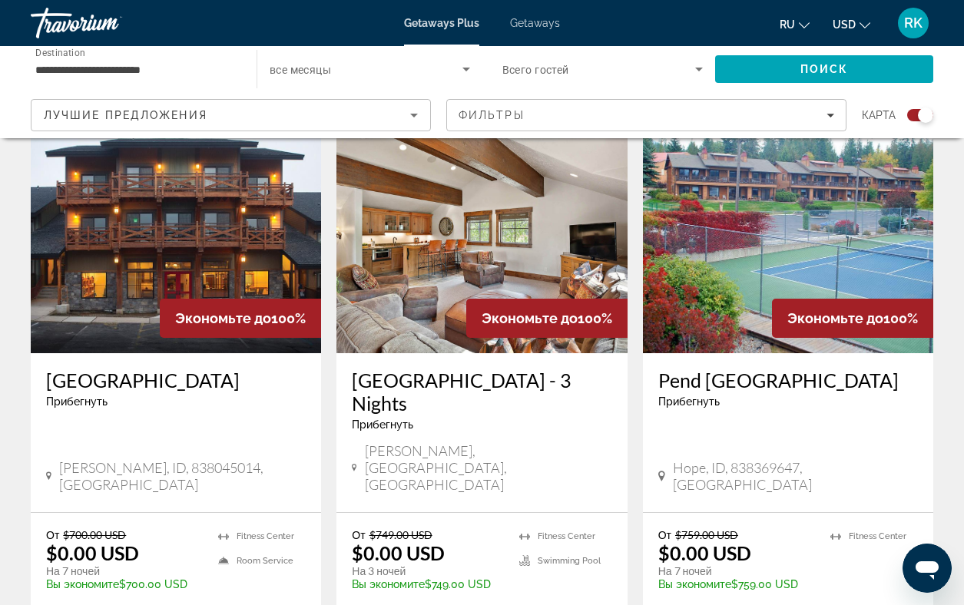
click at [187, 266] on img "Main content" at bounding box center [176, 231] width 290 height 246
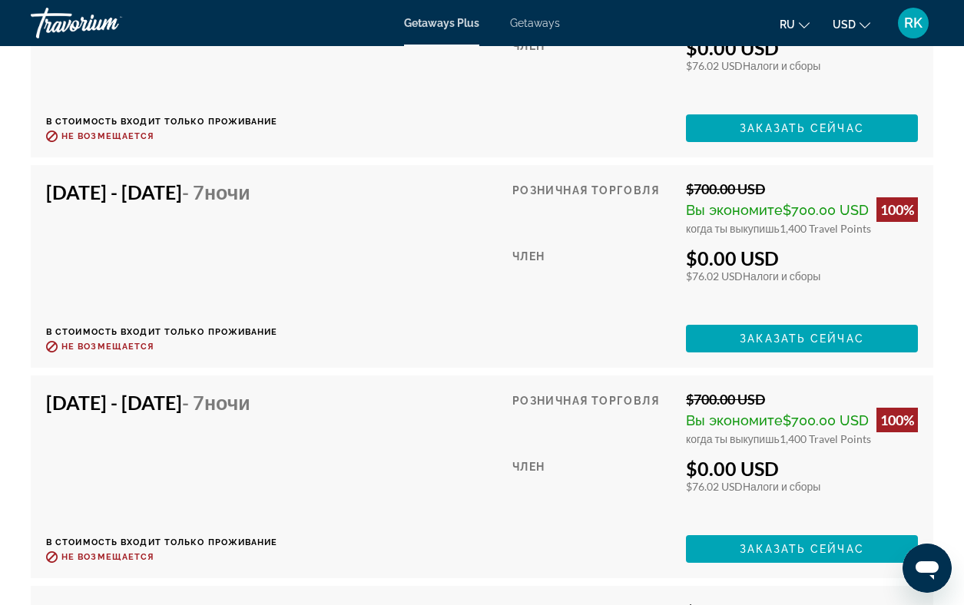
scroll to position [3856, 0]
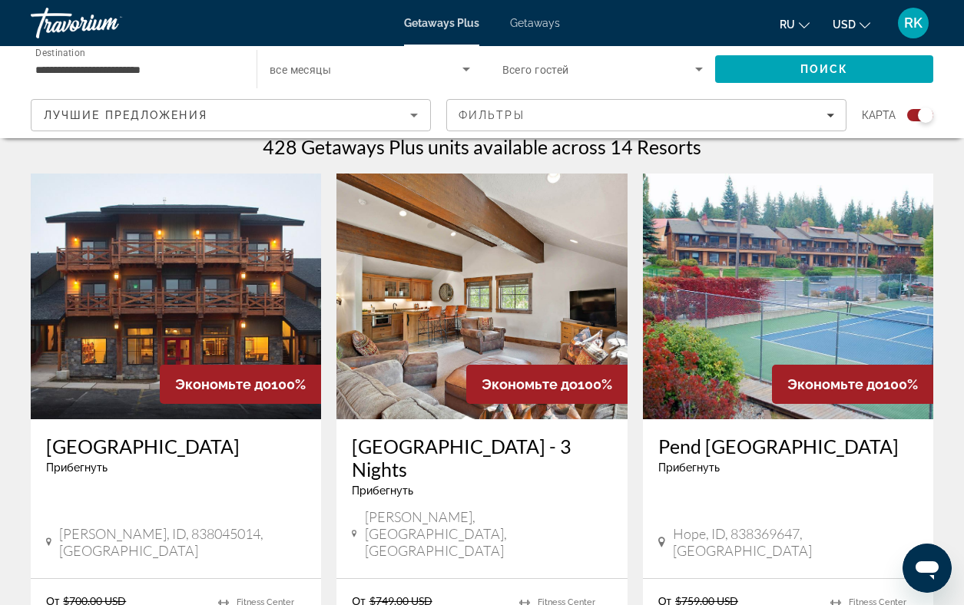
scroll to position [497, 0]
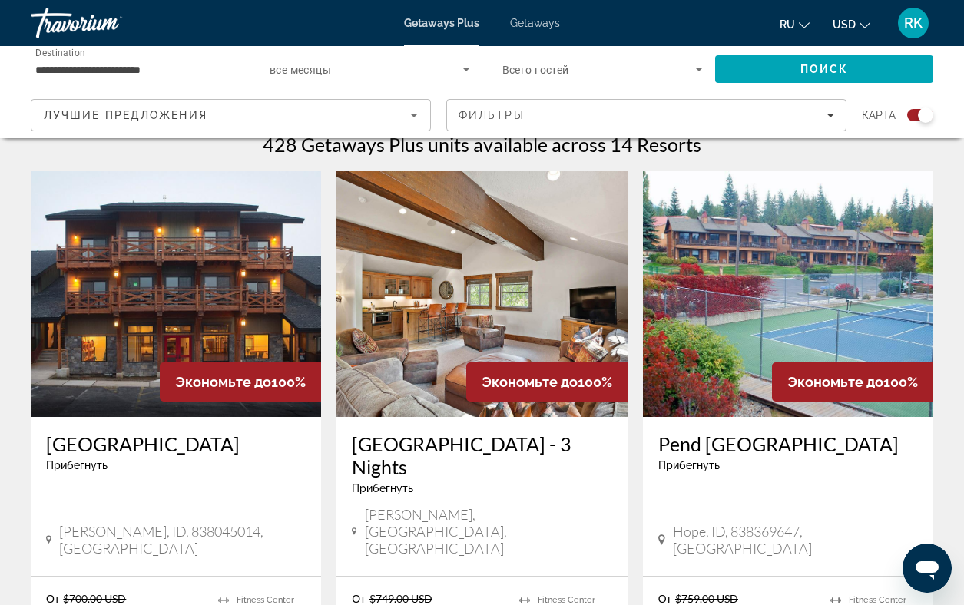
click at [419, 339] on img "Main content" at bounding box center [481, 294] width 290 height 246
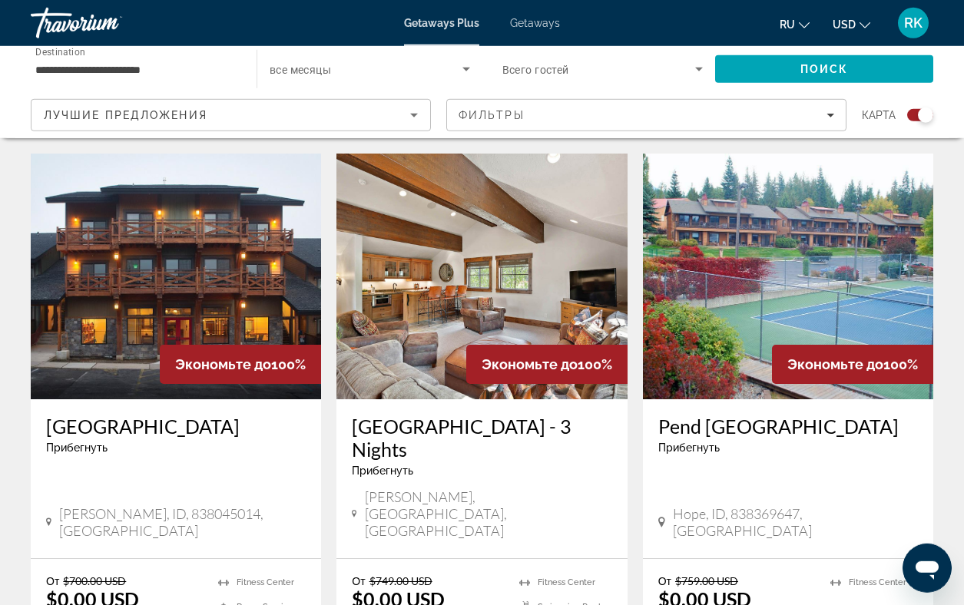
scroll to position [516, 0]
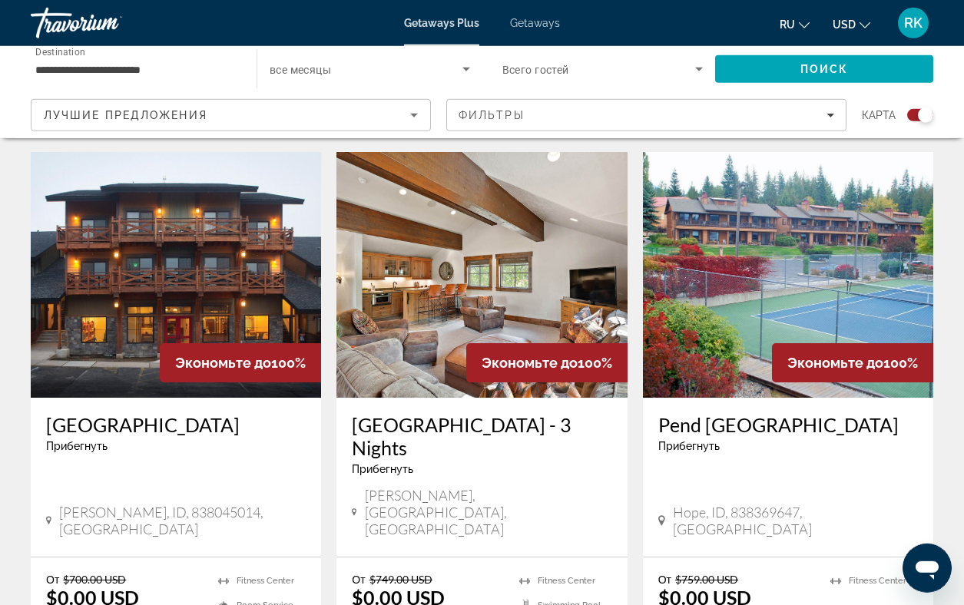
click at [750, 301] on img "Main content" at bounding box center [788, 275] width 290 height 246
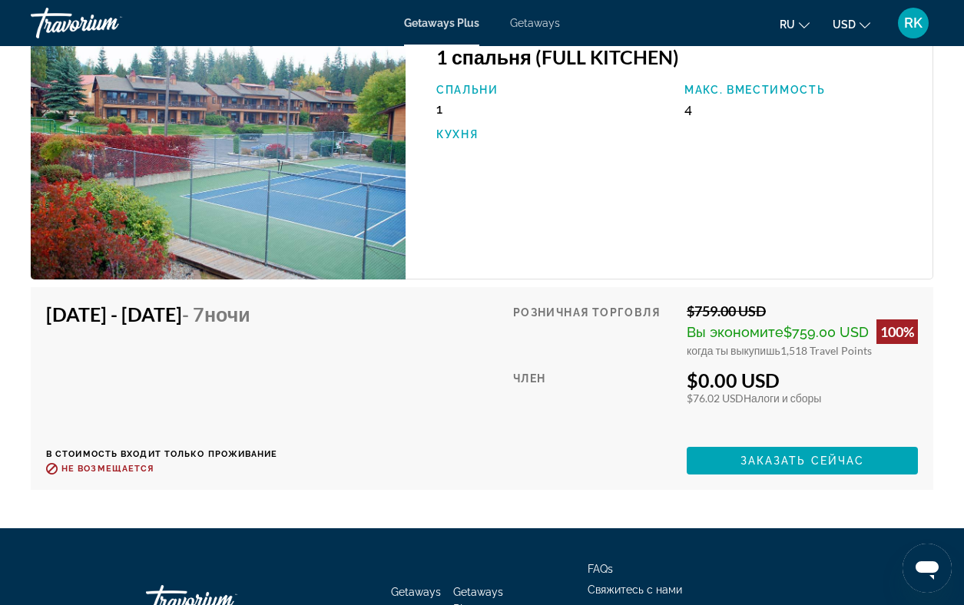
scroll to position [2588, 0]
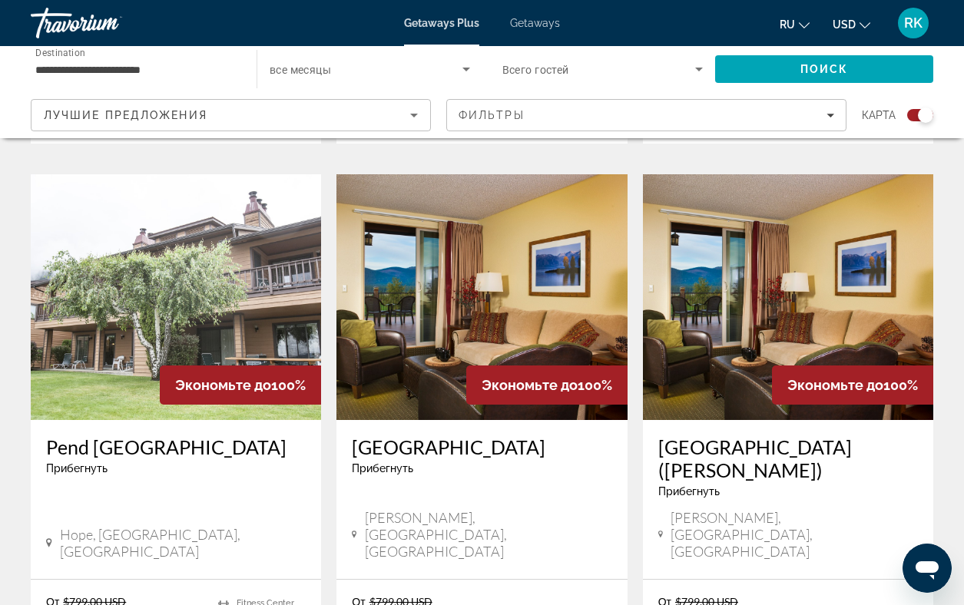
scroll to position [1081, 0]
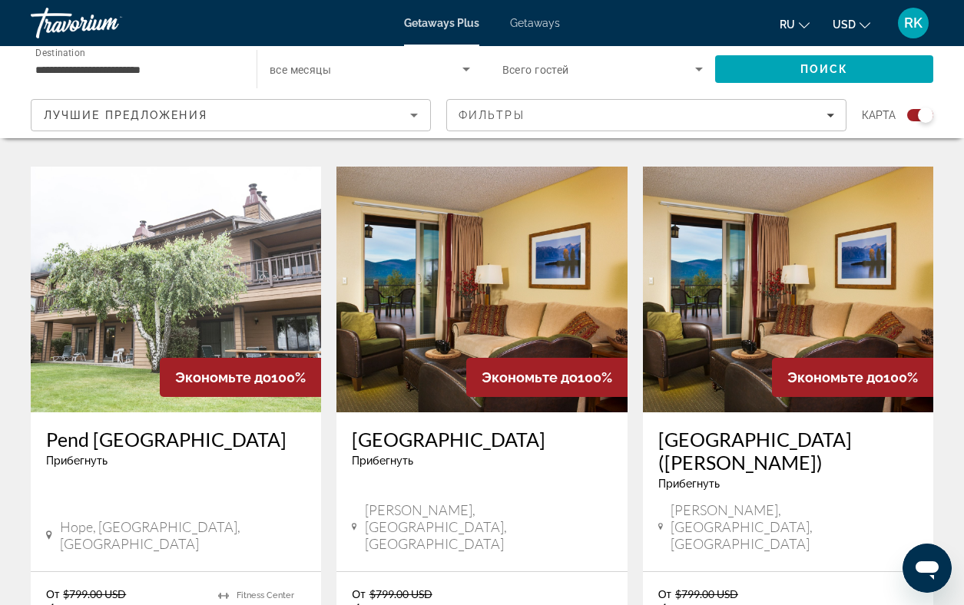
click at [185, 259] on img "Main content" at bounding box center [176, 290] width 290 height 246
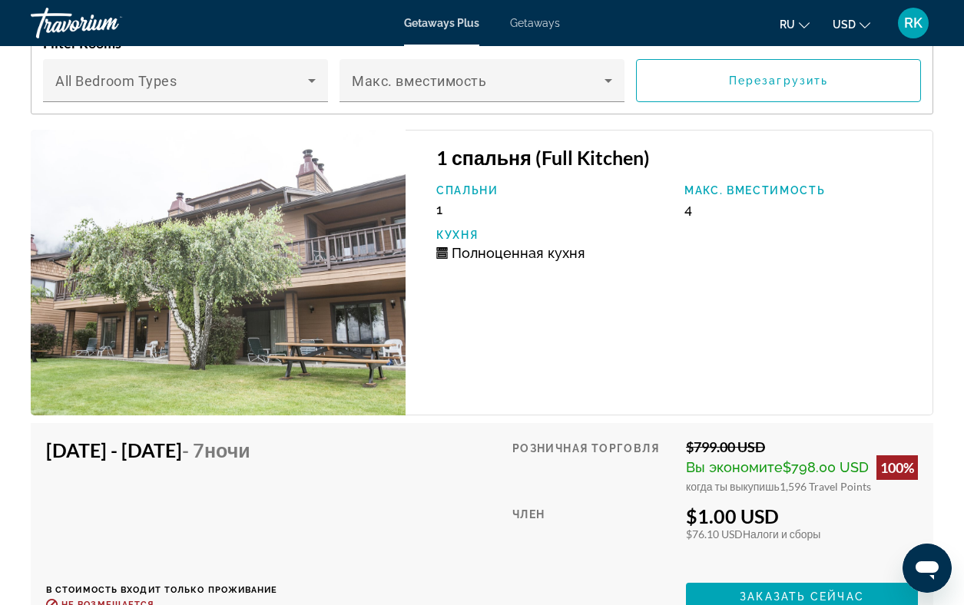
scroll to position [2677, 0]
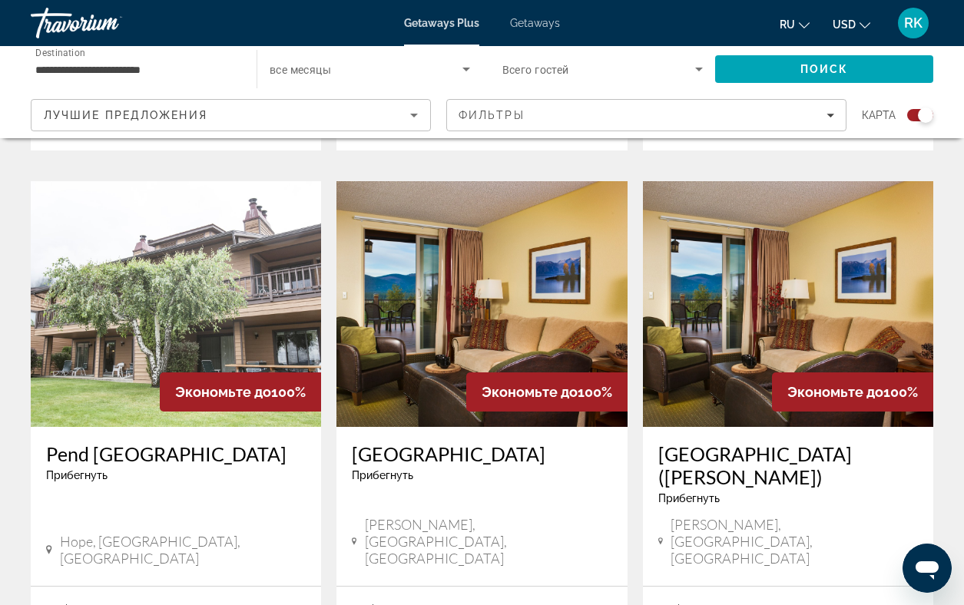
scroll to position [1084, 0]
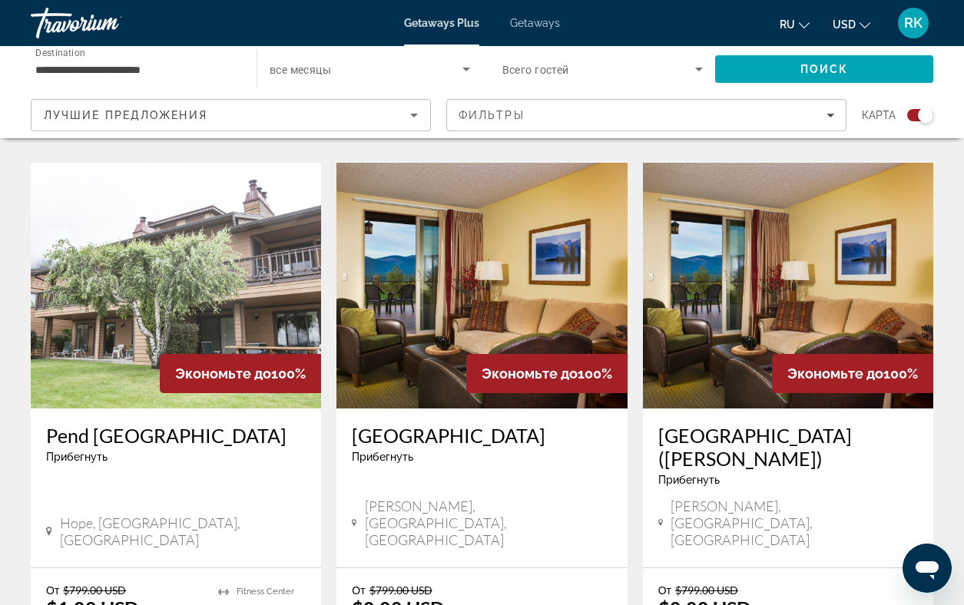
click at [462, 251] on img "Main content" at bounding box center [481, 286] width 290 height 246
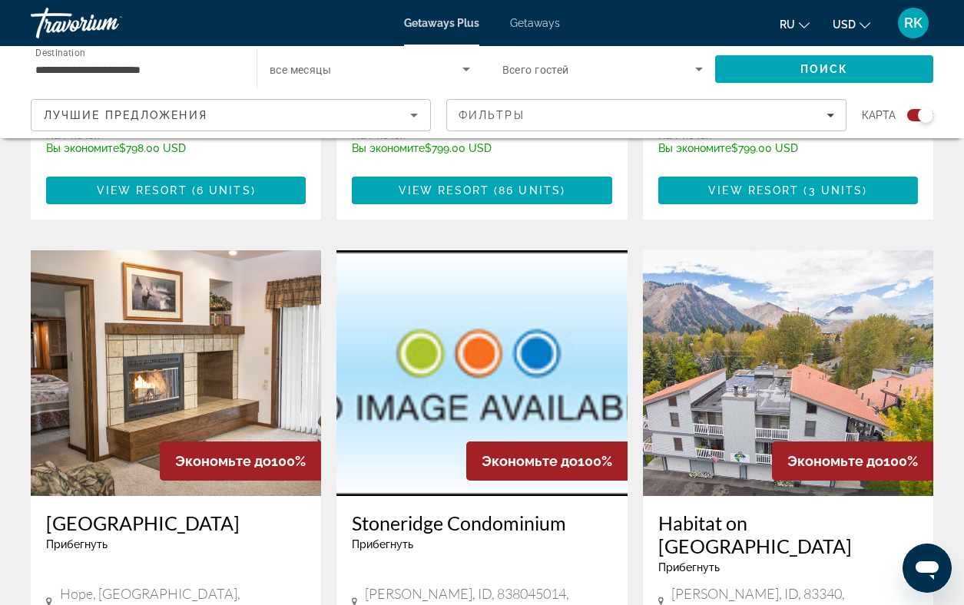
scroll to position [1577, 0]
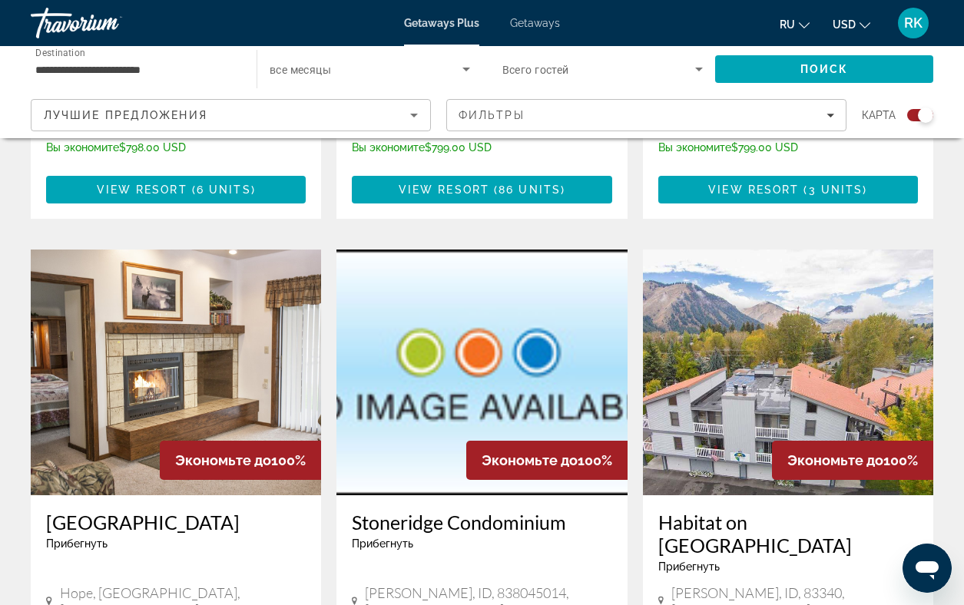
click at [167, 273] on img "Main content" at bounding box center [176, 373] width 290 height 246
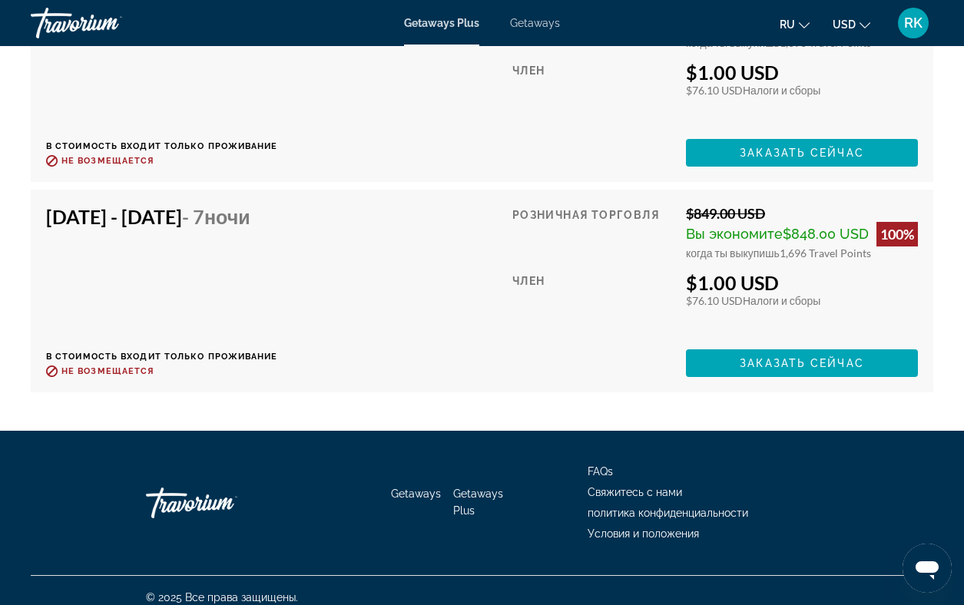
scroll to position [3381, 0]
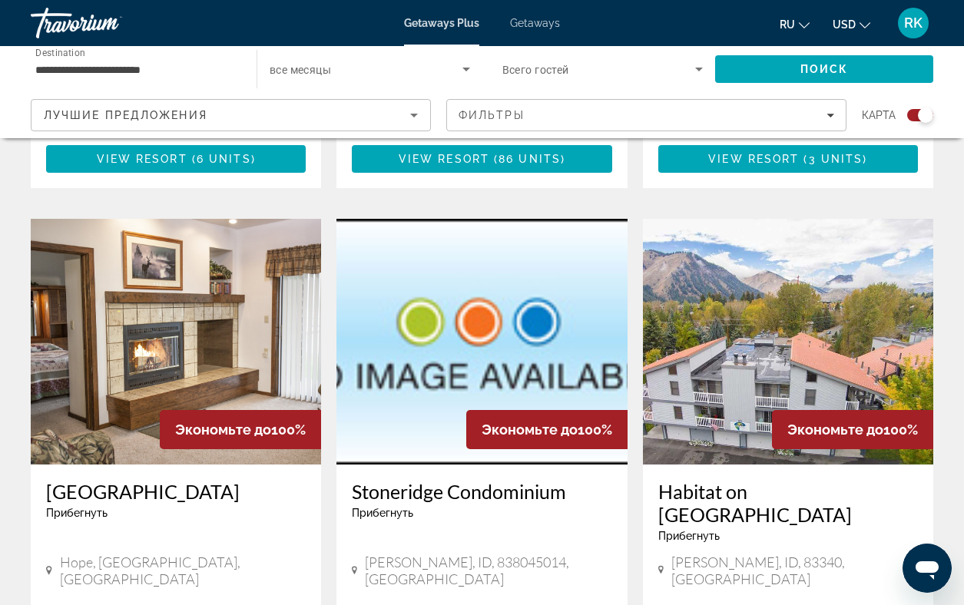
scroll to position [1614, 0]
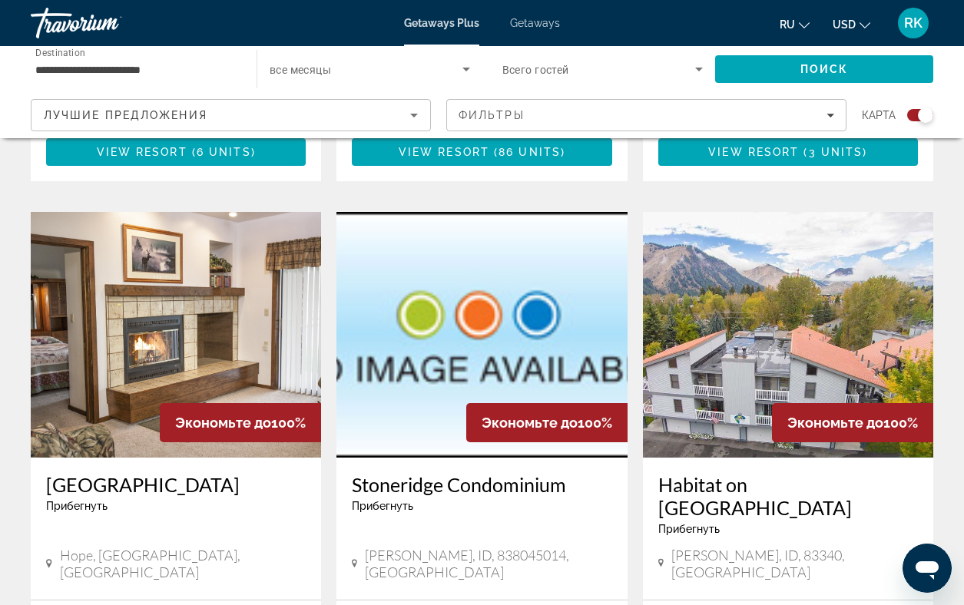
click at [745, 237] on img "Main content" at bounding box center [788, 335] width 290 height 246
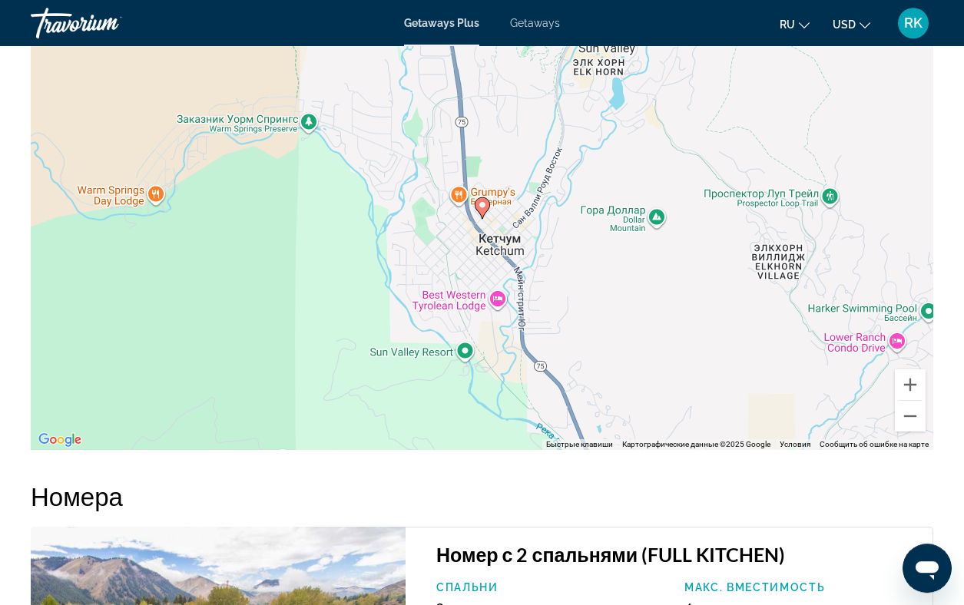
scroll to position [2212, 0]
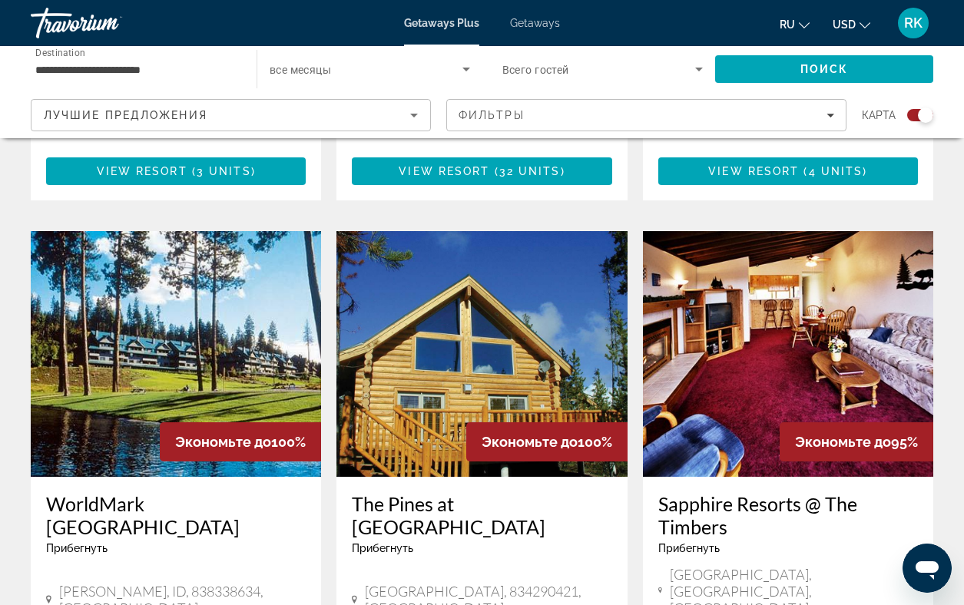
scroll to position [2156, 0]
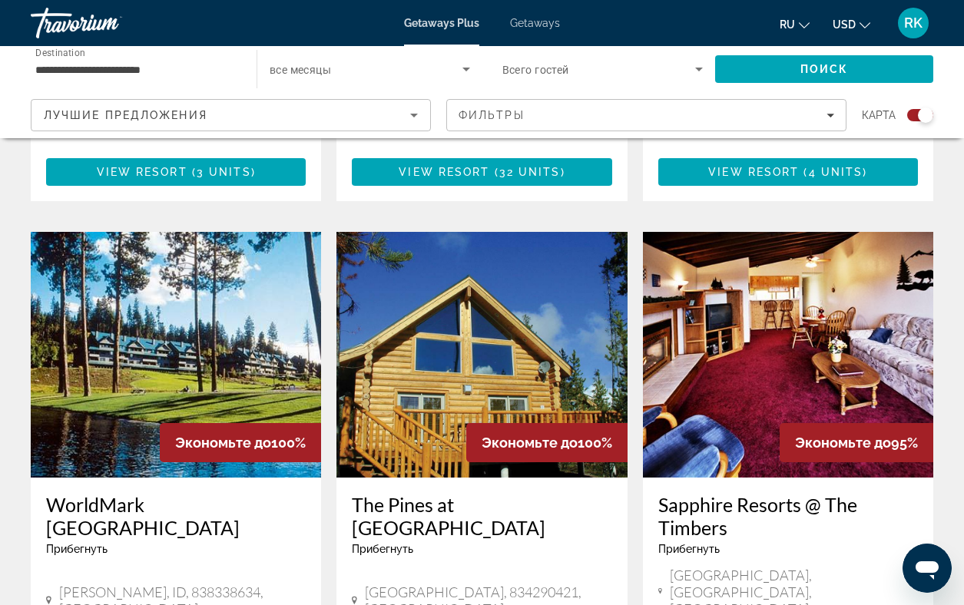
click at [124, 248] on img "Main content" at bounding box center [176, 355] width 290 height 246
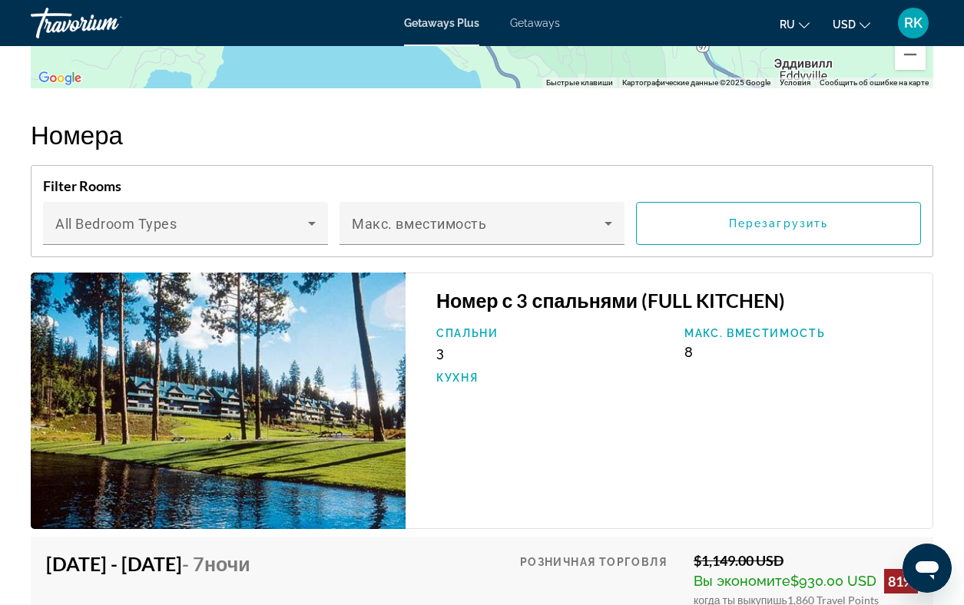
scroll to position [2341, 0]
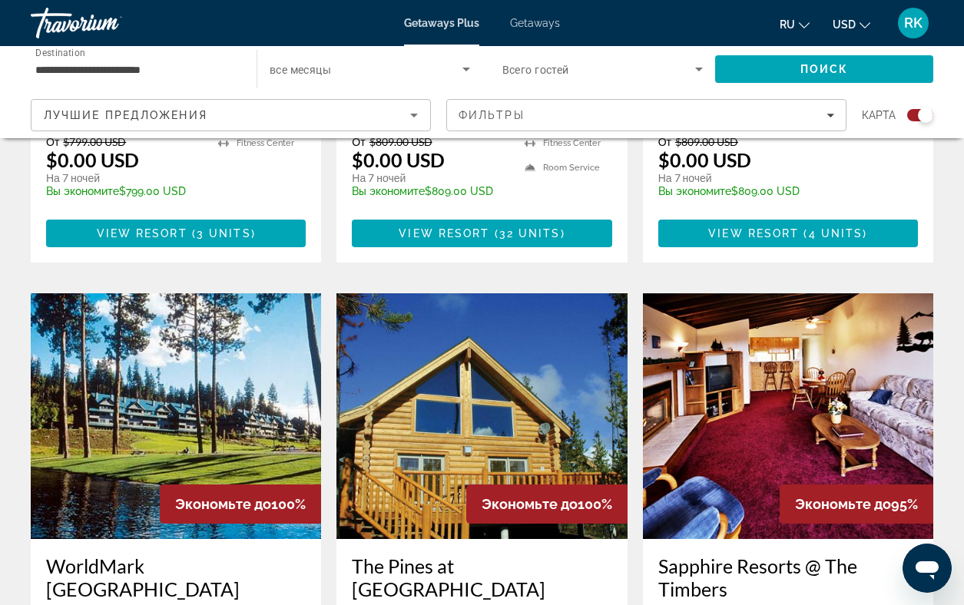
scroll to position [2098, 0]
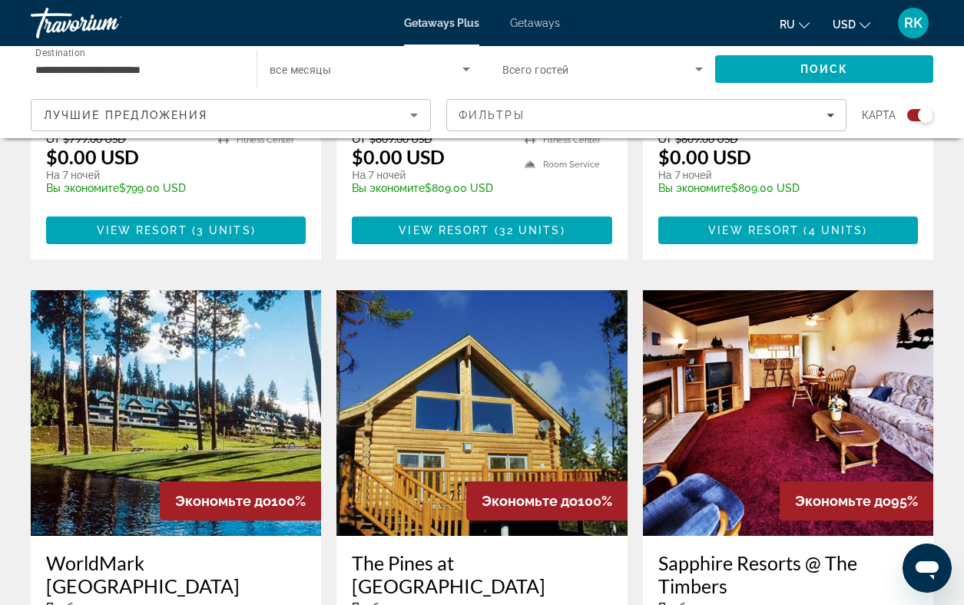
click at [425, 290] on img "Main content" at bounding box center [481, 413] width 290 height 246
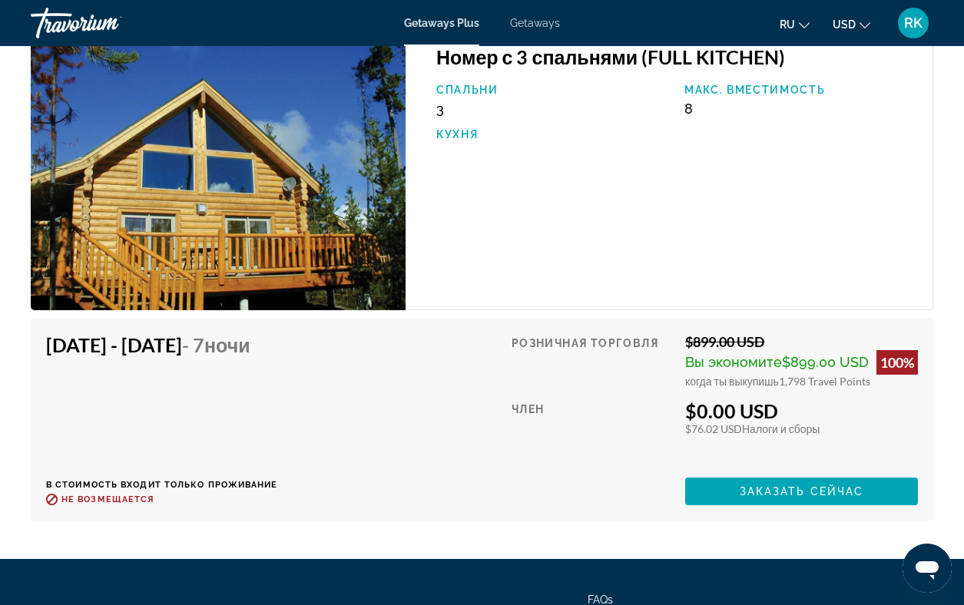
scroll to position [2431, 0]
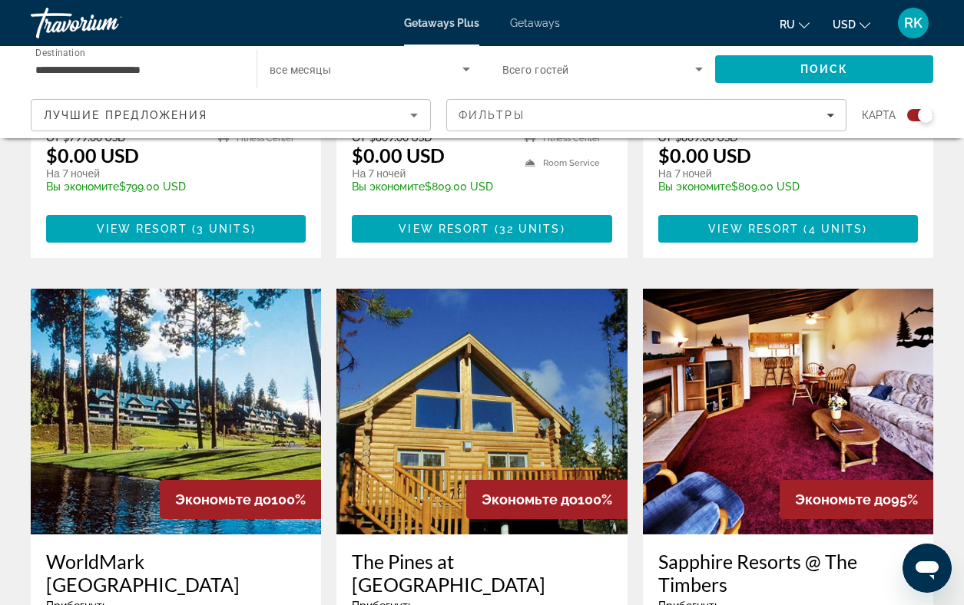
scroll to position [2115, 0]
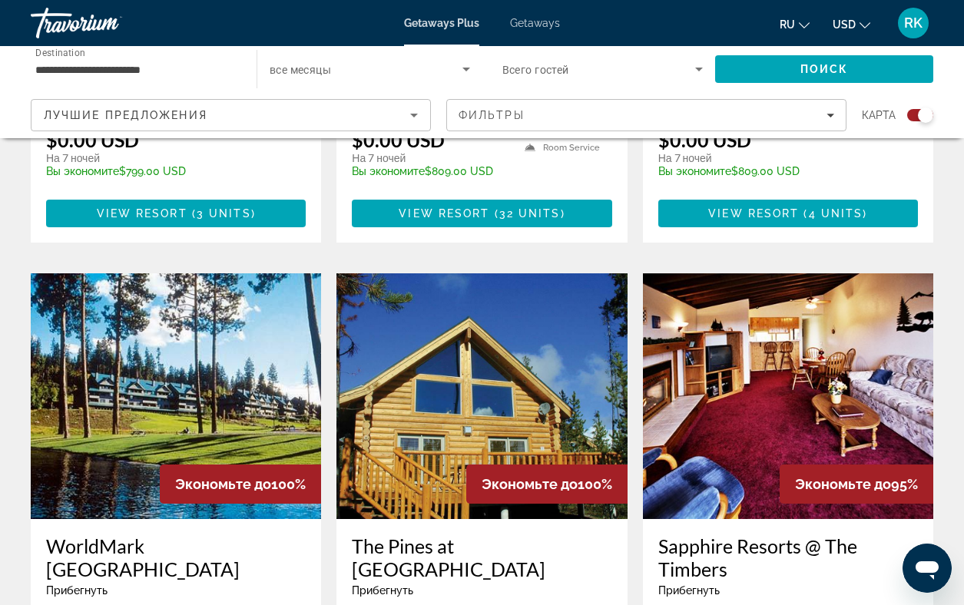
click at [736, 273] on img "Main content" at bounding box center [788, 396] width 290 height 246
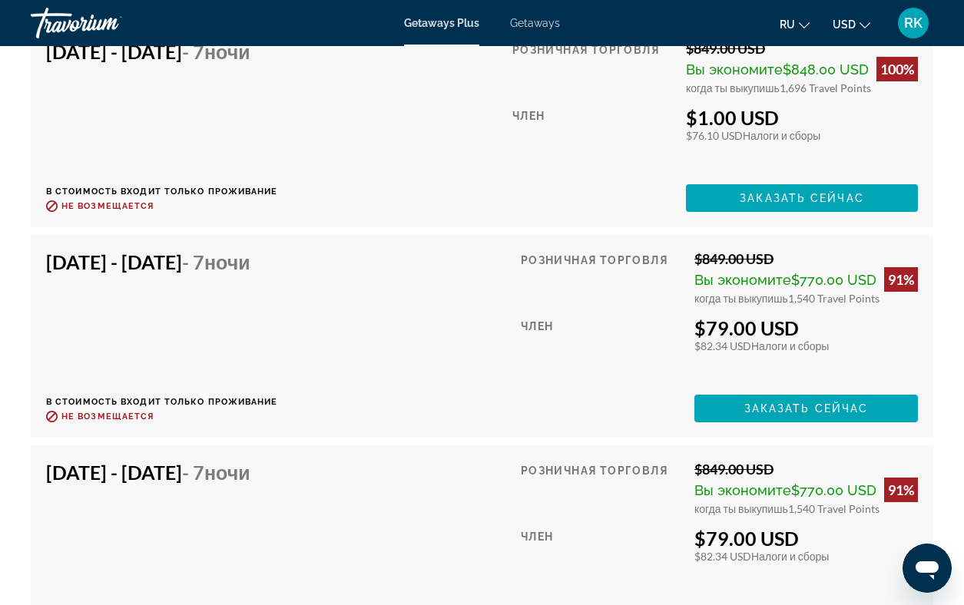
scroll to position [4011, 0]
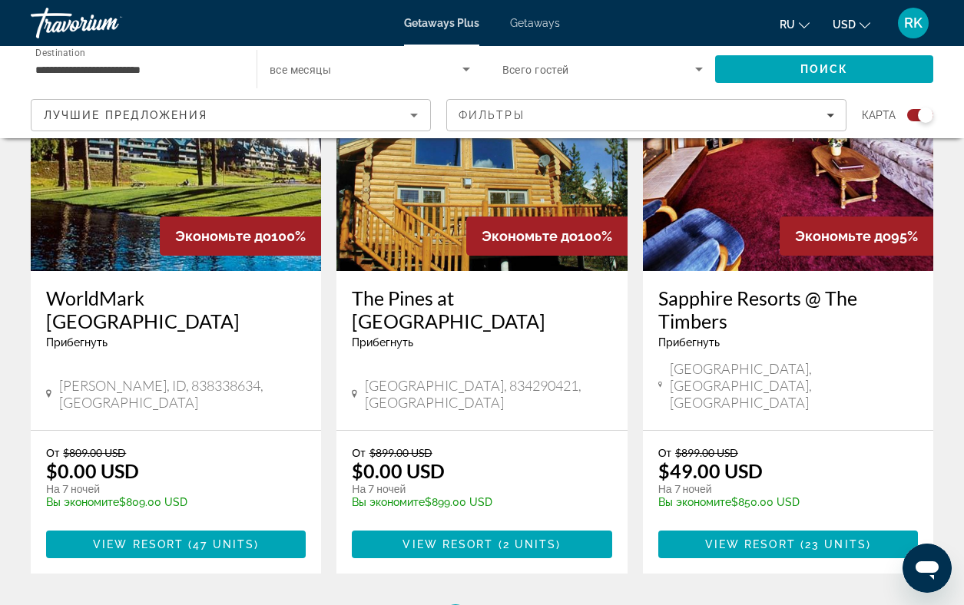
scroll to position [2384, 0]
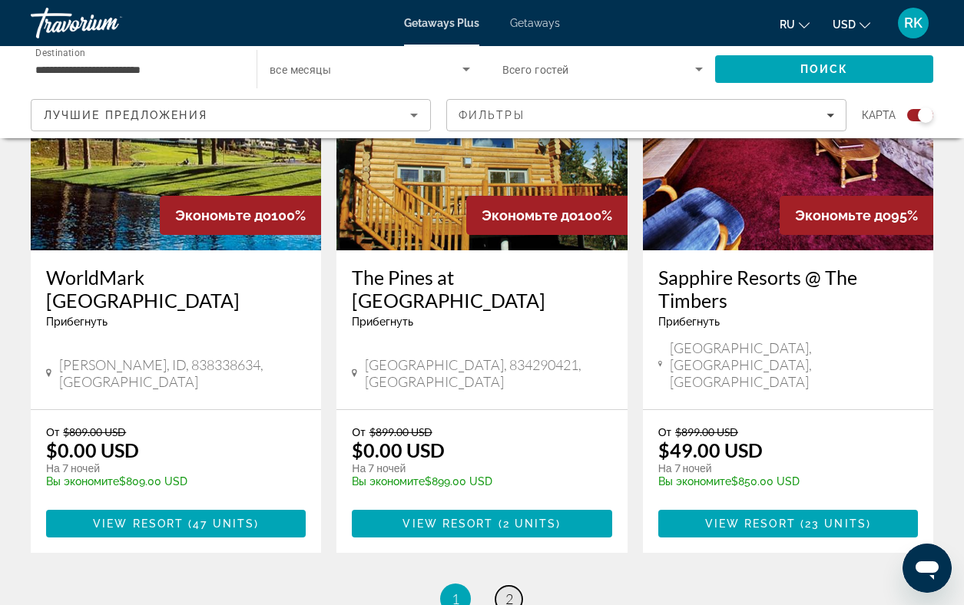
click at [506, 591] on span "2" at bounding box center [509, 599] width 8 height 17
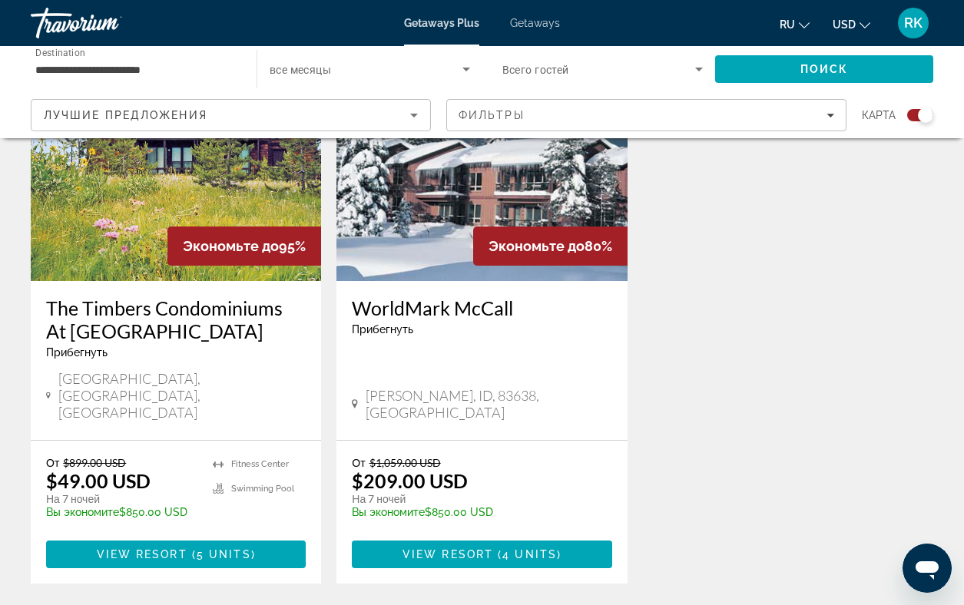
scroll to position [634, 0]
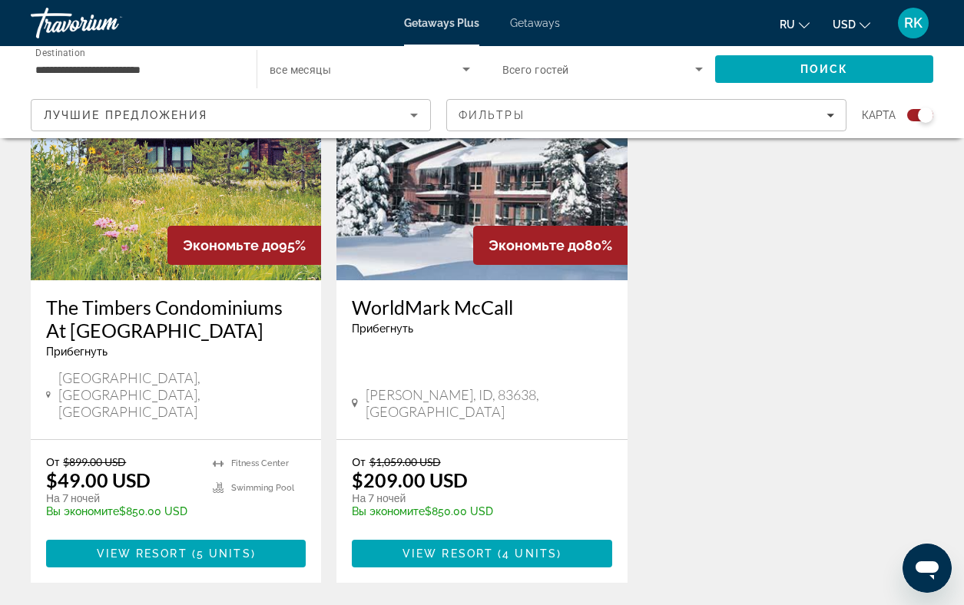
click at [144, 245] on img "Main content" at bounding box center [176, 158] width 290 height 246
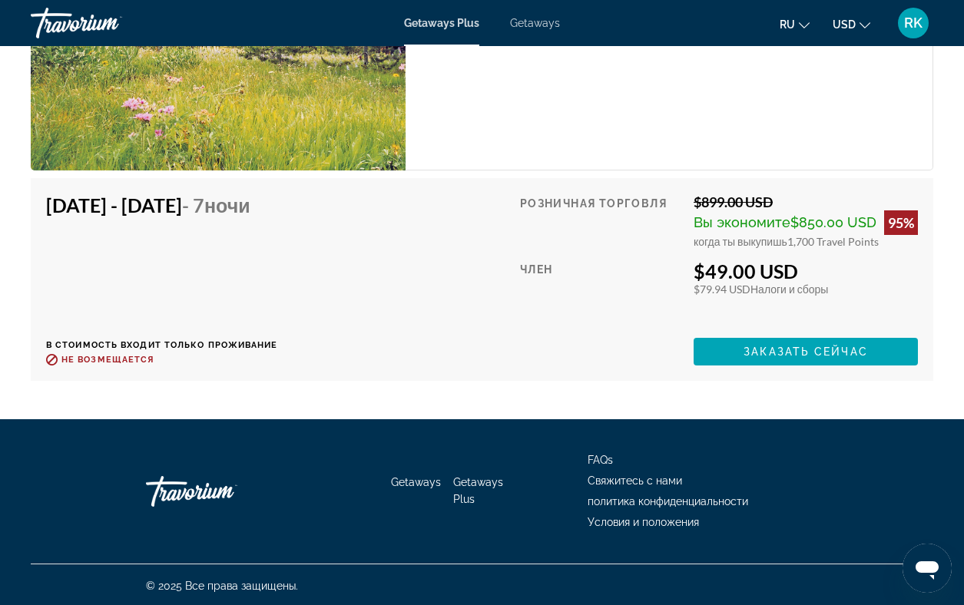
scroll to position [4784, 0]
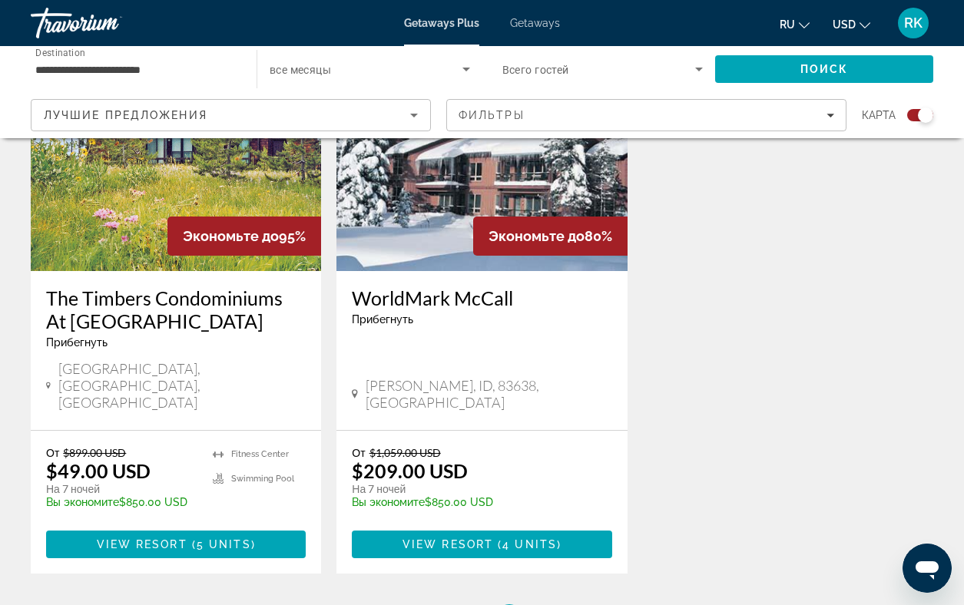
scroll to position [858, 0]
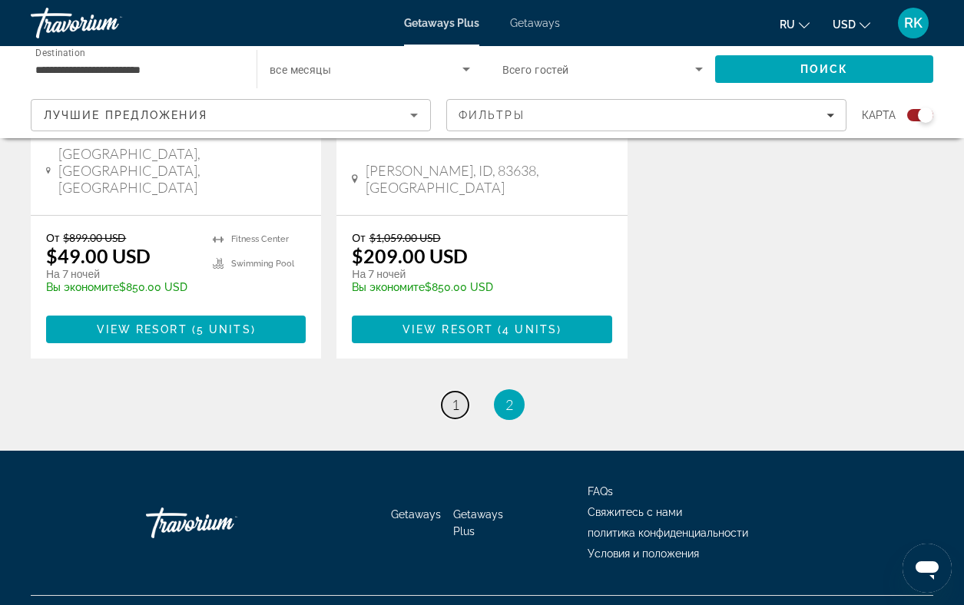
click at [456, 396] on span "1" at bounding box center [456, 404] width 8 height 17
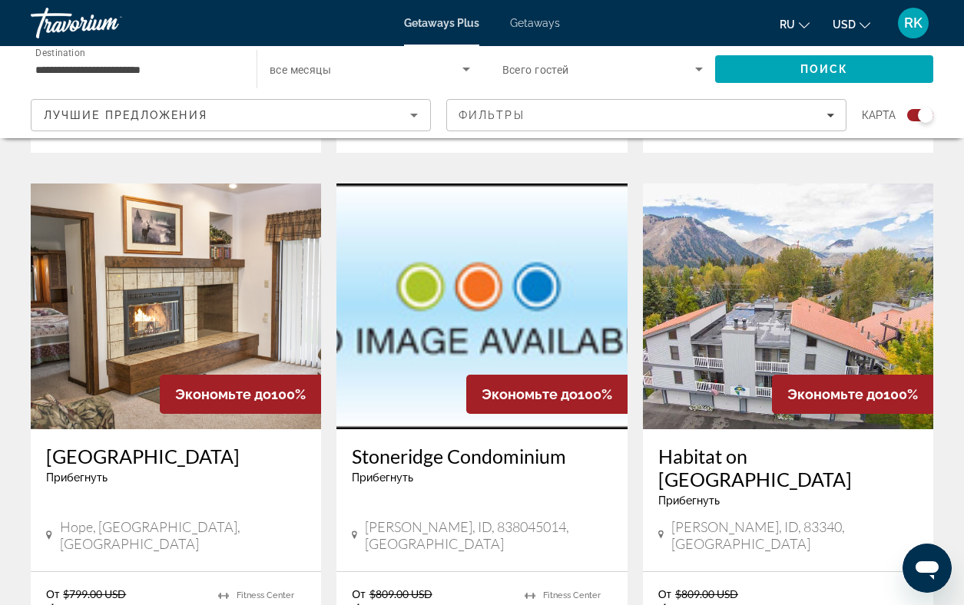
scroll to position [1644, 0]
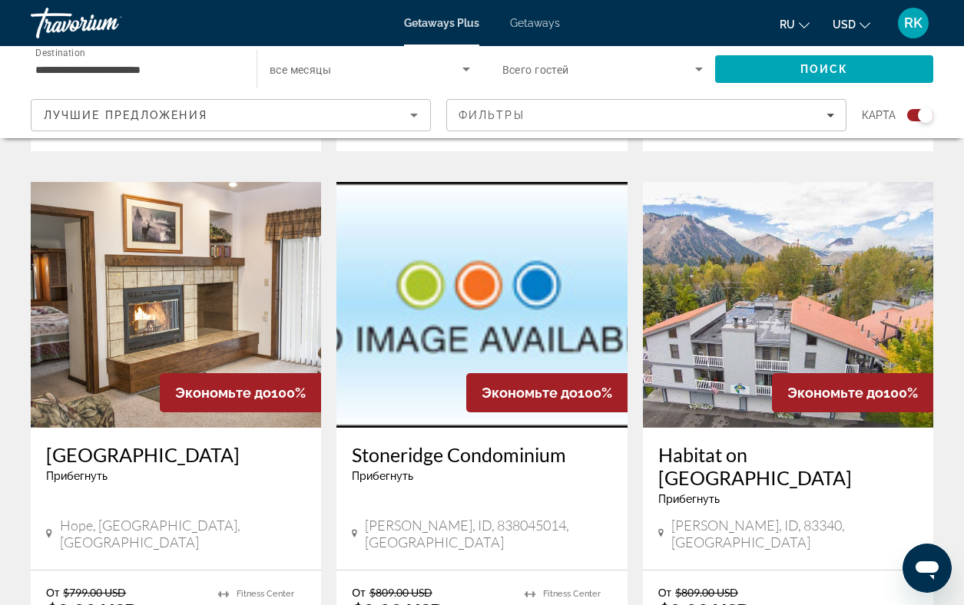
click at [761, 233] on img "Main content" at bounding box center [788, 305] width 290 height 246
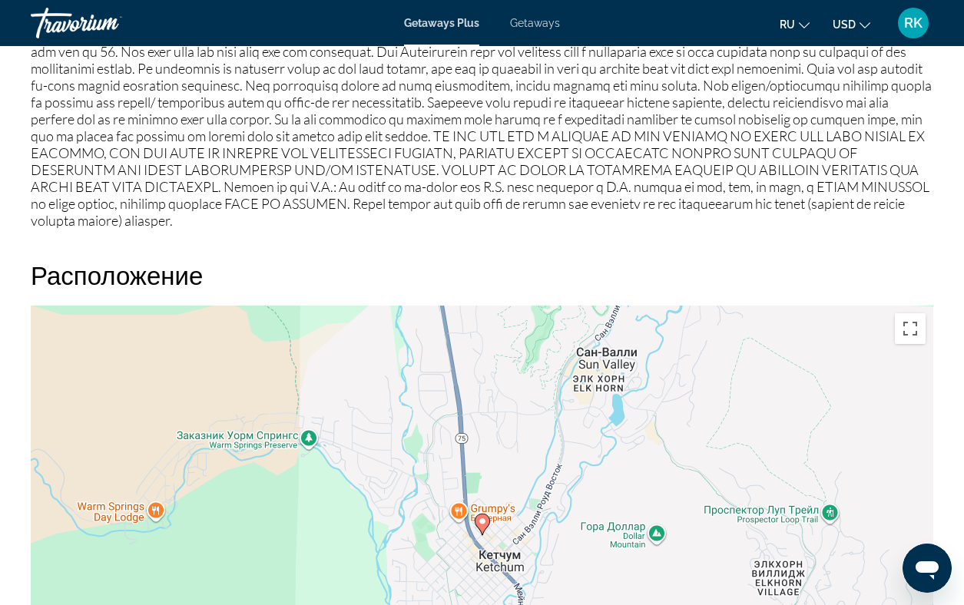
scroll to position [1743, 0]
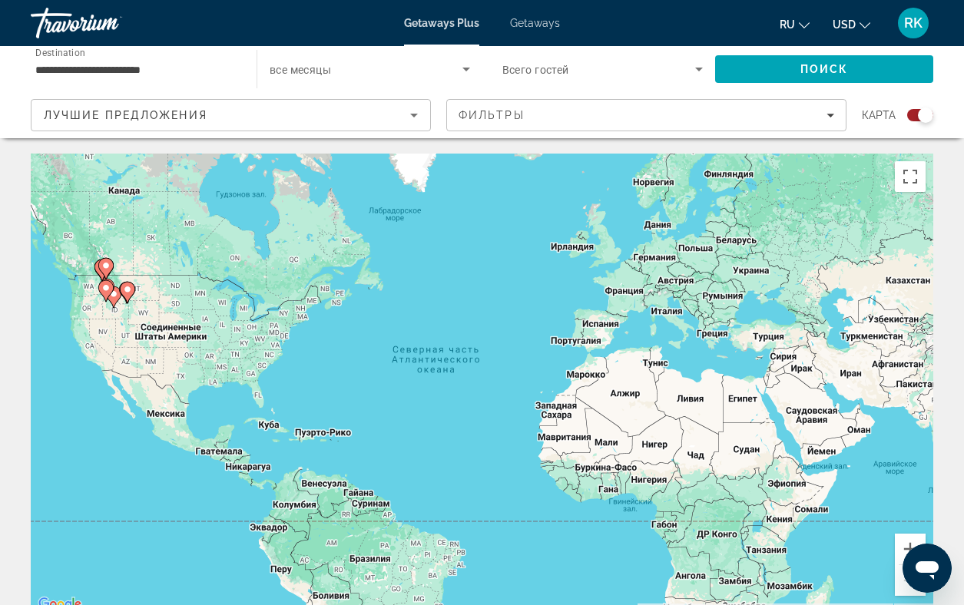
click at [154, 68] on input "**********" at bounding box center [135, 70] width 201 height 18
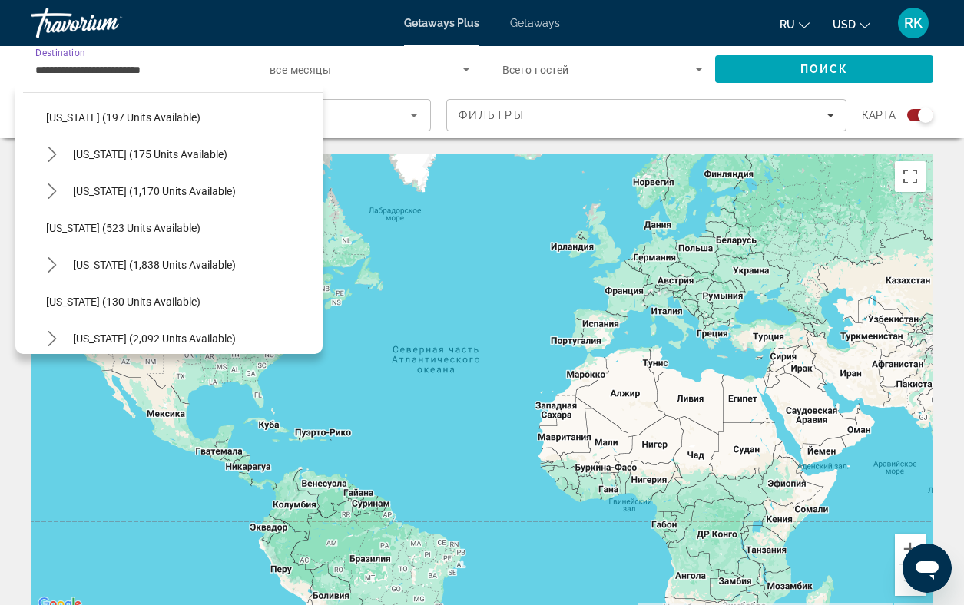
scroll to position [1015, 0]
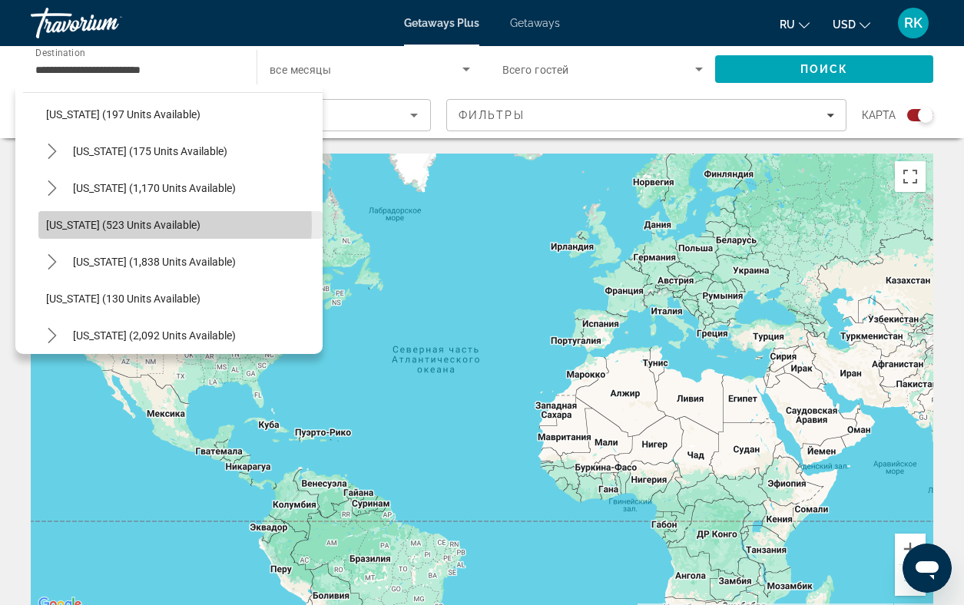
click at [143, 224] on span "[US_STATE] (523 units available)" at bounding box center [123, 225] width 154 height 12
type input "**********"
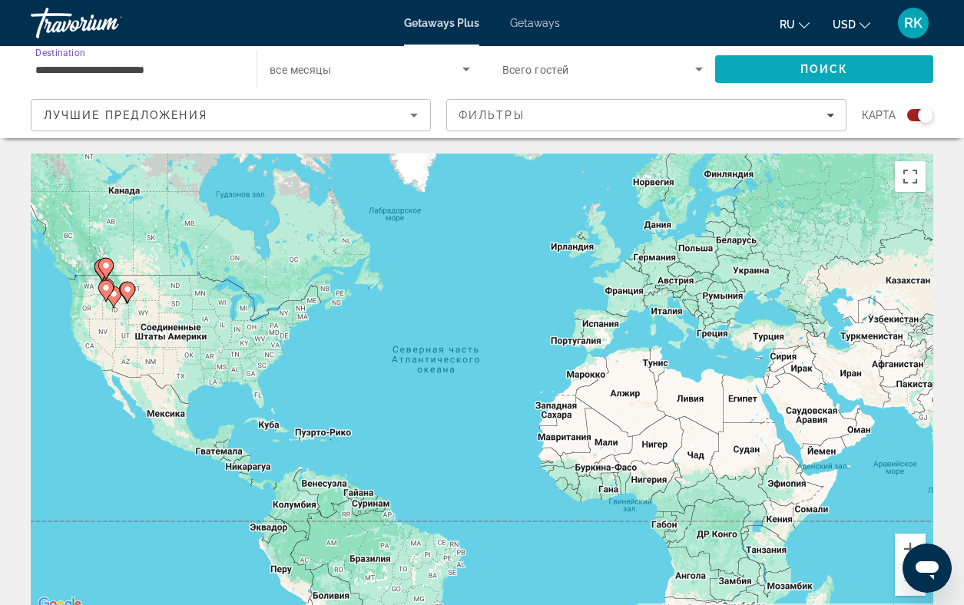
click at [763, 67] on span "Search" at bounding box center [824, 69] width 218 height 37
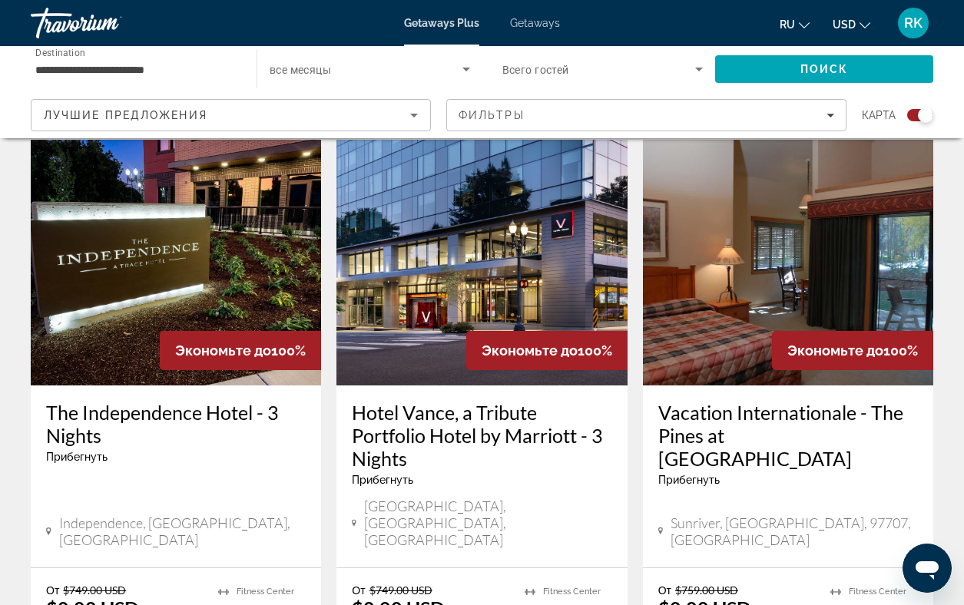
scroll to position [539, 0]
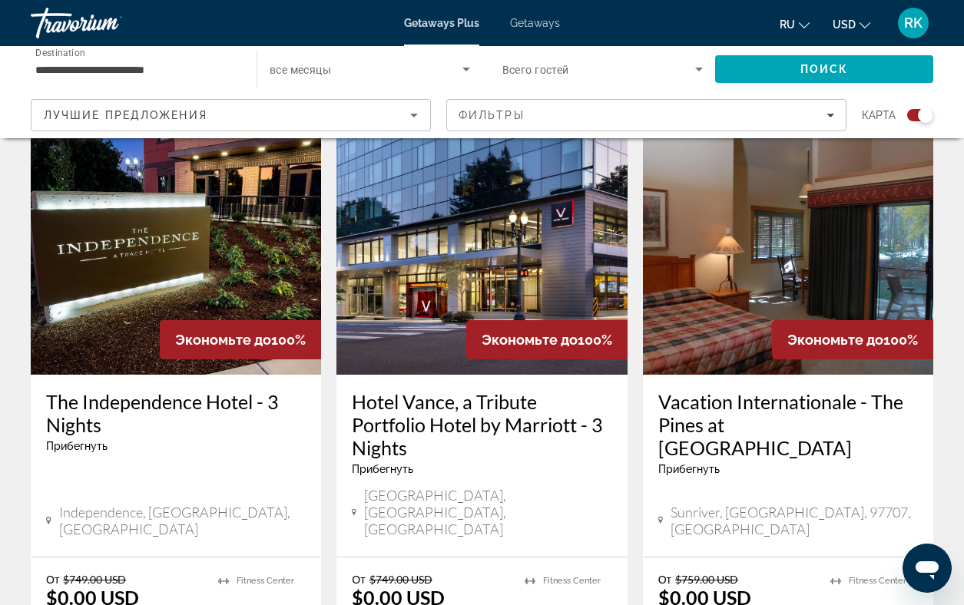
click at [498, 260] on img "Main content" at bounding box center [481, 252] width 290 height 246
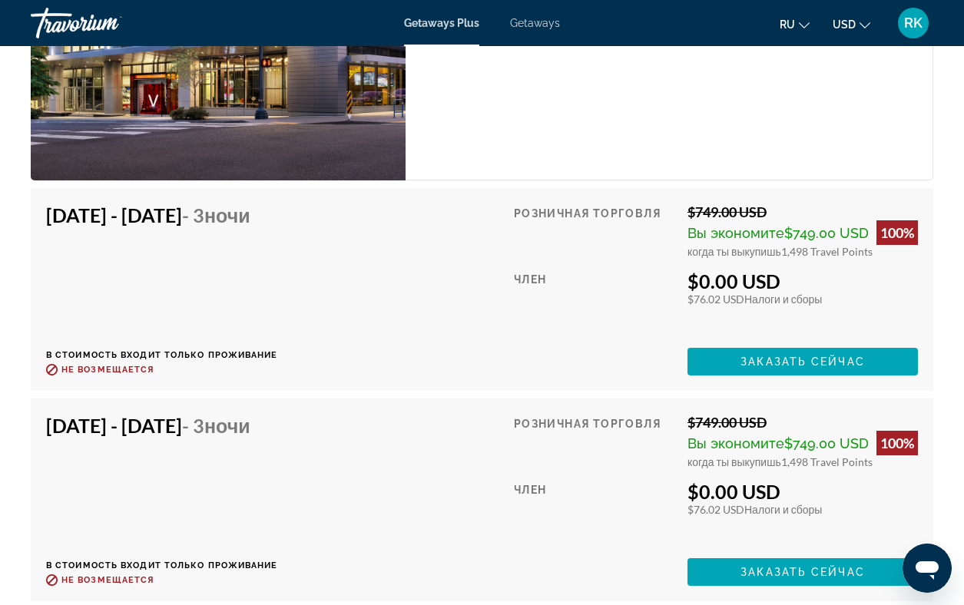
scroll to position [5830, 0]
